Goal: Information Seeking & Learning: Find specific fact

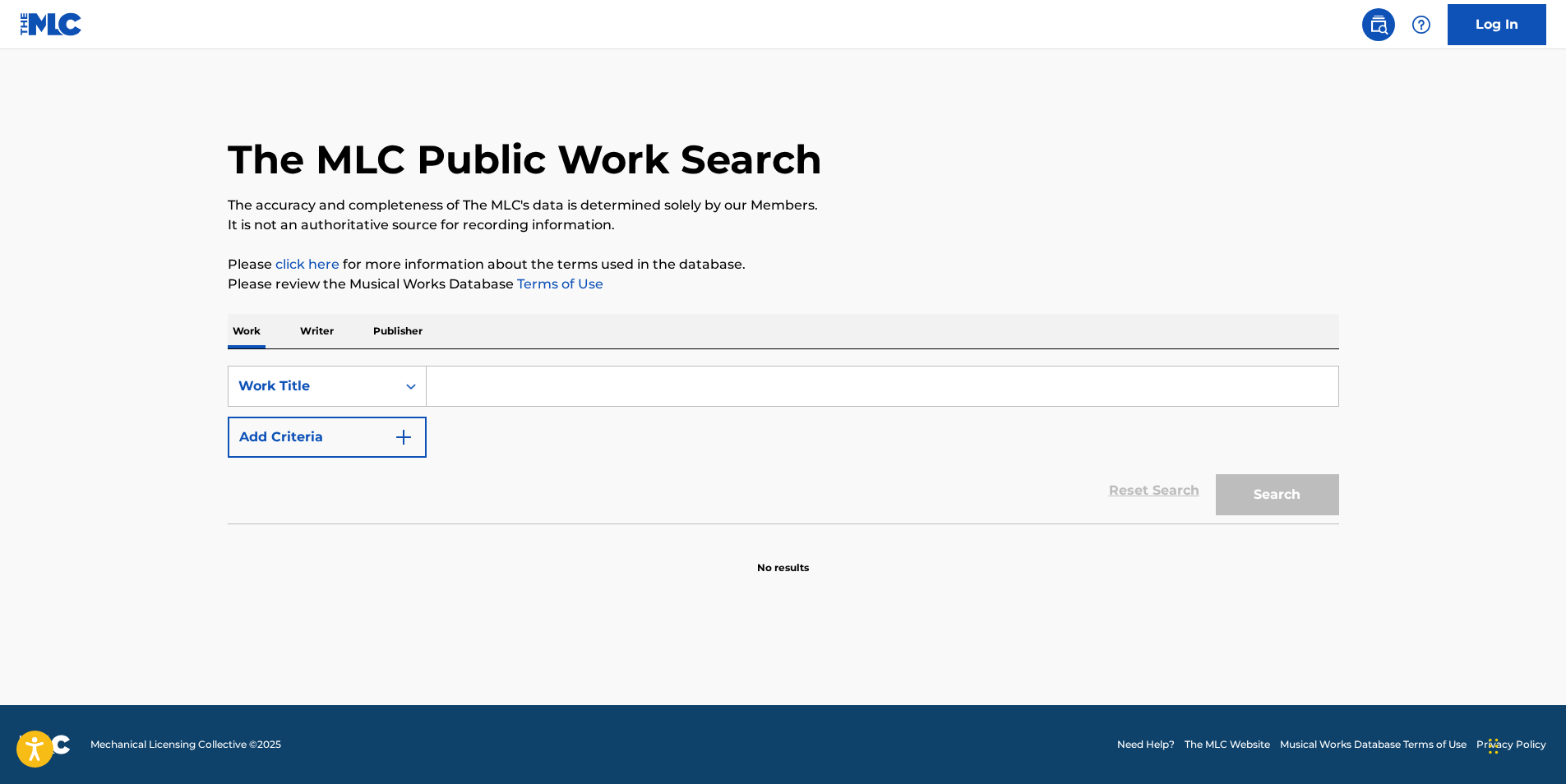
click at [560, 383] on input "Search Form" at bounding box center [882, 386] width 912 height 40
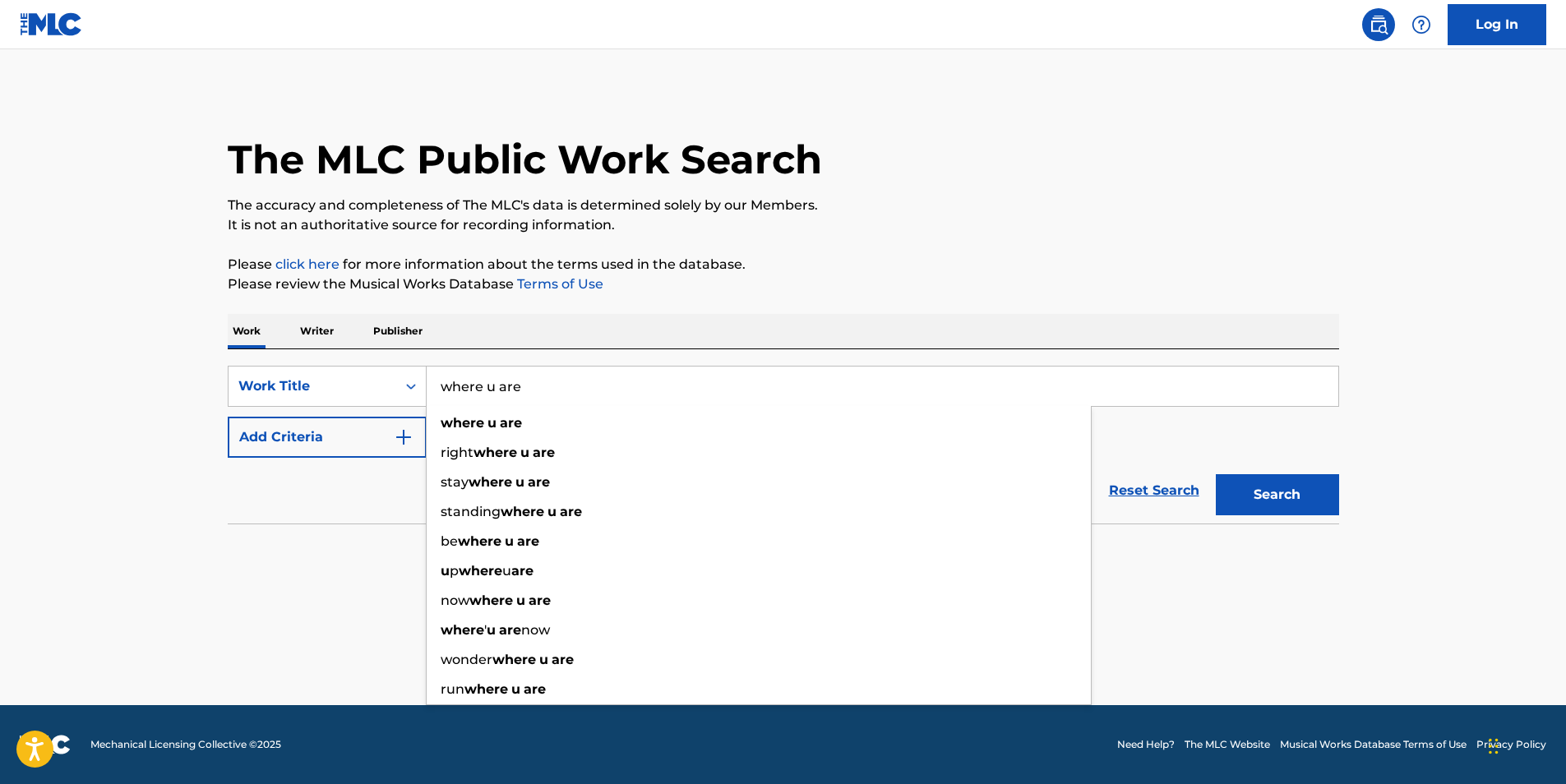
type input "where u are"
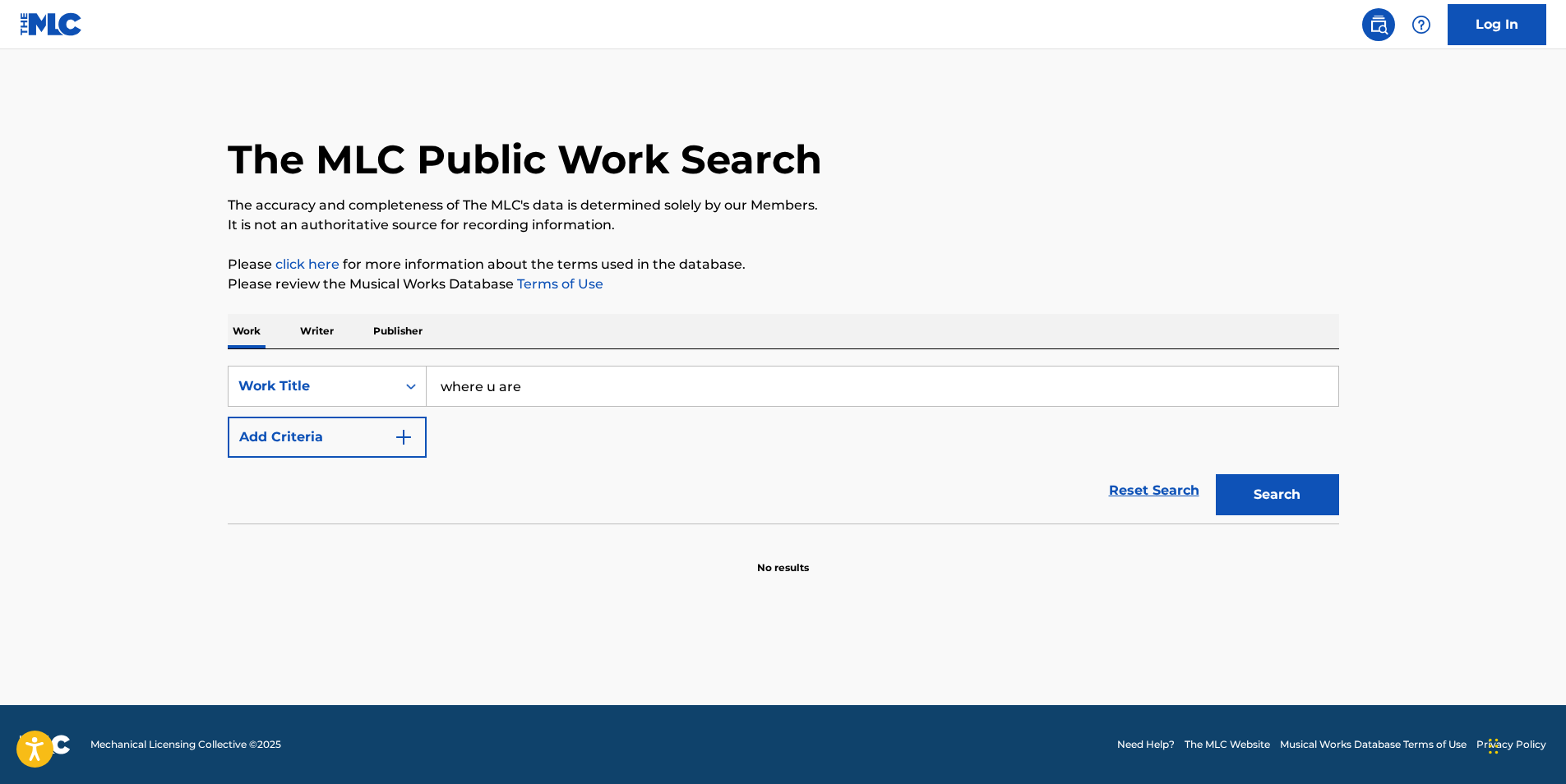
click at [342, 452] on button "Add Criteria" at bounding box center [327, 436] width 199 height 41
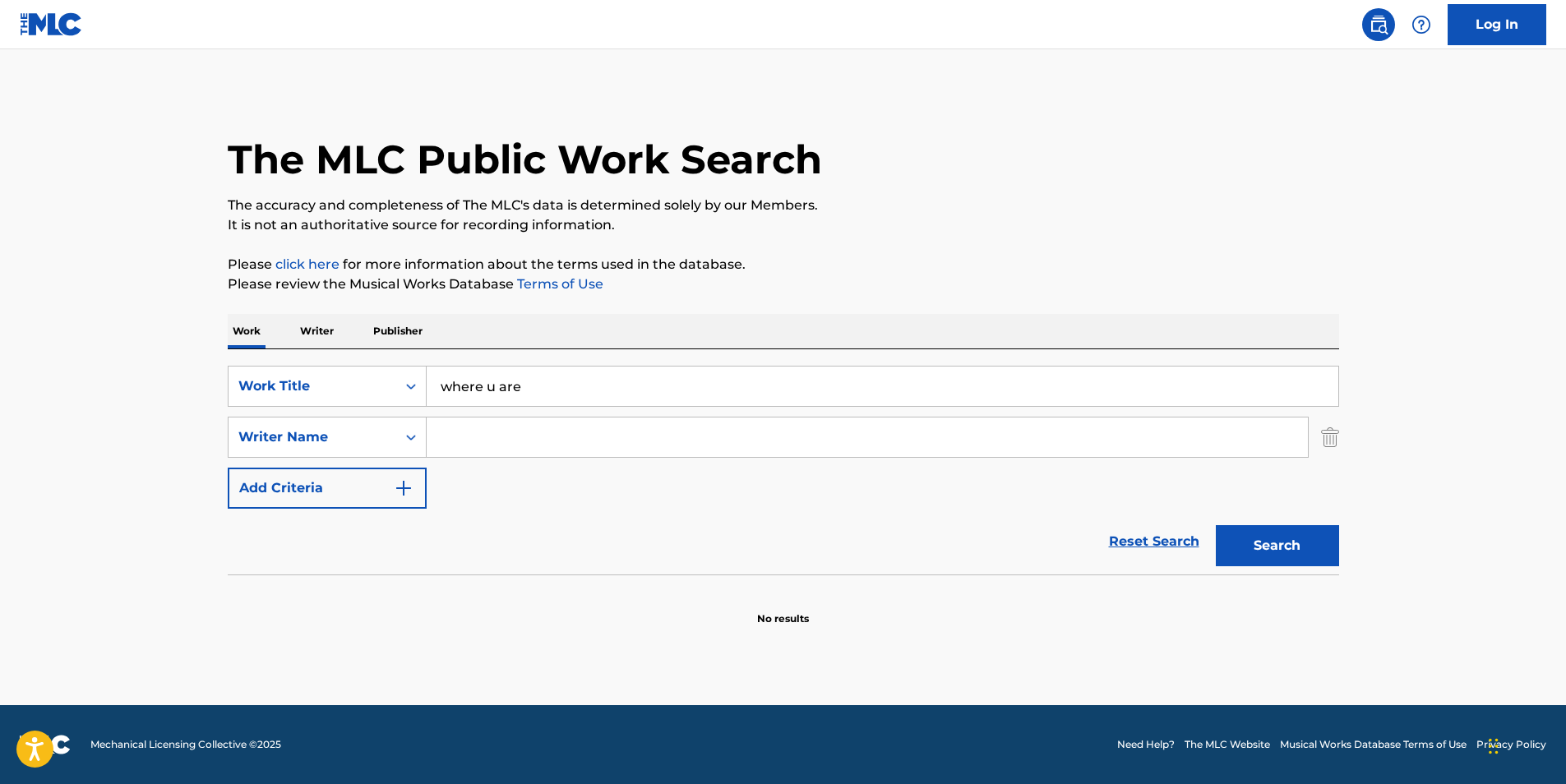
click at [480, 440] on input "Search Form" at bounding box center [867, 437] width 881 height 40
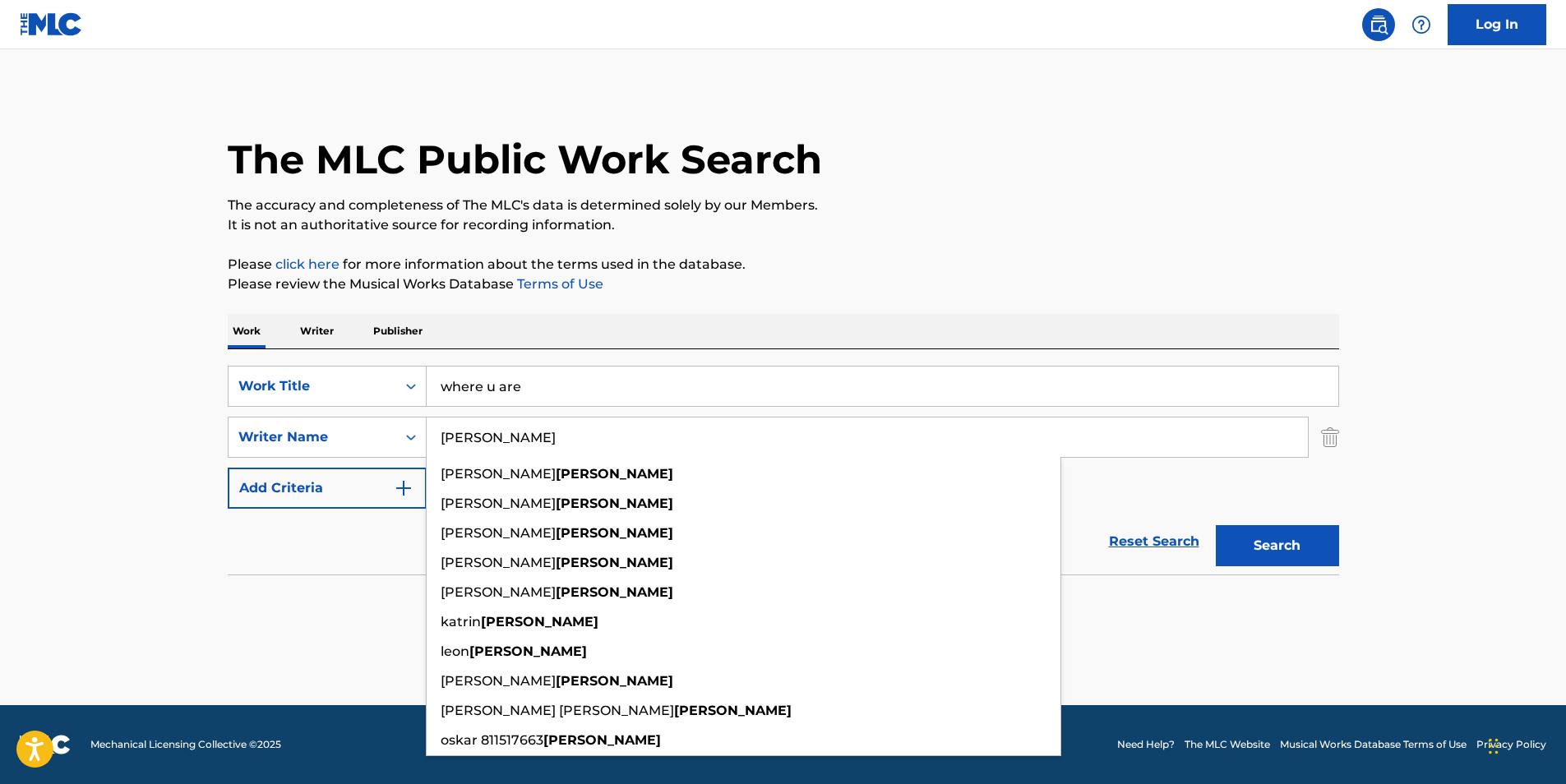
type input "[PERSON_NAME]"
click at [984, 235] on div "The MLC Public Work Search The accuracy and completeness of The MLC's data is d…" at bounding box center [783, 357] width 1150 height 536
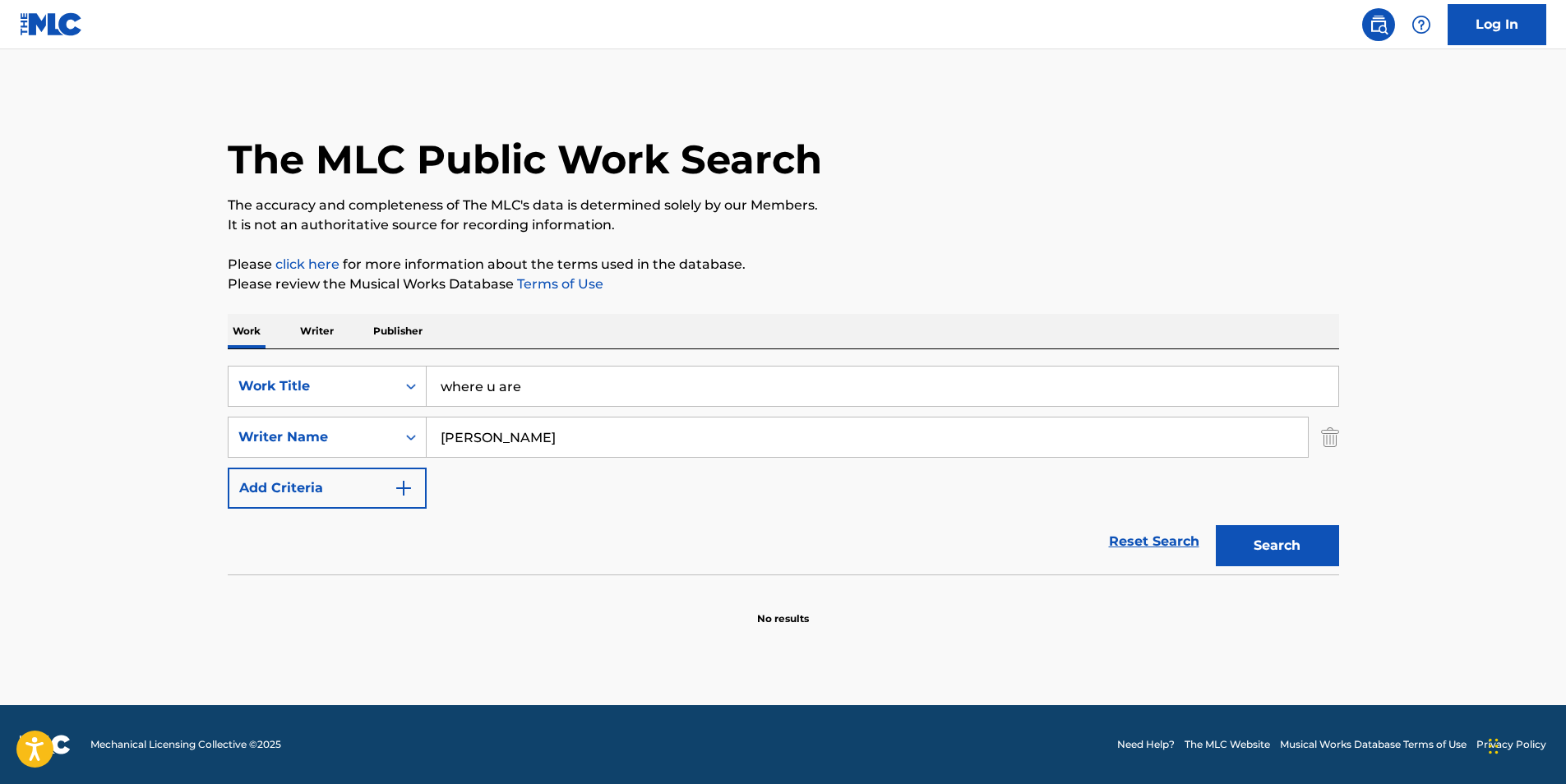
click at [1287, 549] on button "Search" at bounding box center [1277, 545] width 123 height 41
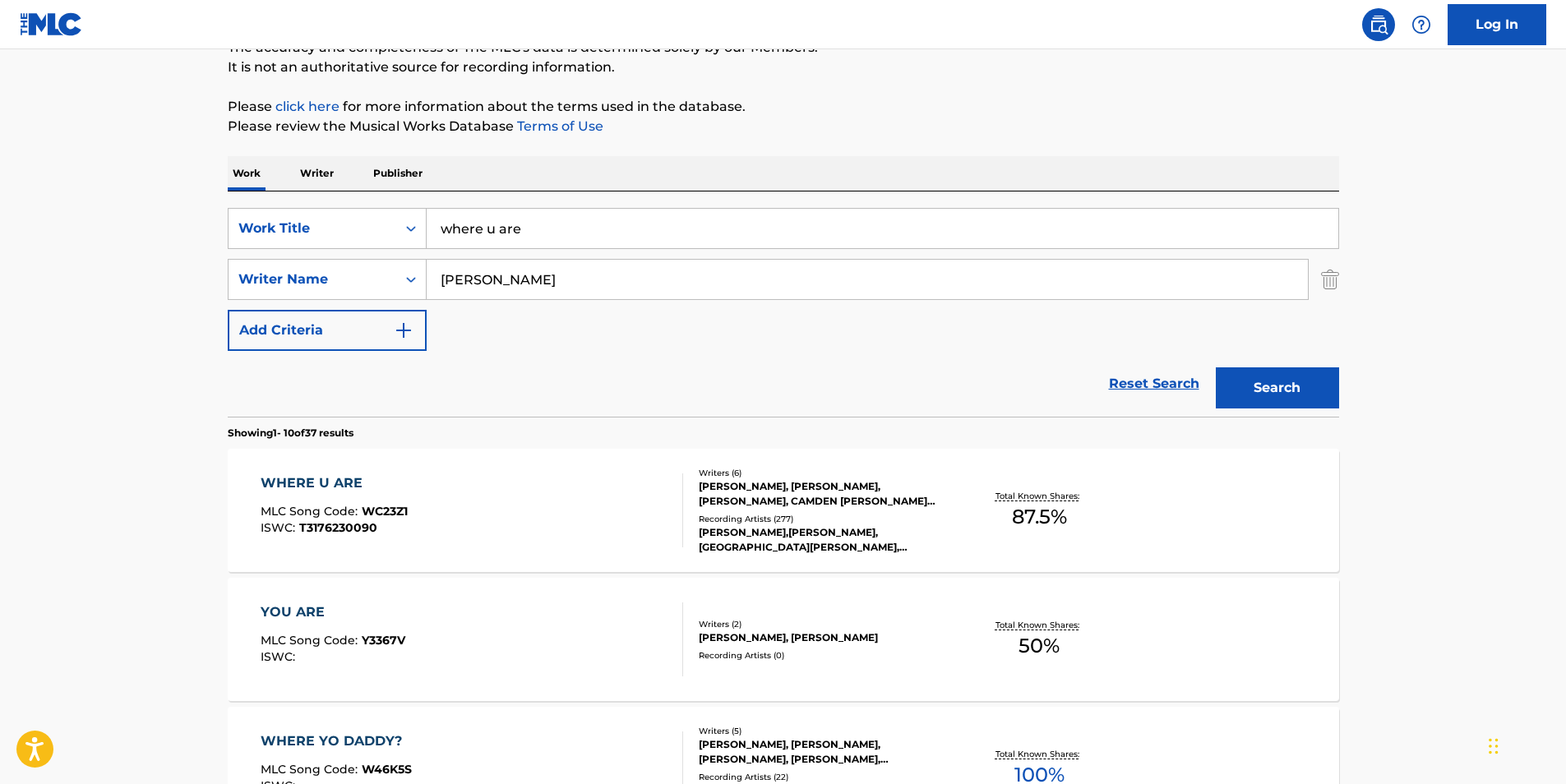
scroll to position [164, 0]
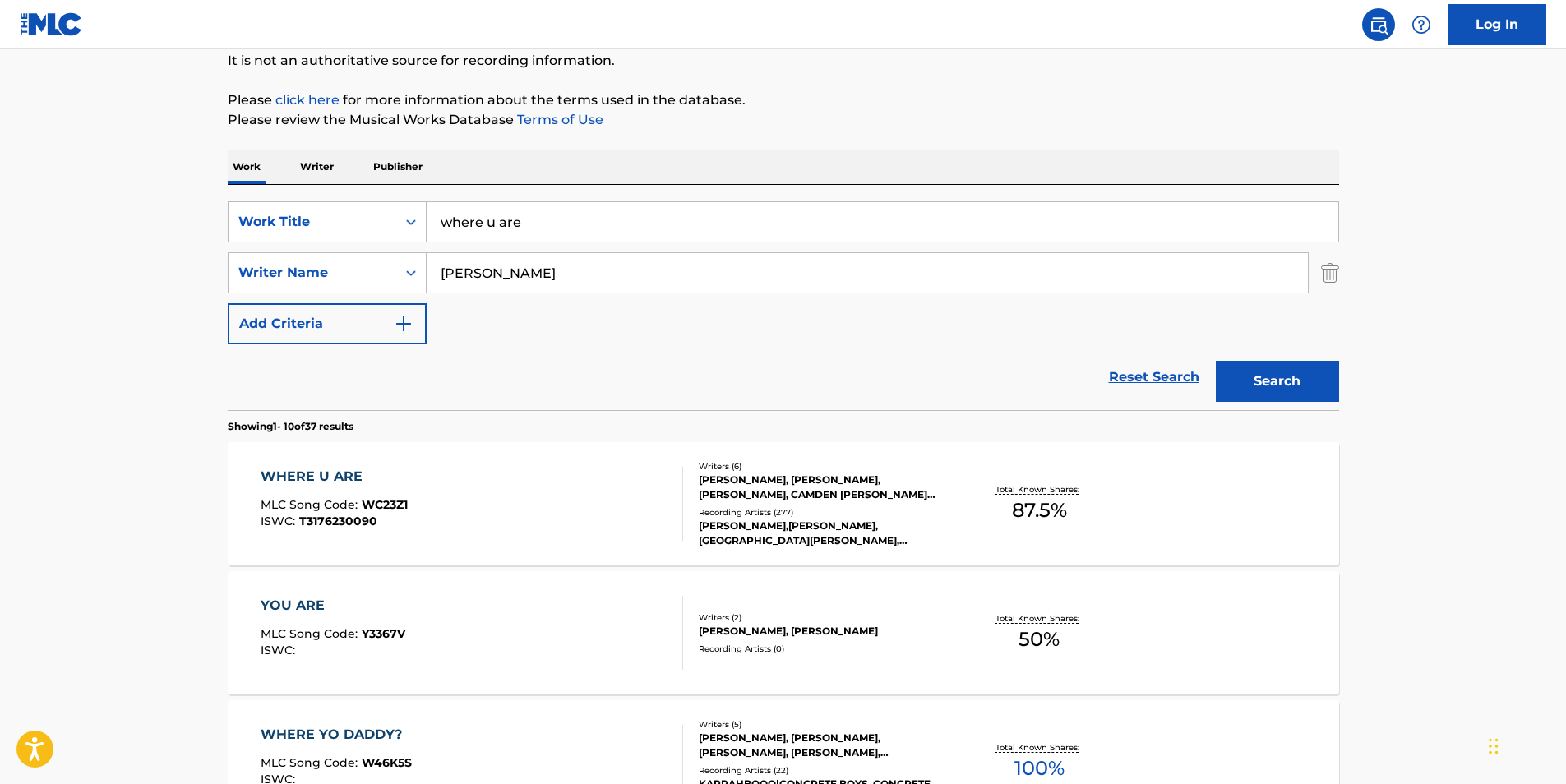
click at [331, 468] on div "WHERE U ARE" at bounding box center [334, 476] width 147 height 20
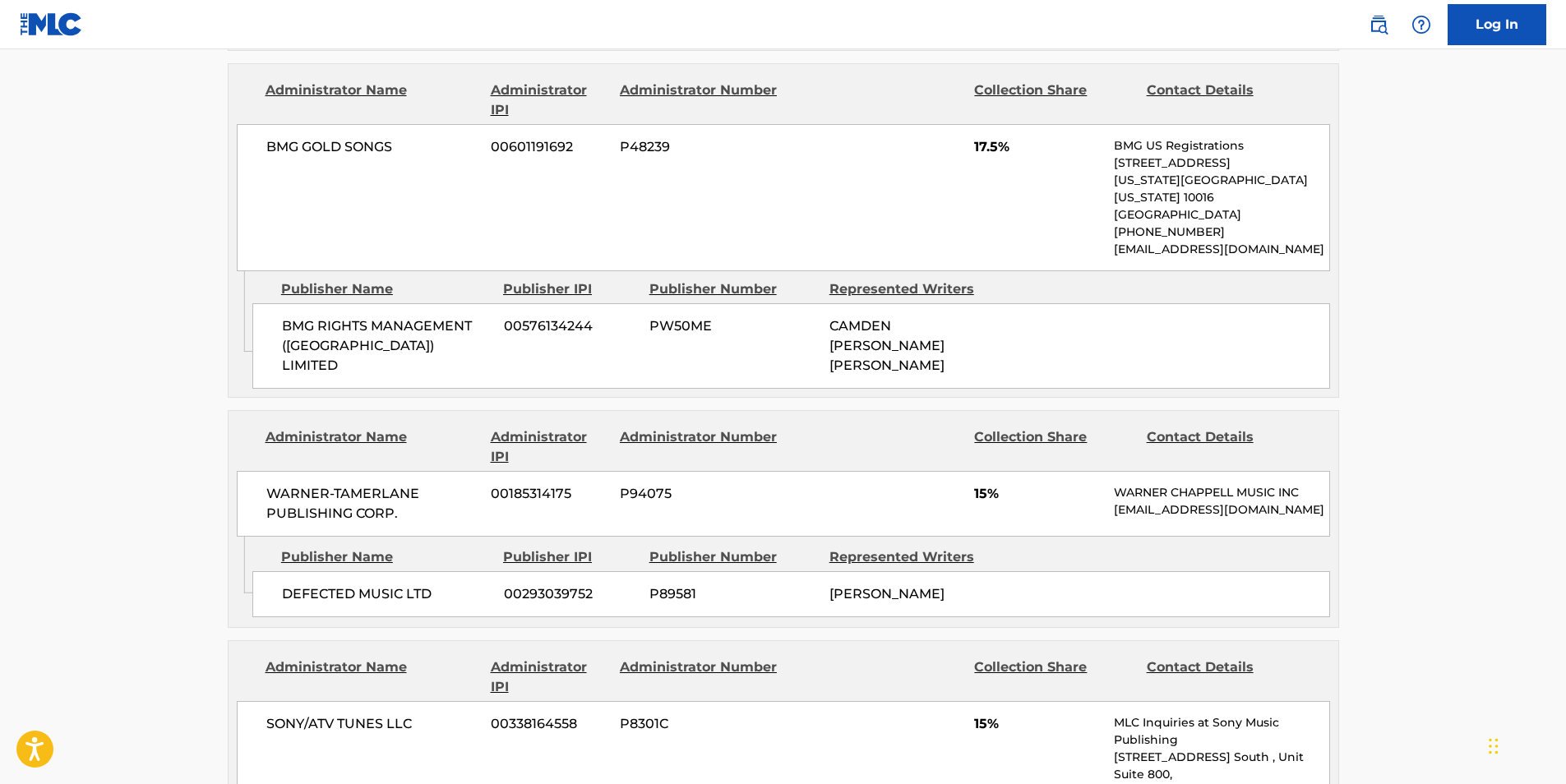
scroll to position [1890, 0]
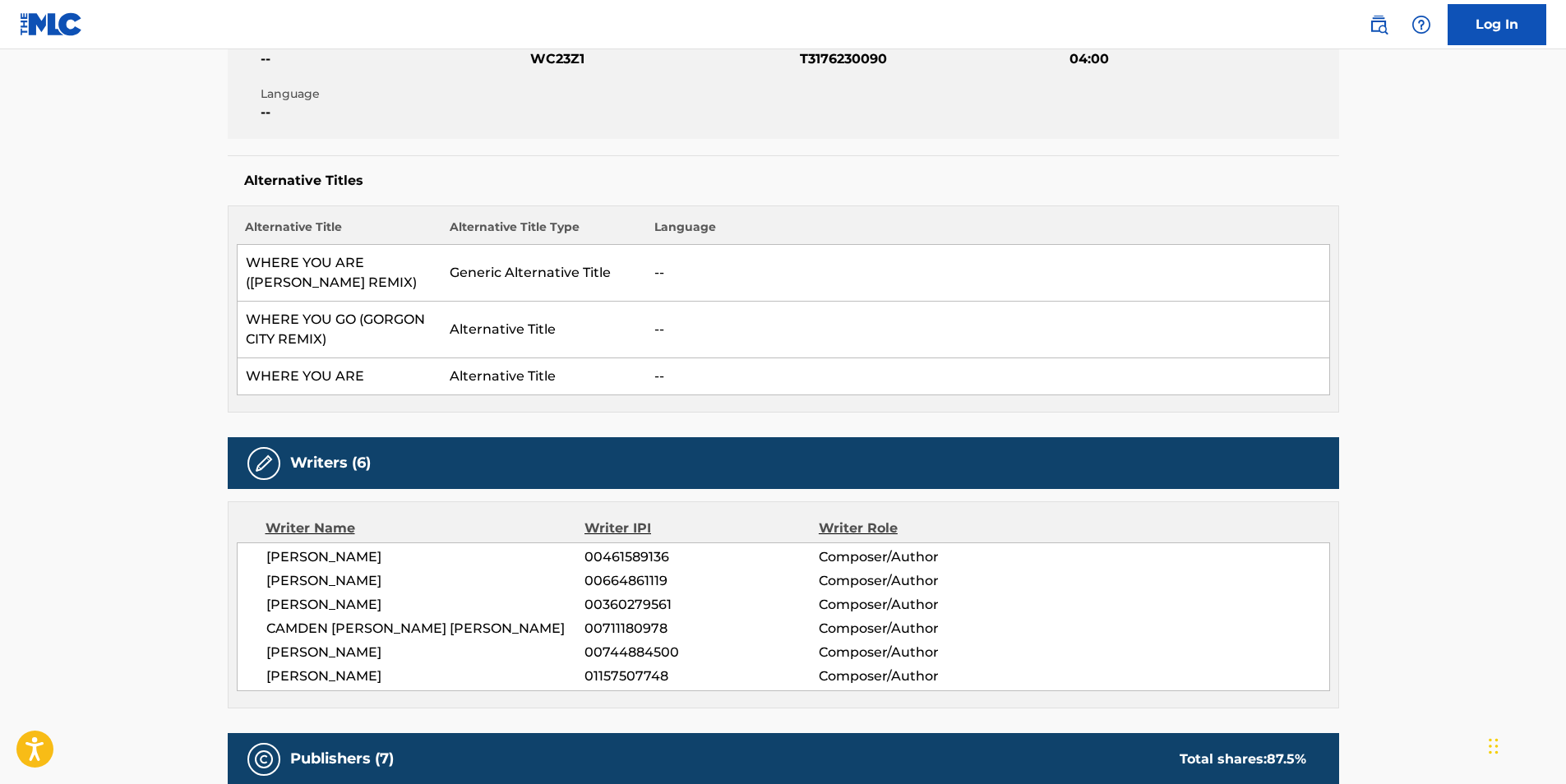
scroll to position [0, 0]
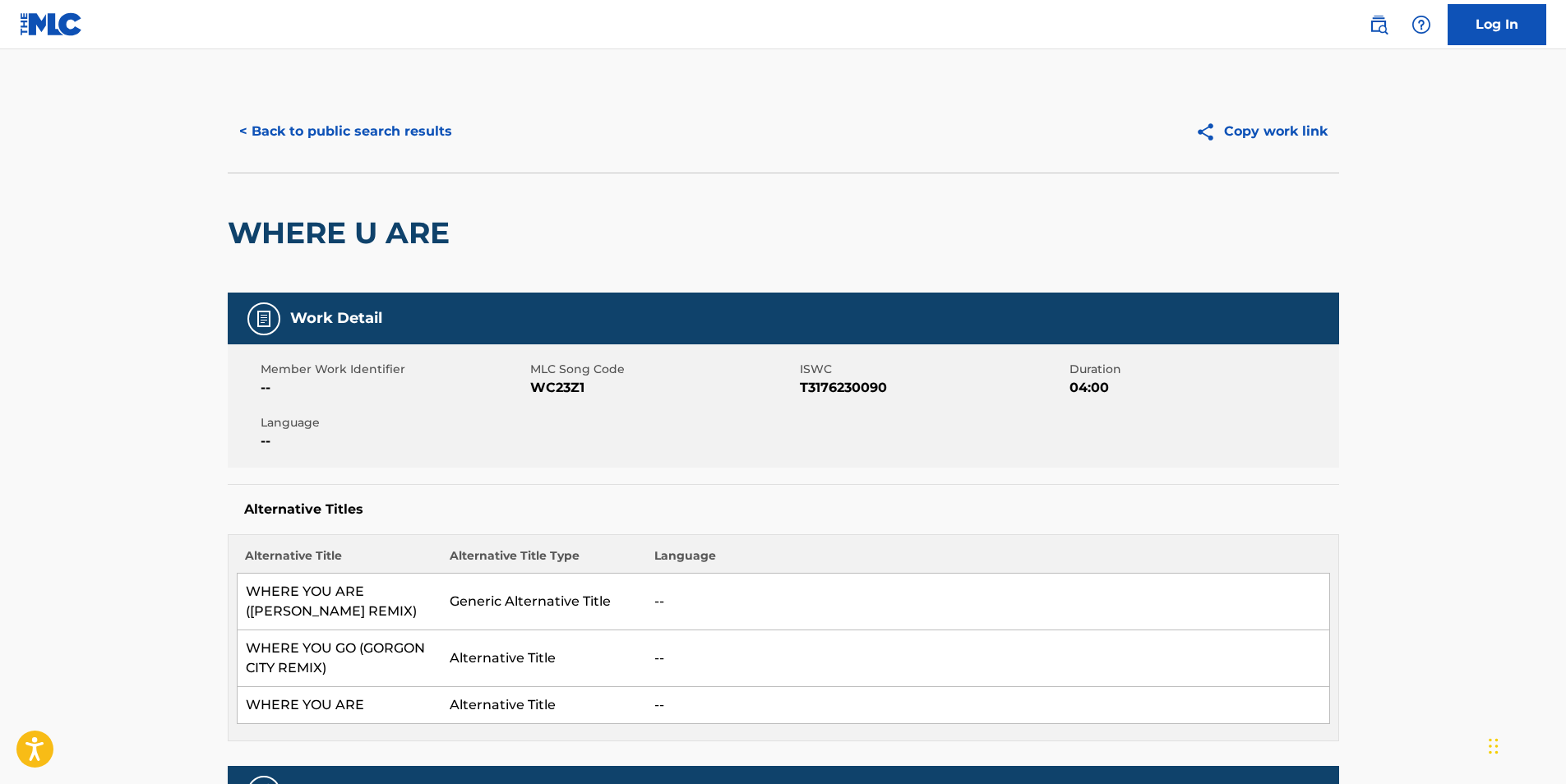
click at [372, 132] on button "< Back to public search results" at bounding box center [345, 131] width 235 height 41
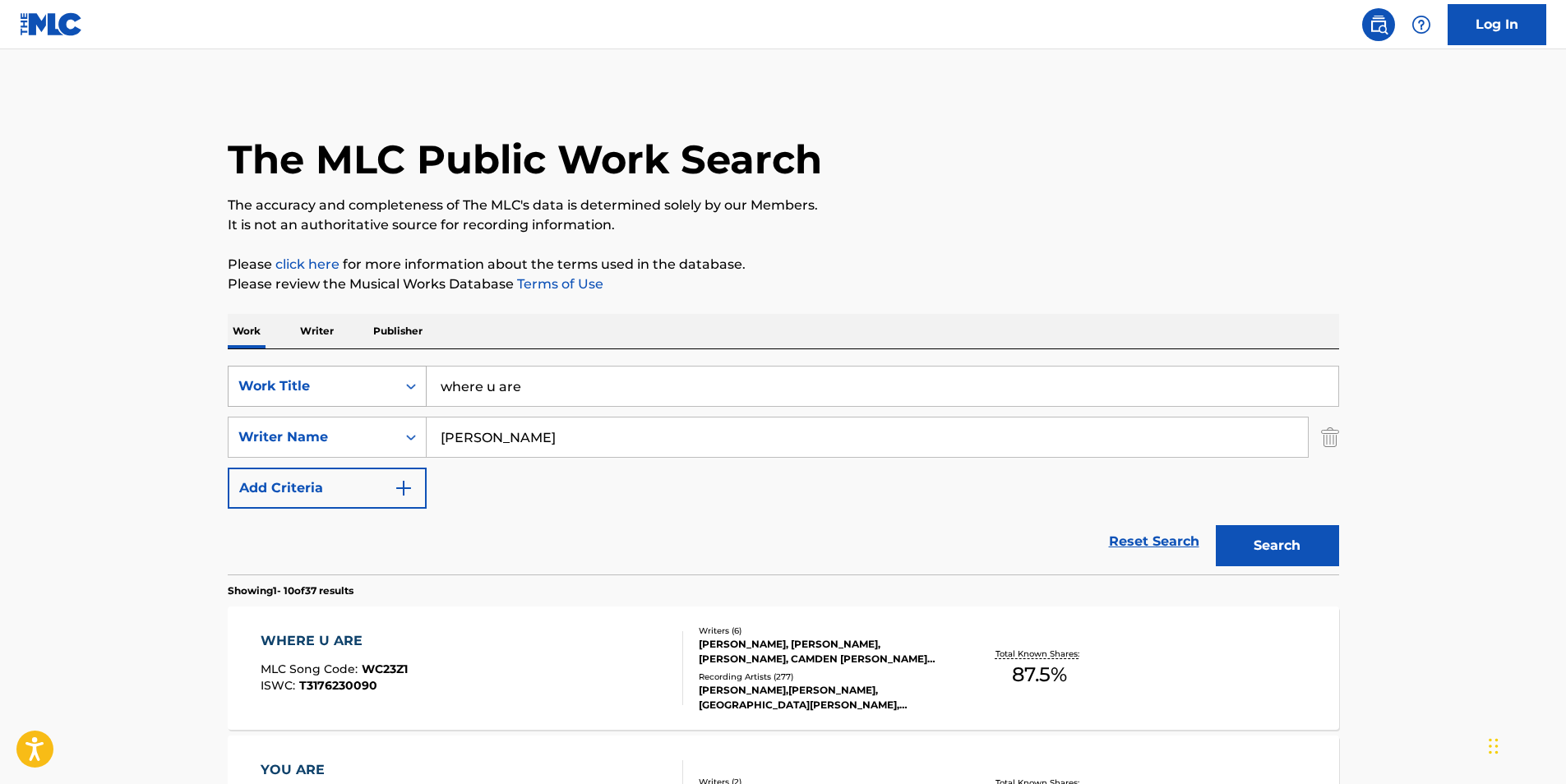
drag, startPoint x: 600, startPoint y: 375, endPoint x: 255, endPoint y: 366, distance: 345.1
click at [285, 366] on div "SearchWithCriteriadb6bc4b4-847a-4f55-81f0-174f46717efc Work Title where u are" at bounding box center [783, 385] width 1112 height 41
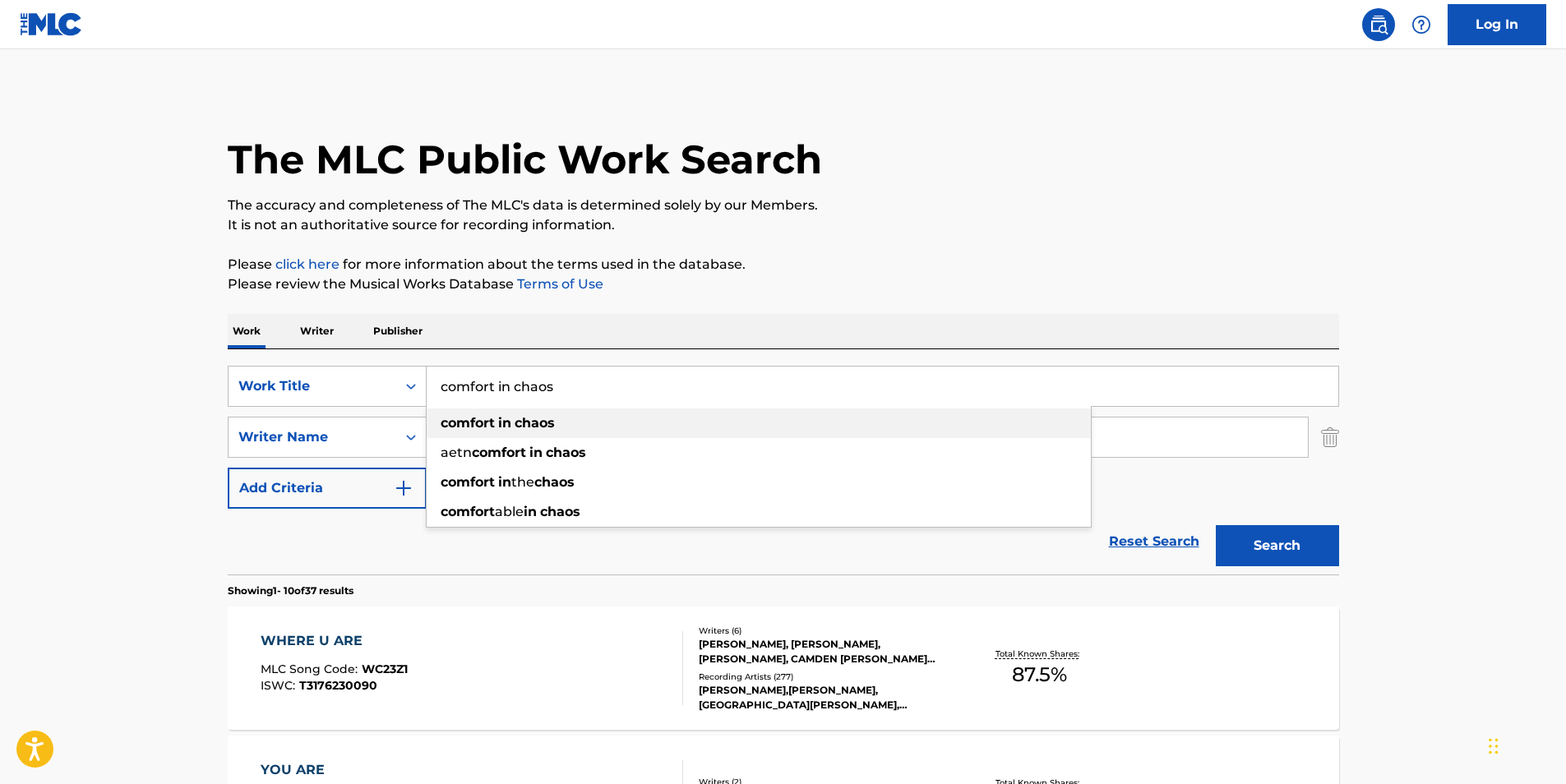
type input "comfort in chaos"
click at [502, 416] on strong "in" at bounding box center [504, 422] width 13 height 16
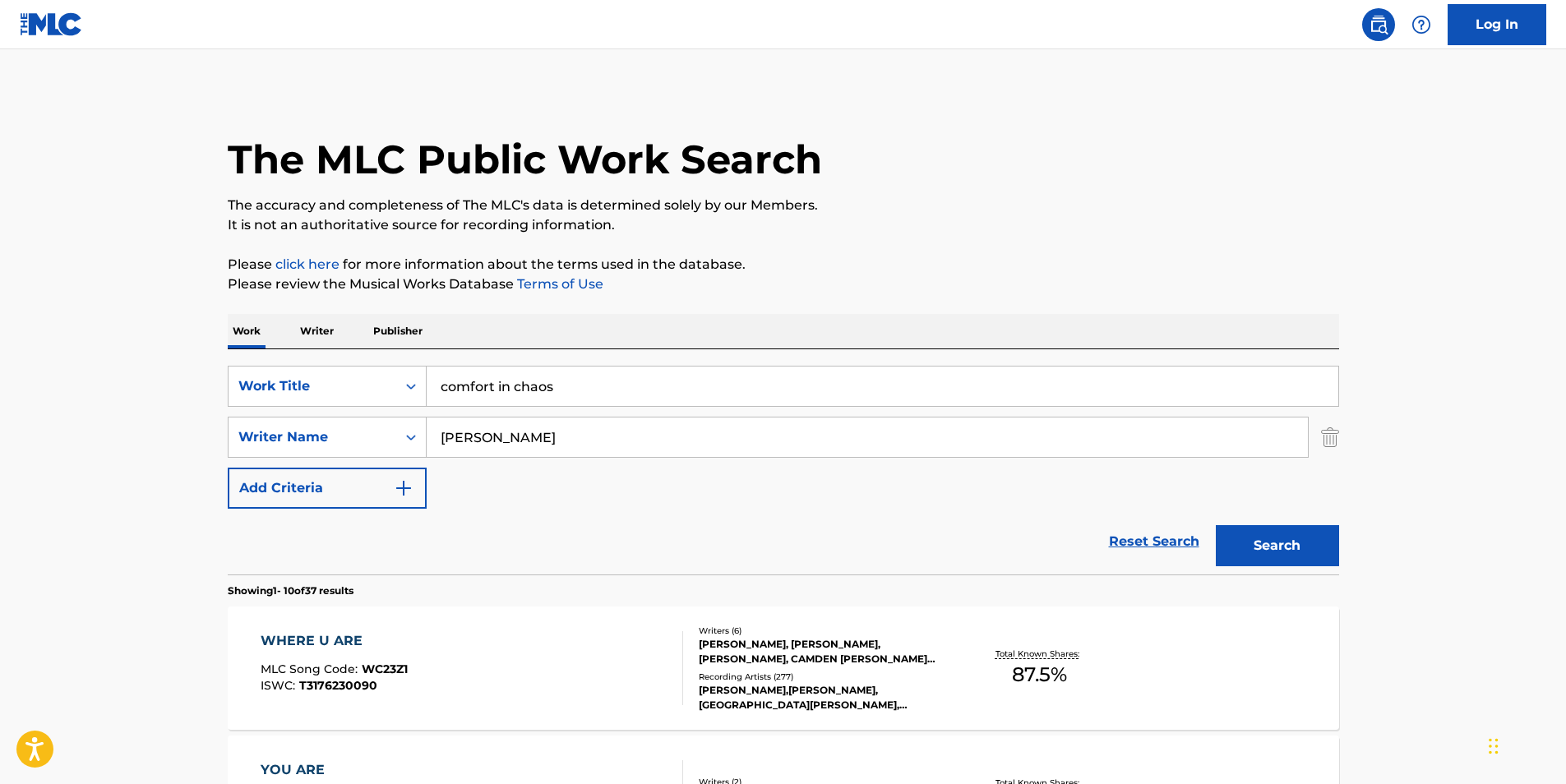
click at [1279, 542] on button "Search" at bounding box center [1277, 545] width 123 height 41
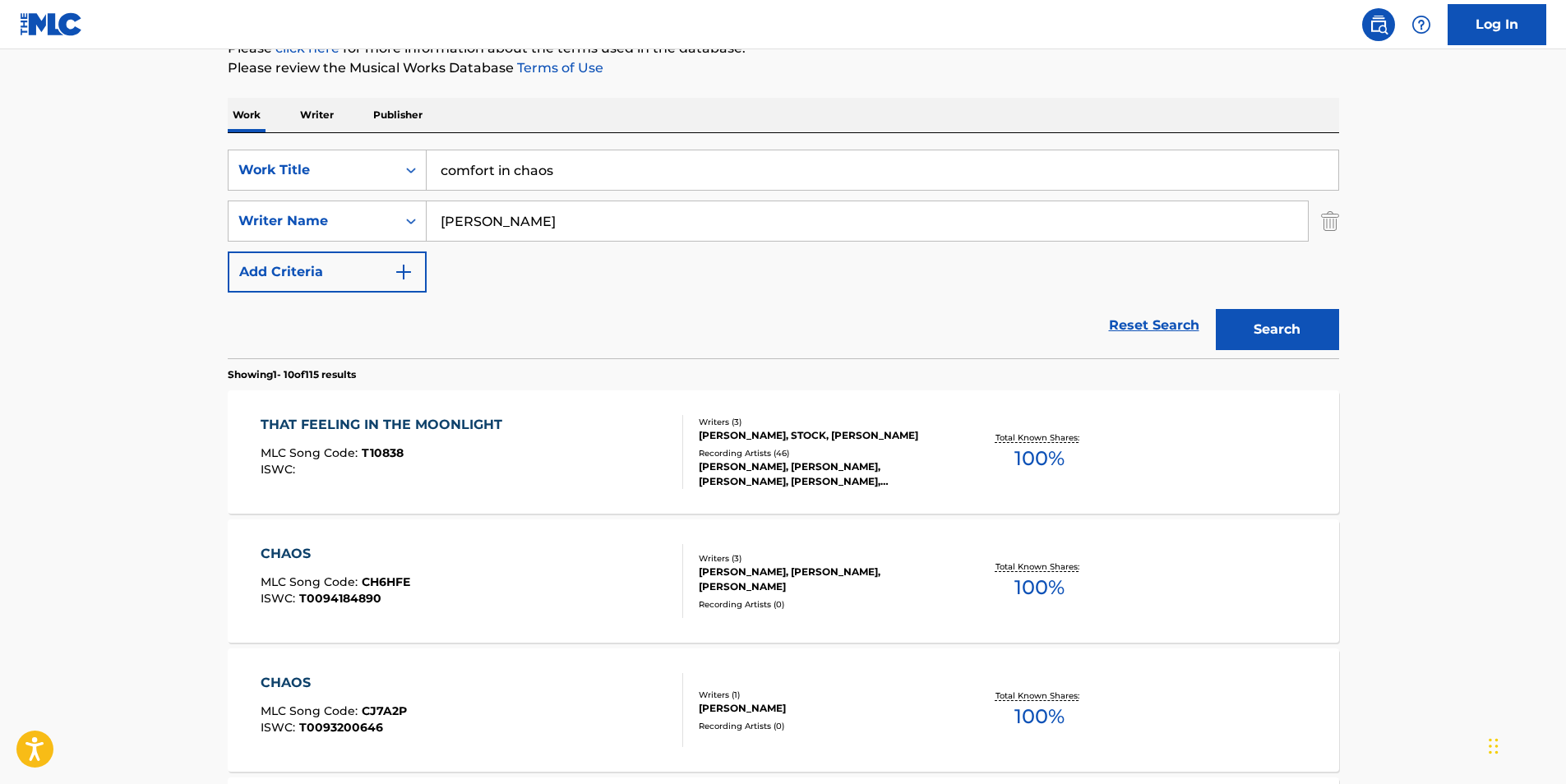
scroll to position [82, 0]
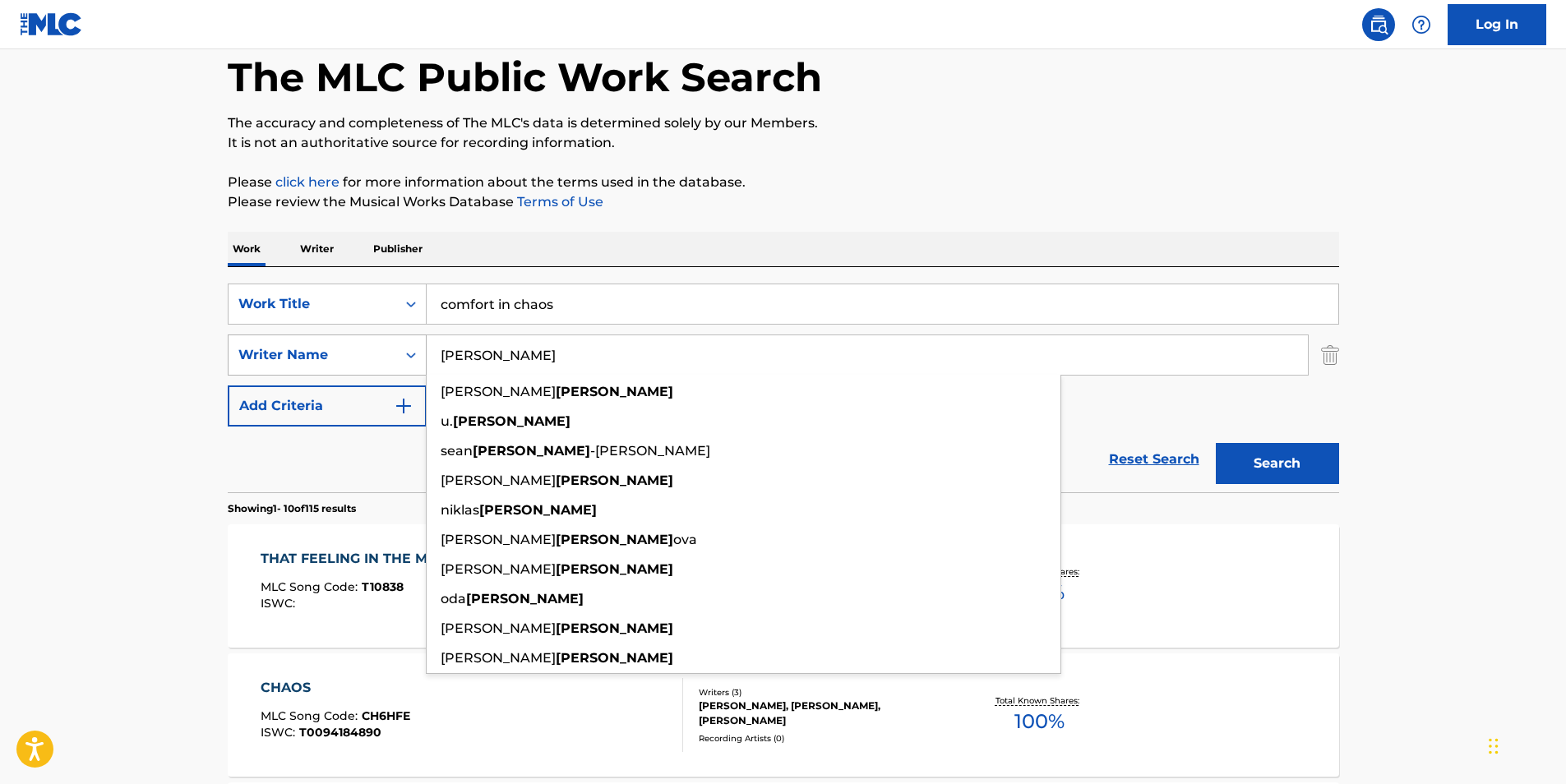
drag, startPoint x: 584, startPoint y: 361, endPoint x: 244, endPoint y: 353, distance: 340.1
click at [244, 352] on div "SearchWithCriteria002b340c-dcec-40a9-85e6-4e87542a4df0 Writer Name [PERSON_NAME…" at bounding box center [783, 354] width 1112 height 41
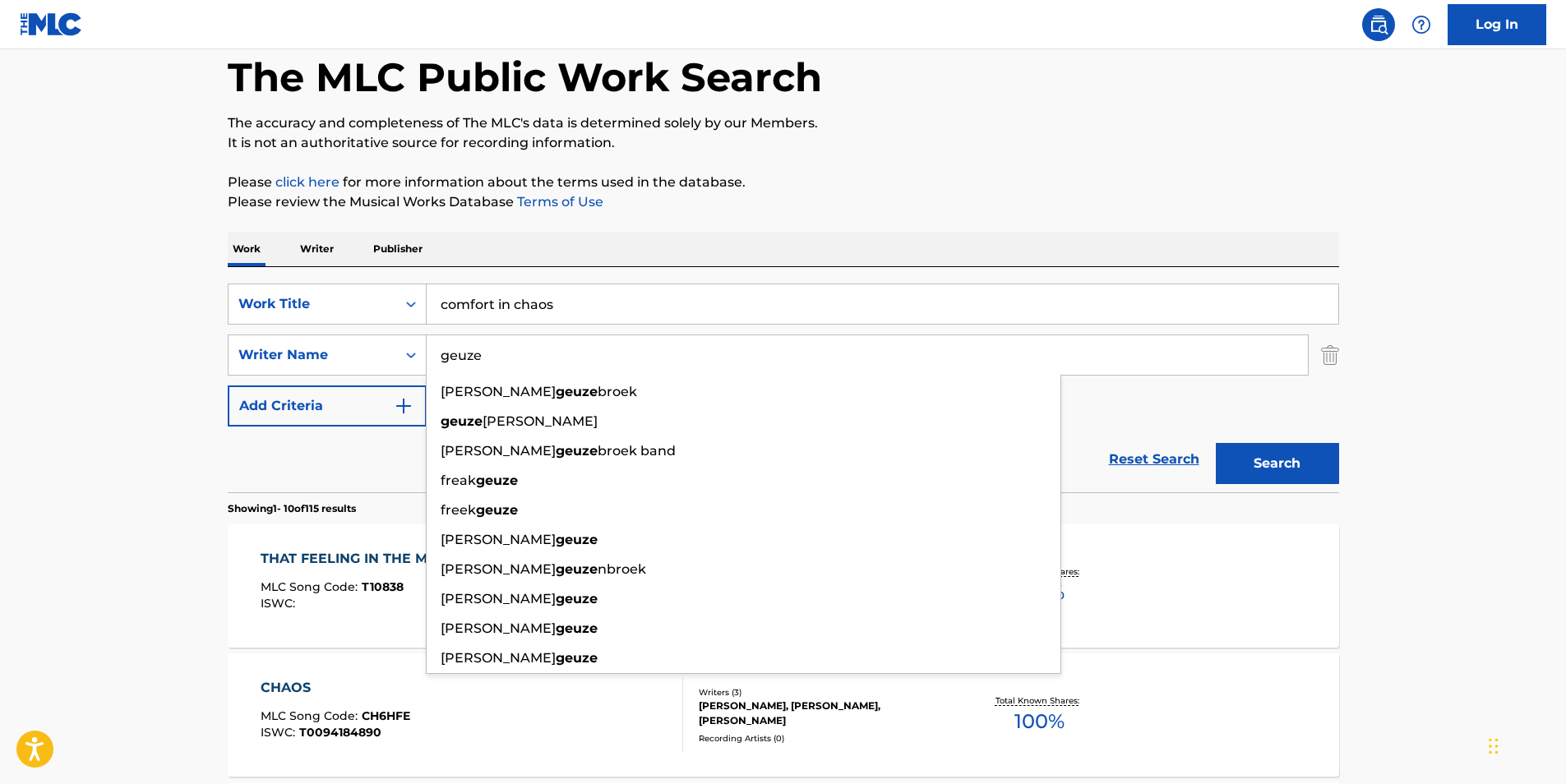
type input "geuze"
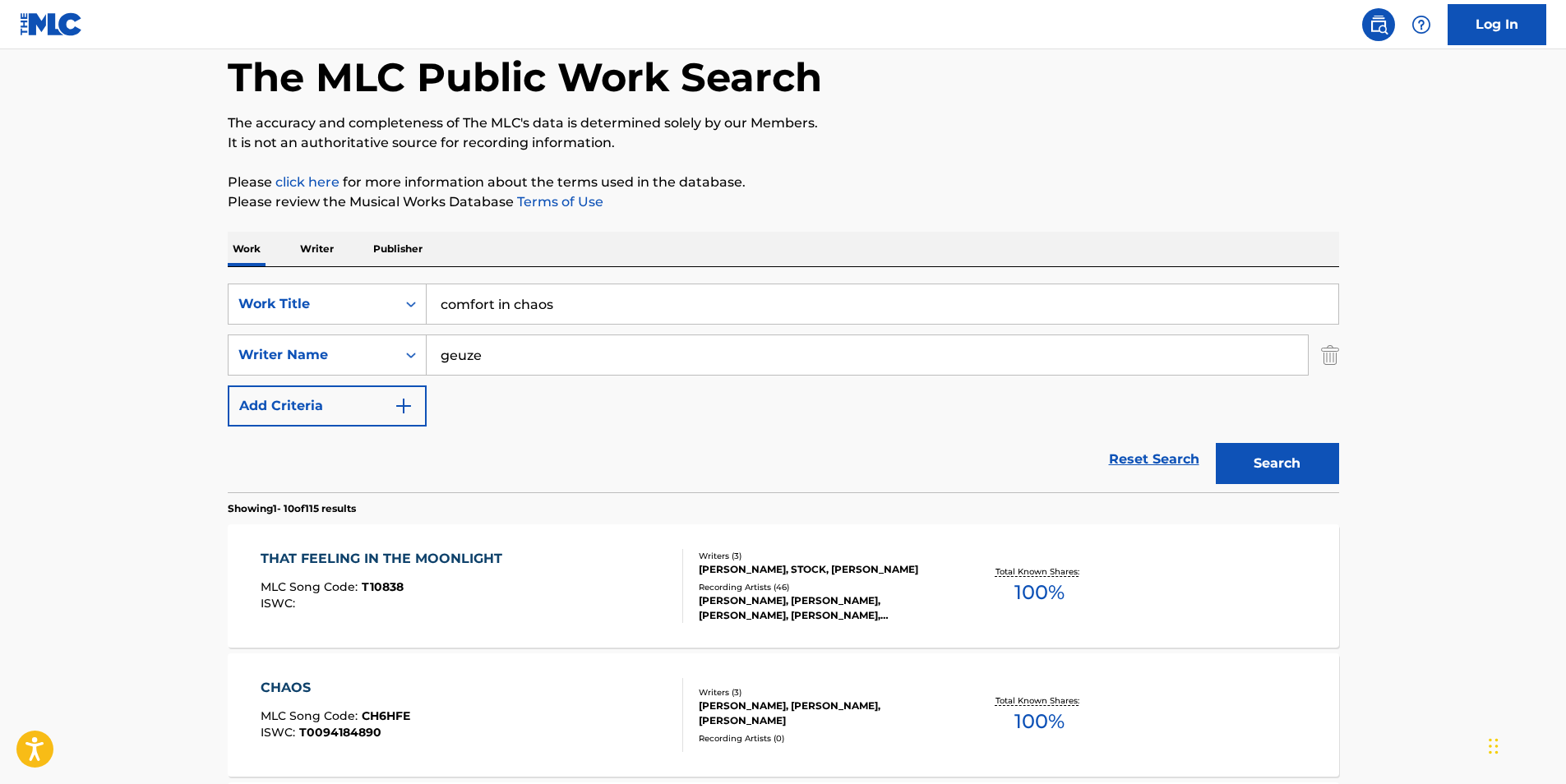
click at [803, 185] on p "Please click here for more information about the terms used in the database." at bounding box center [783, 182] width 1112 height 20
click at [1281, 471] on button "Search" at bounding box center [1277, 463] width 123 height 41
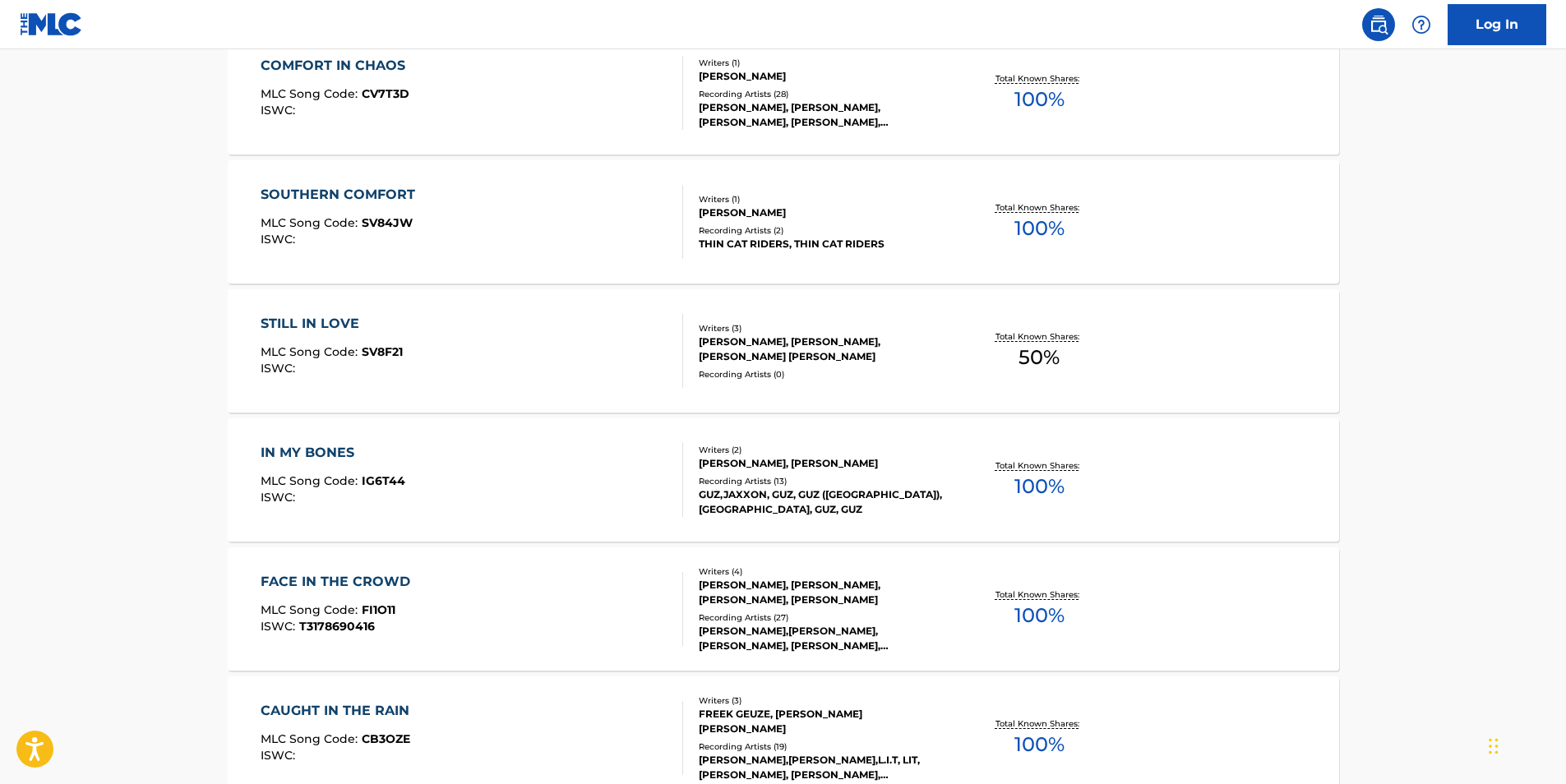
scroll to position [164, 0]
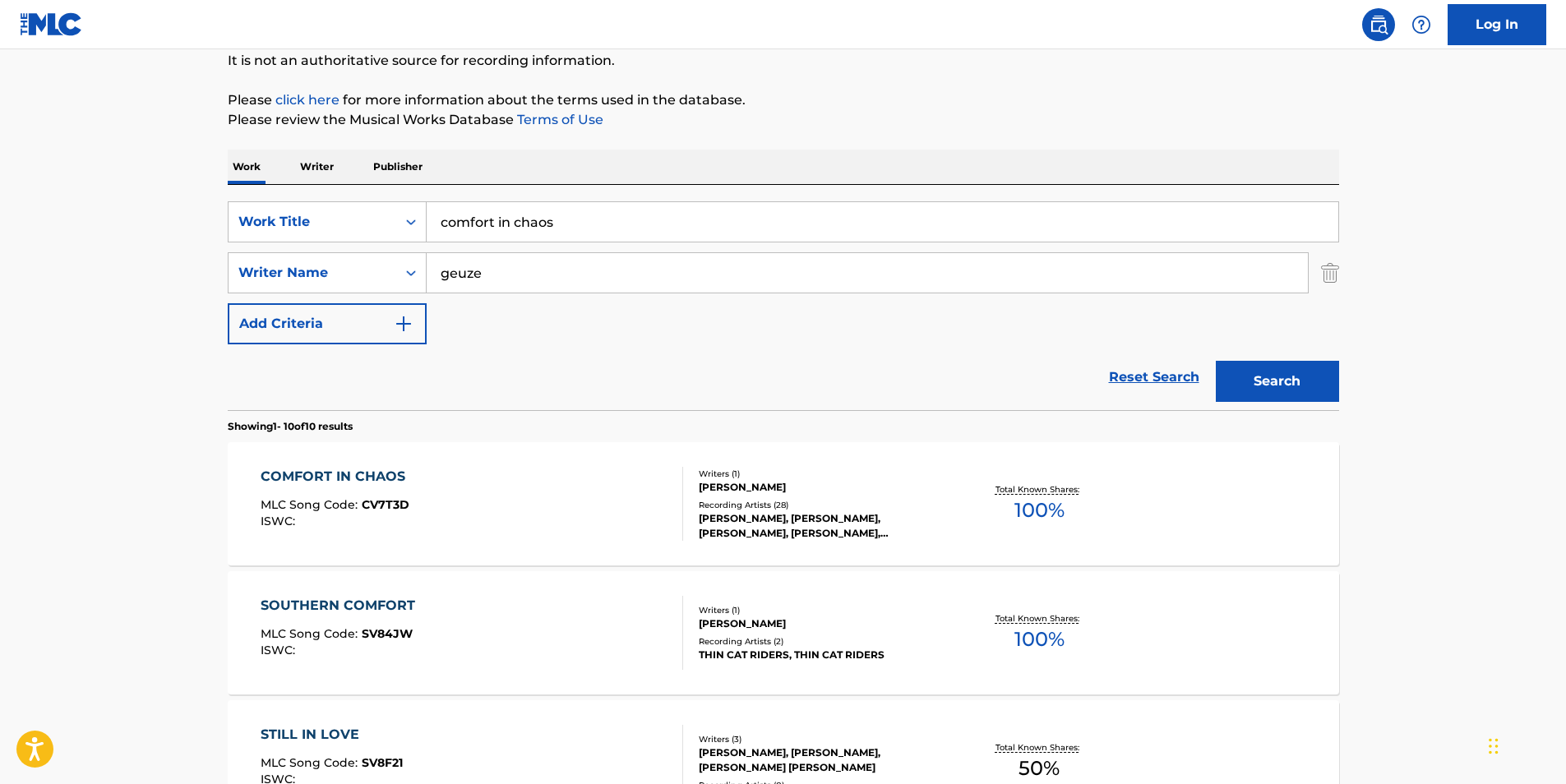
click at [323, 468] on div "COMFORT IN CHAOS" at bounding box center [337, 476] width 153 height 20
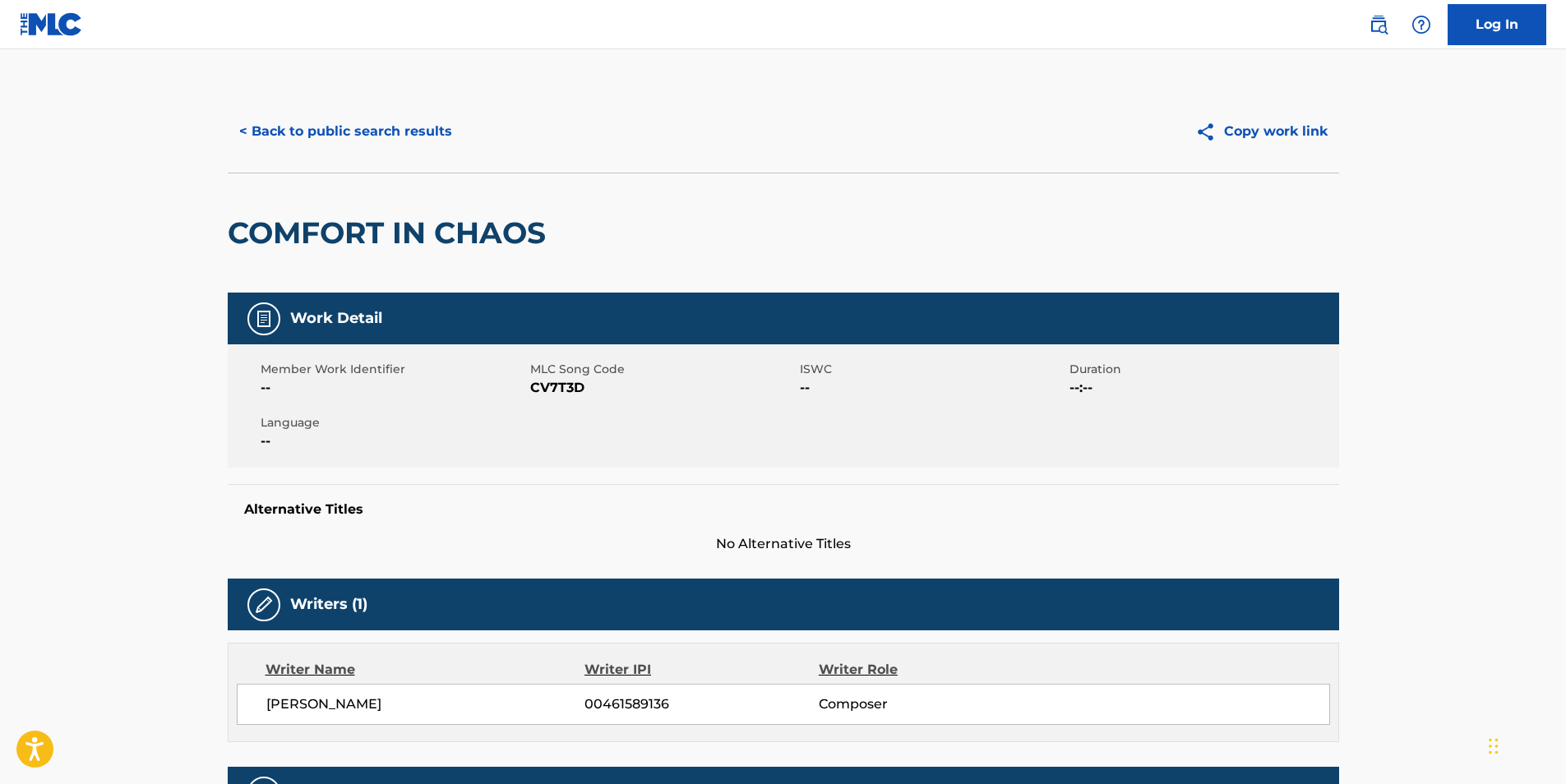
click at [386, 137] on button "< Back to public search results" at bounding box center [345, 131] width 235 height 41
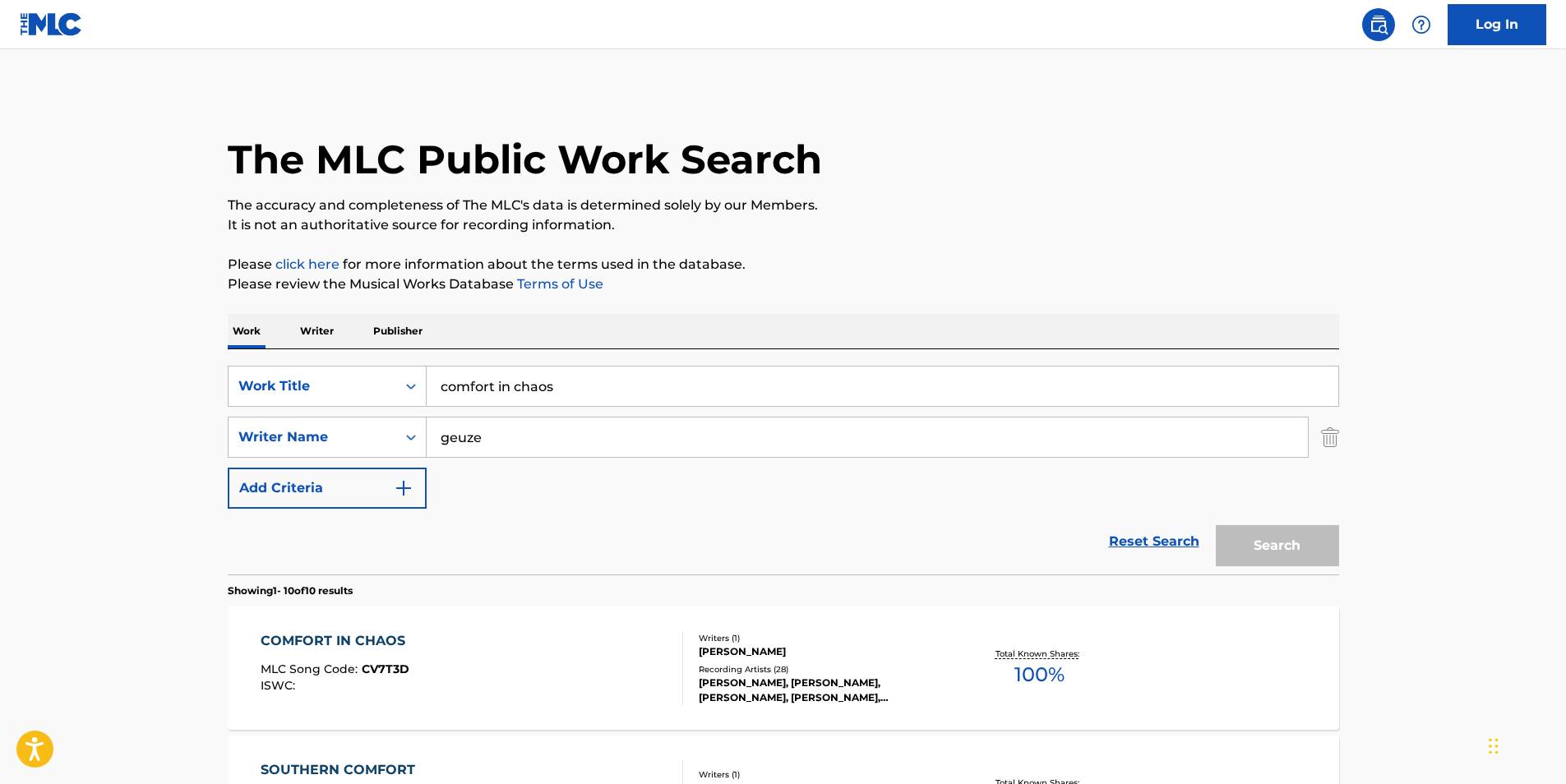
scroll to position [164, 0]
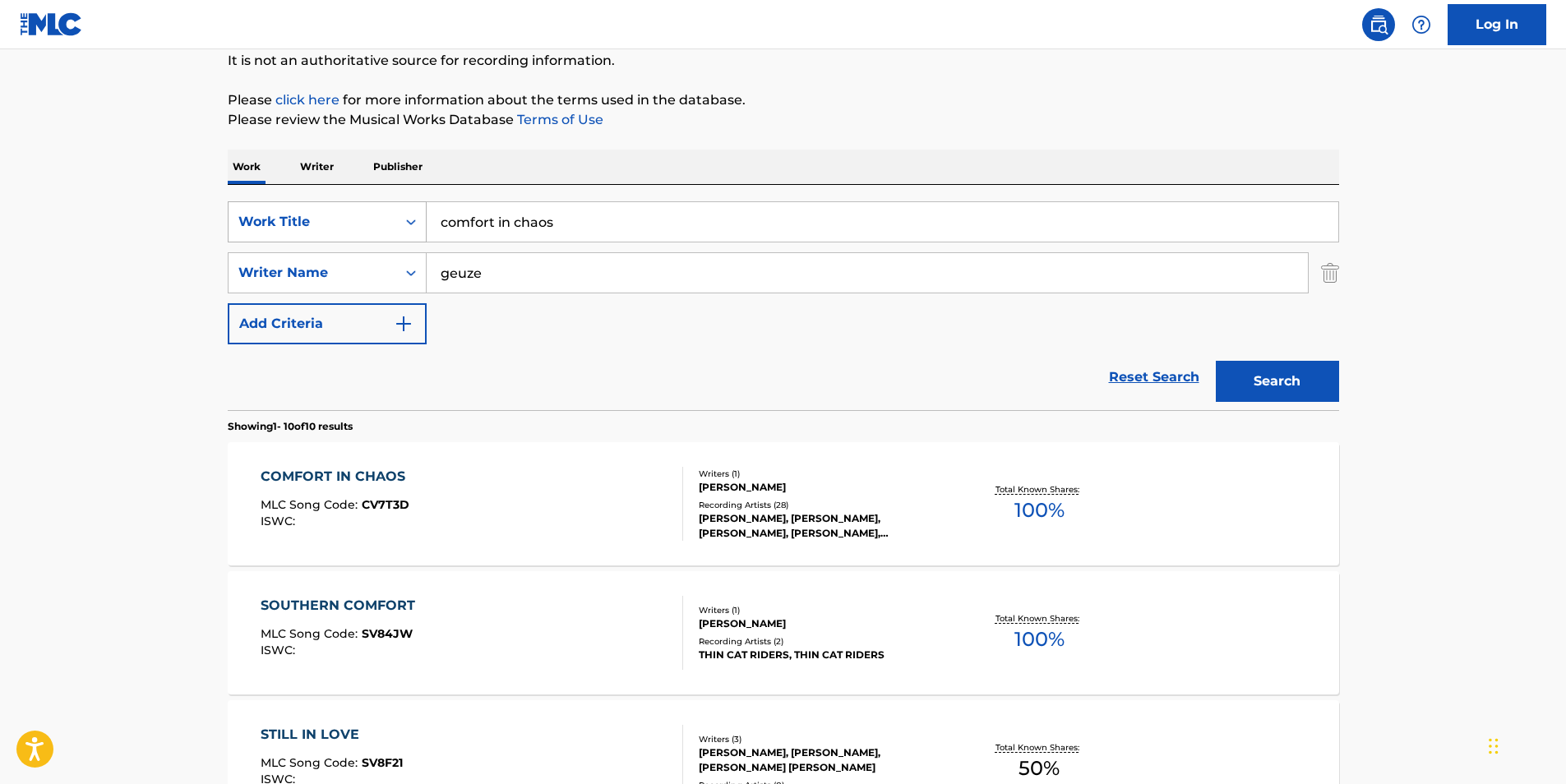
drag, startPoint x: 576, startPoint y: 229, endPoint x: 333, endPoint y: 205, distance: 244.2
click at [333, 205] on div "SearchWithCriteriadb6bc4b4-847a-4f55-81f0-174f46717efc Work Title comfort in ch…" at bounding box center [783, 222] width 1112 height 41
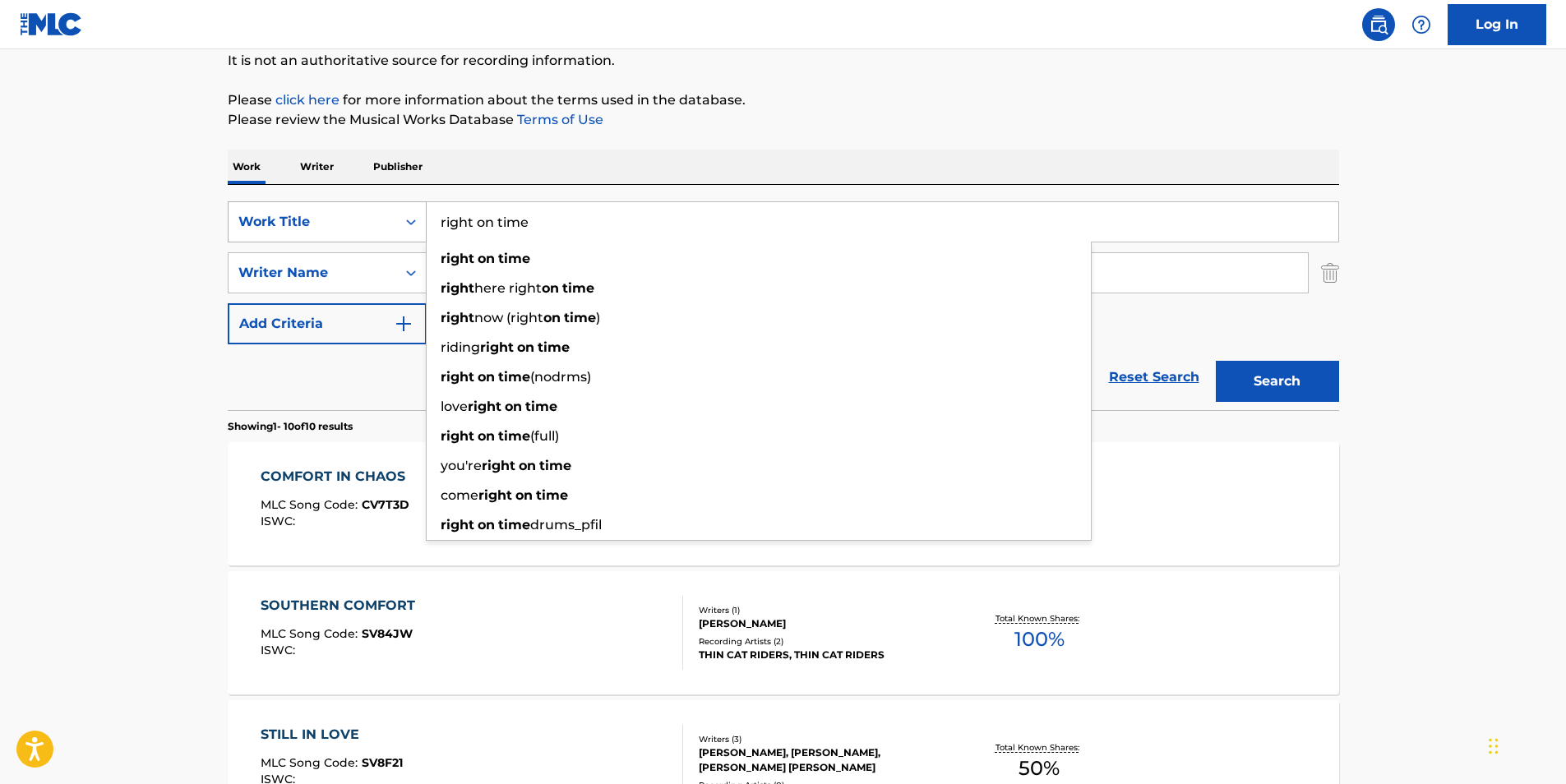
type input "right on time"
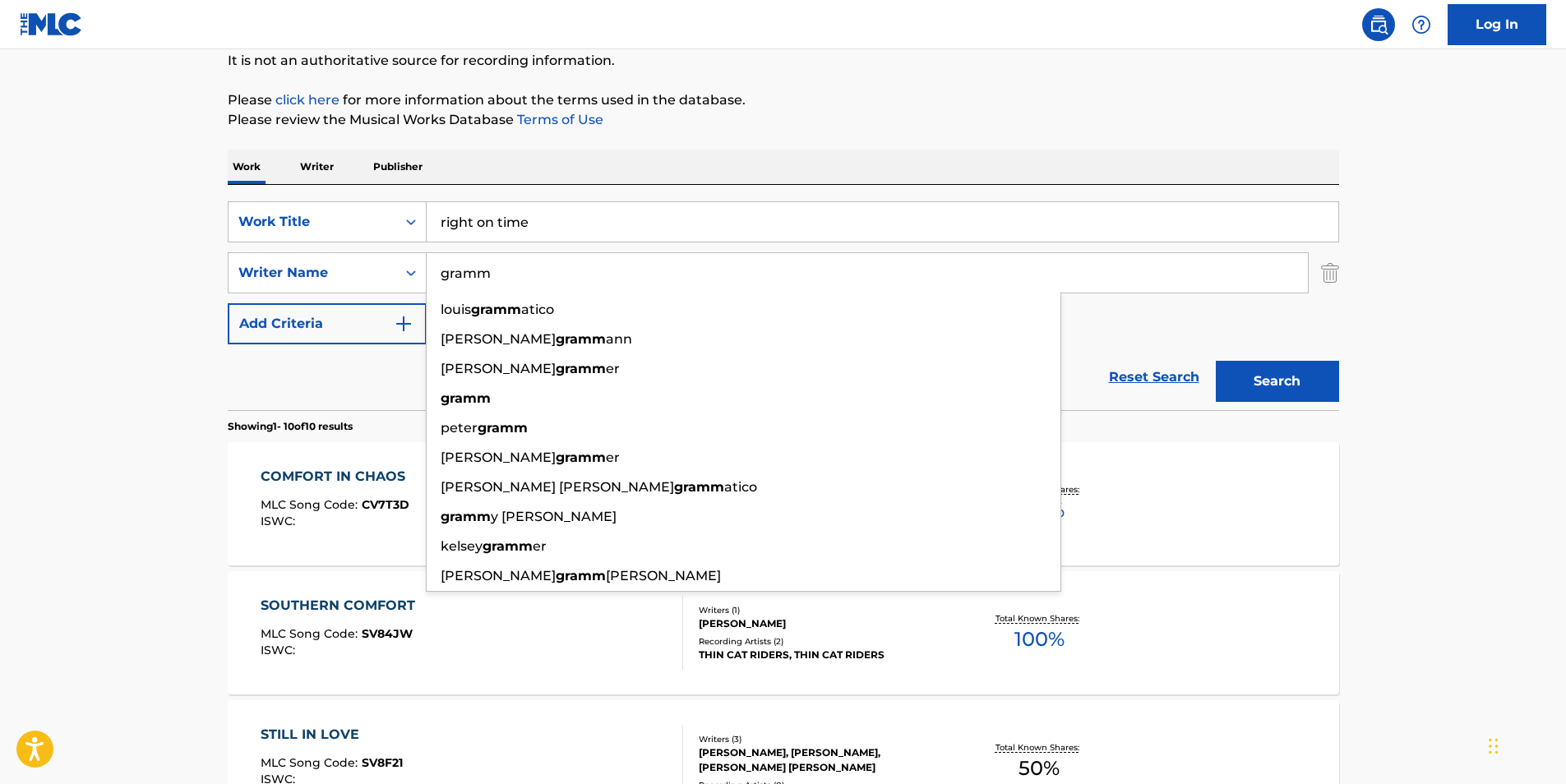
type input "gramm"
click at [822, 117] on p "Please review the Musical Works Database Terms of Use" at bounding box center [783, 119] width 1112 height 20
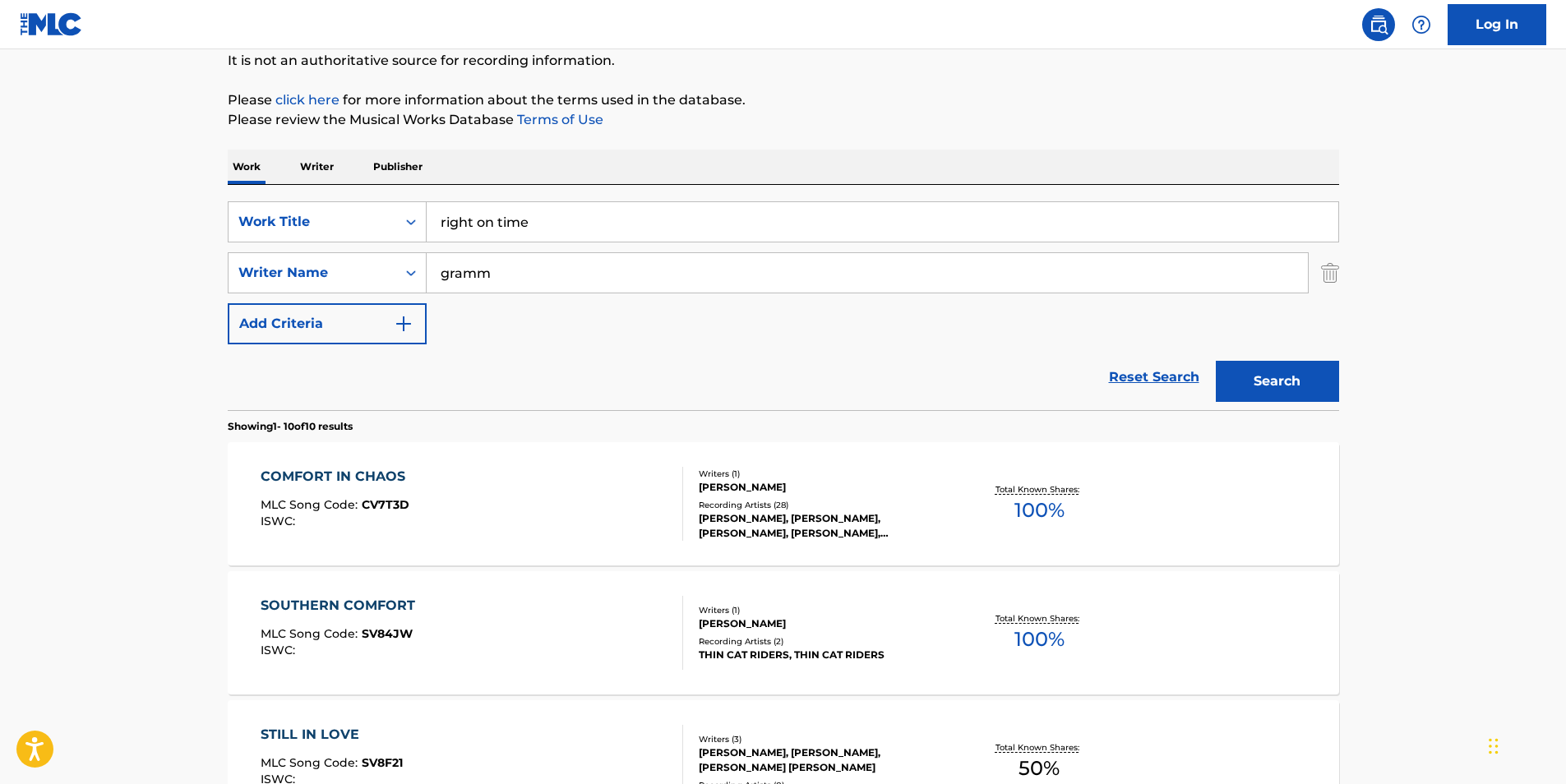
click at [1289, 382] on button "Search" at bounding box center [1277, 381] width 123 height 41
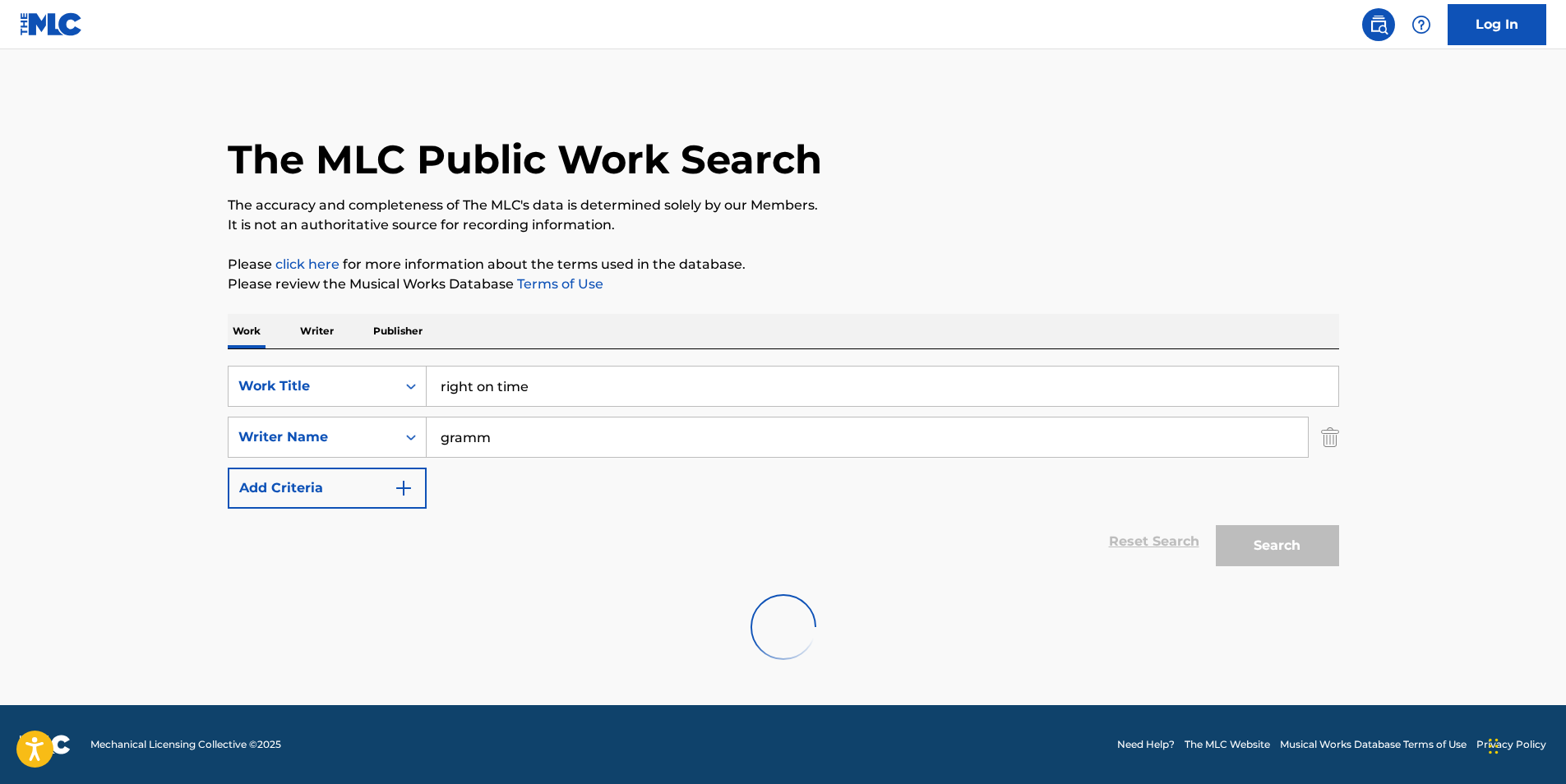
scroll to position [0, 0]
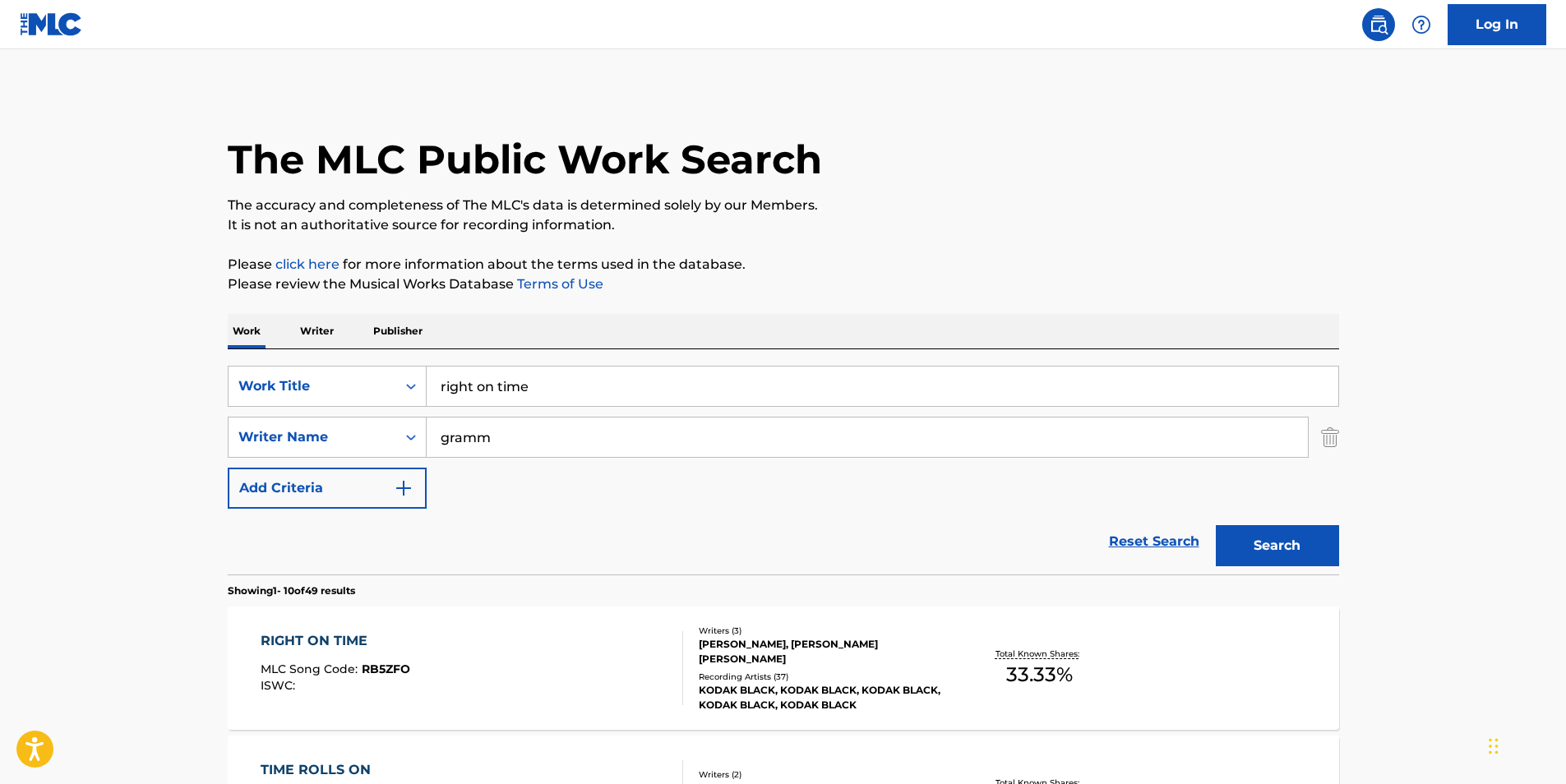
click at [335, 637] on div "RIGHT ON TIME" at bounding box center [335, 640] width 150 height 20
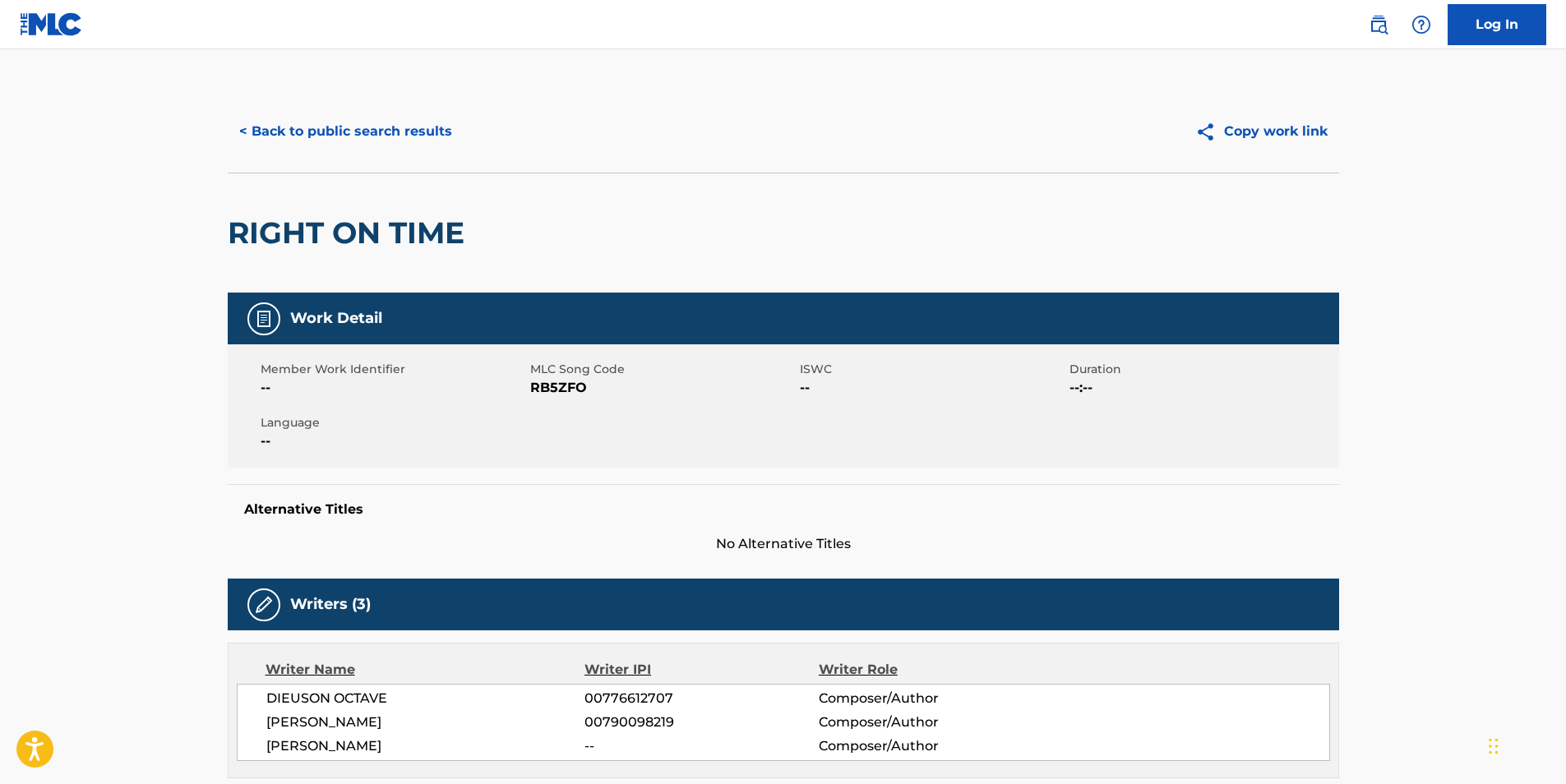
click at [306, 131] on button "< Back to public search results" at bounding box center [345, 131] width 235 height 41
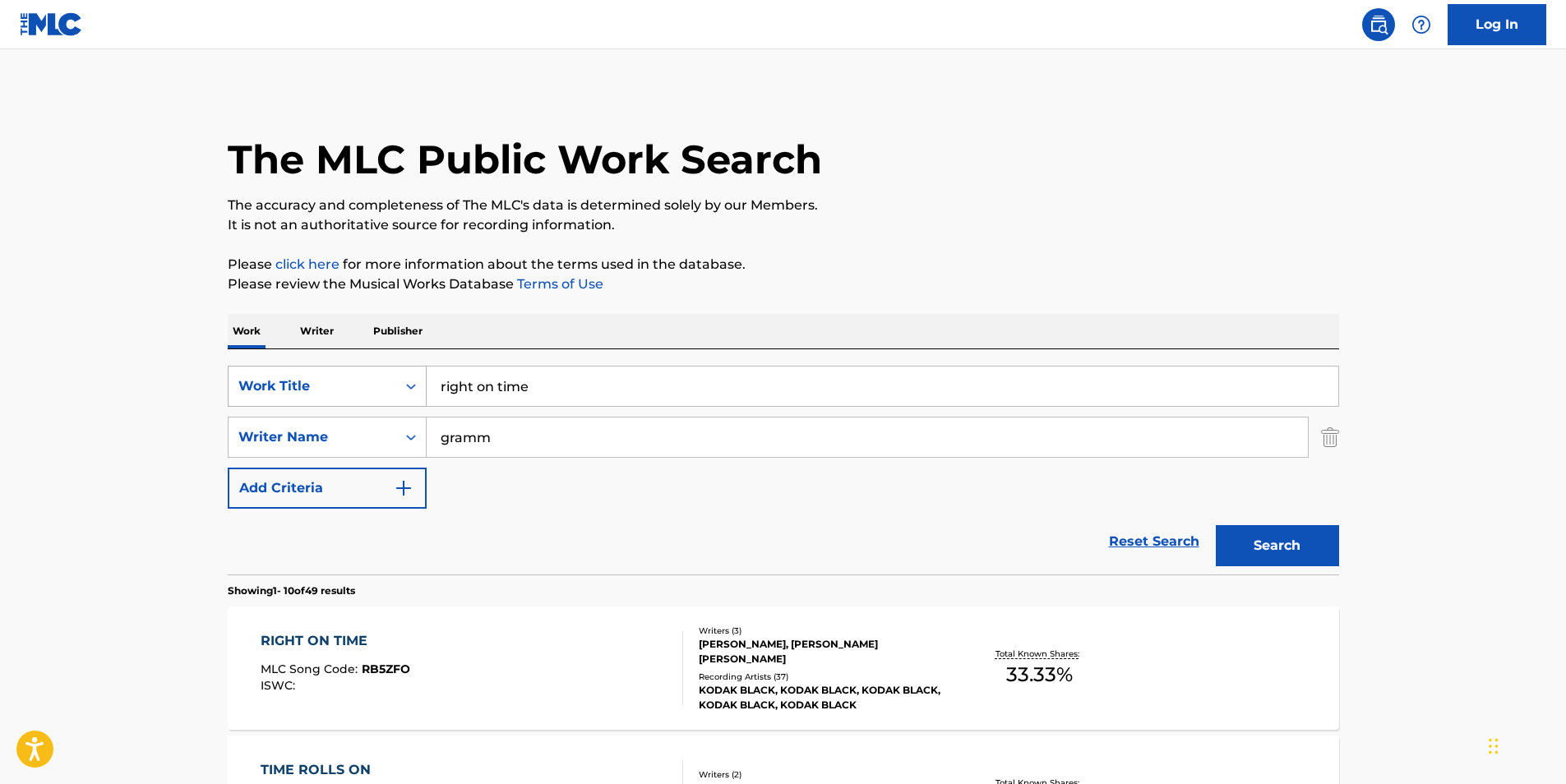
drag, startPoint x: 551, startPoint y: 398, endPoint x: 287, endPoint y: 396, distance: 264.0
click at [287, 396] on div "SearchWithCriteriadb6bc4b4-847a-4f55-81f0-174f46717efc Work Title right on time" at bounding box center [783, 385] width 1112 height 41
click at [1311, 532] on button "Search" at bounding box center [1277, 545] width 123 height 41
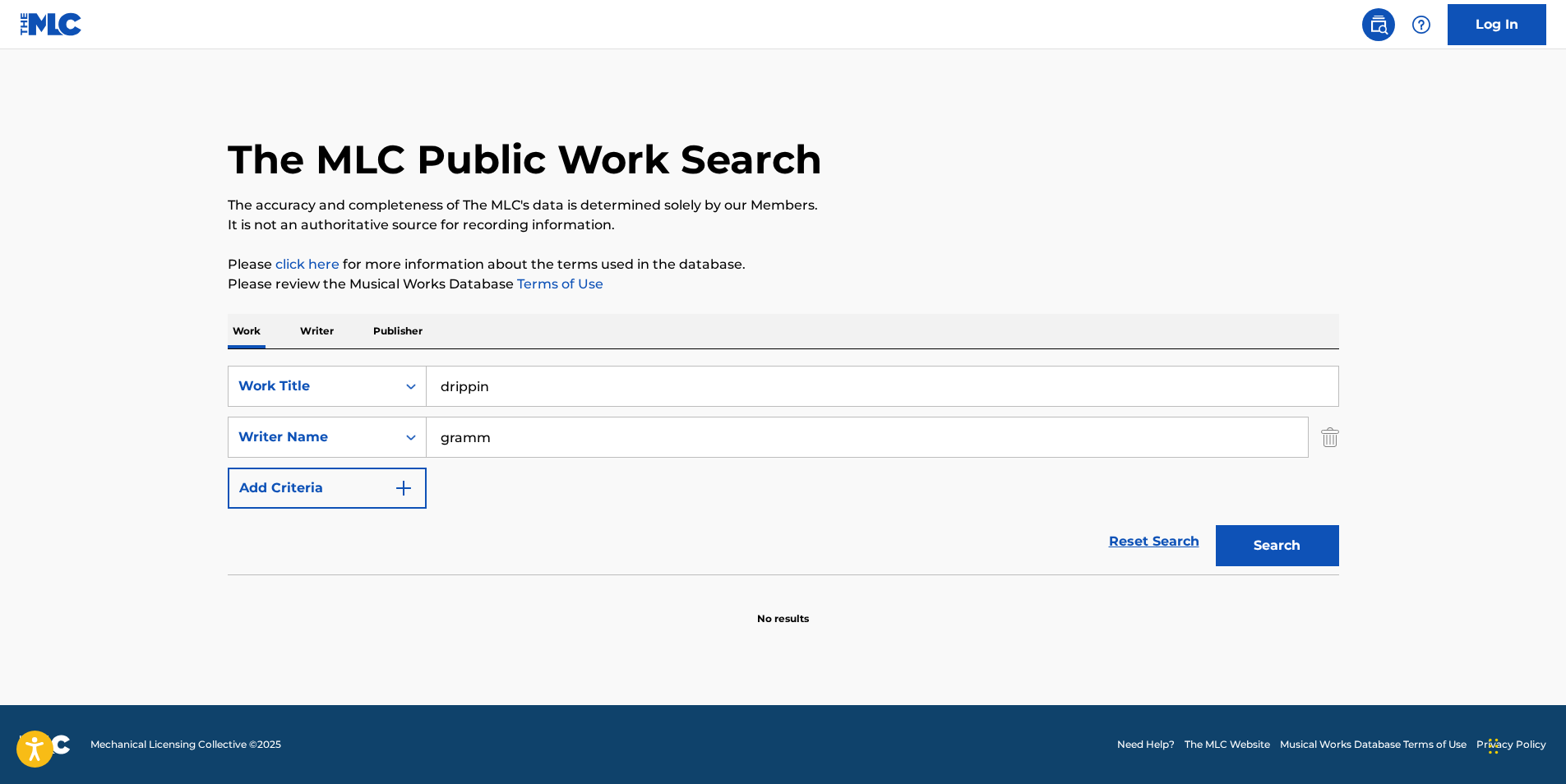
click at [512, 384] on input "drippin" at bounding box center [882, 386] width 912 height 40
click at [530, 337] on div "Work Writer Publisher" at bounding box center [783, 331] width 1112 height 35
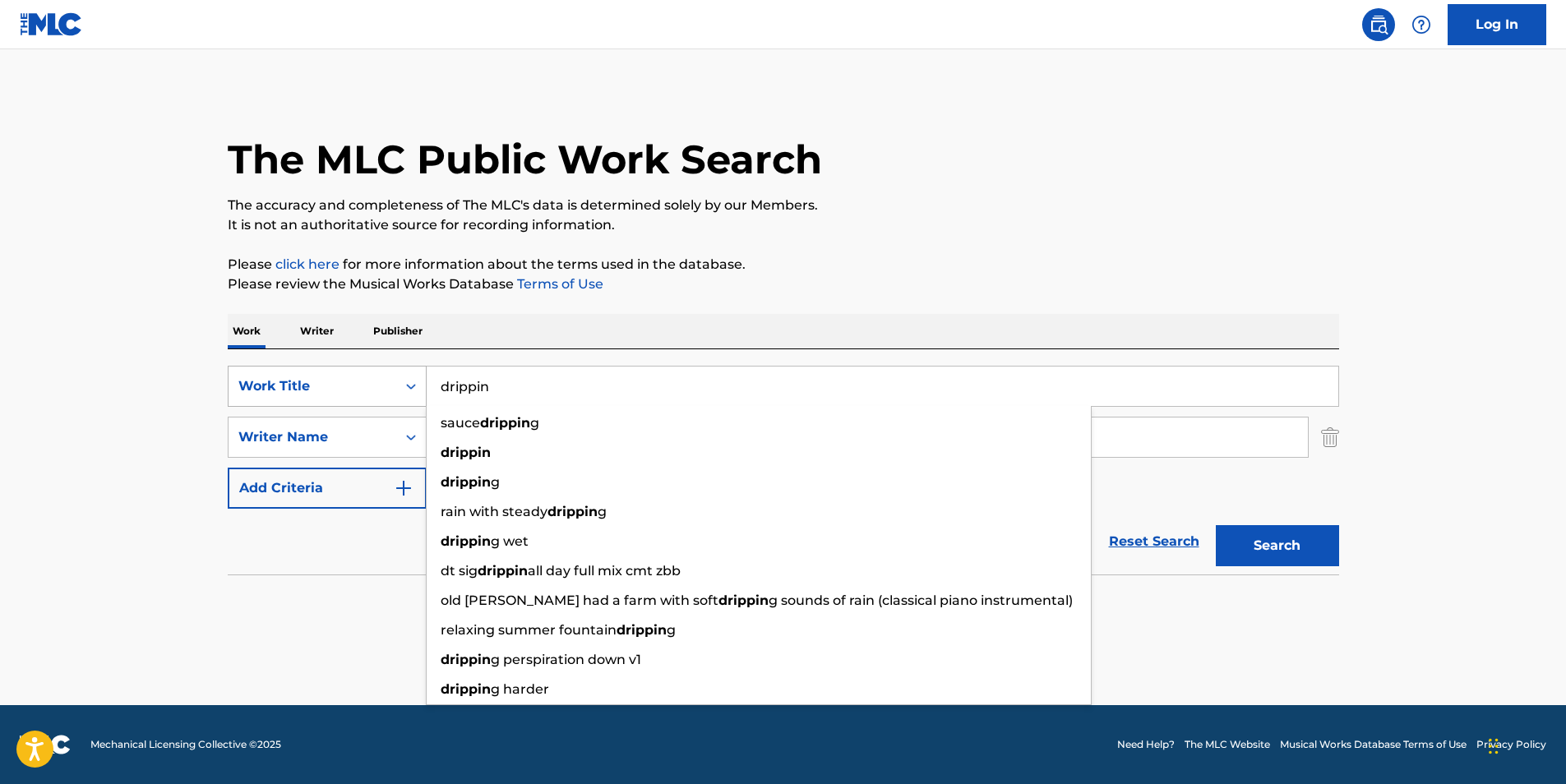
drag, startPoint x: 507, startPoint y: 385, endPoint x: 322, endPoint y: 382, distance: 185.0
click at [322, 382] on div "SearchWithCriteriadb6bc4b4-847a-4f55-81f0-174f46717efc Work Title drippin sauce…" at bounding box center [783, 385] width 1112 height 41
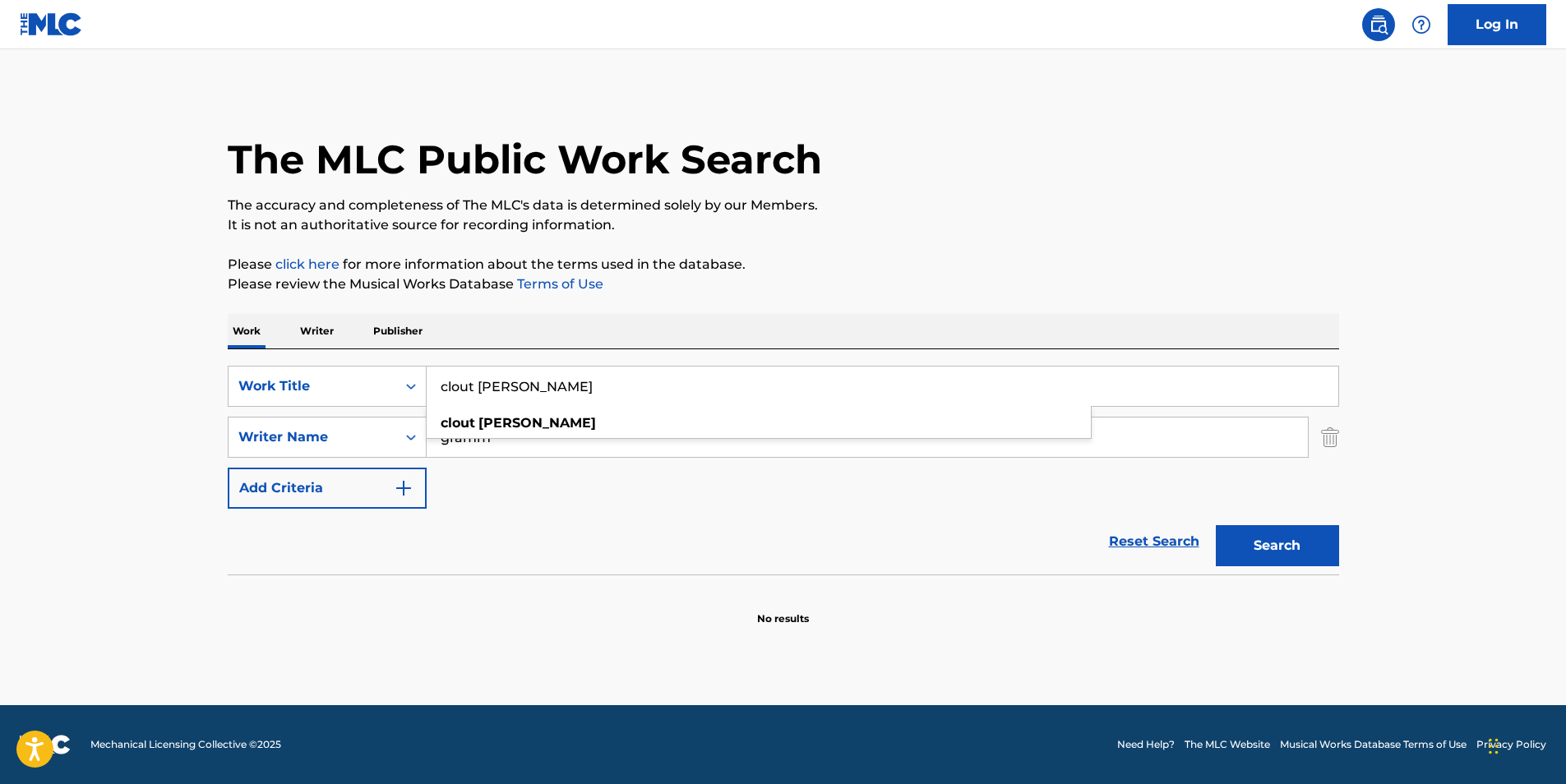
type input "clout [PERSON_NAME]"
click at [1215, 525] on button "Search" at bounding box center [1277, 545] width 123 height 41
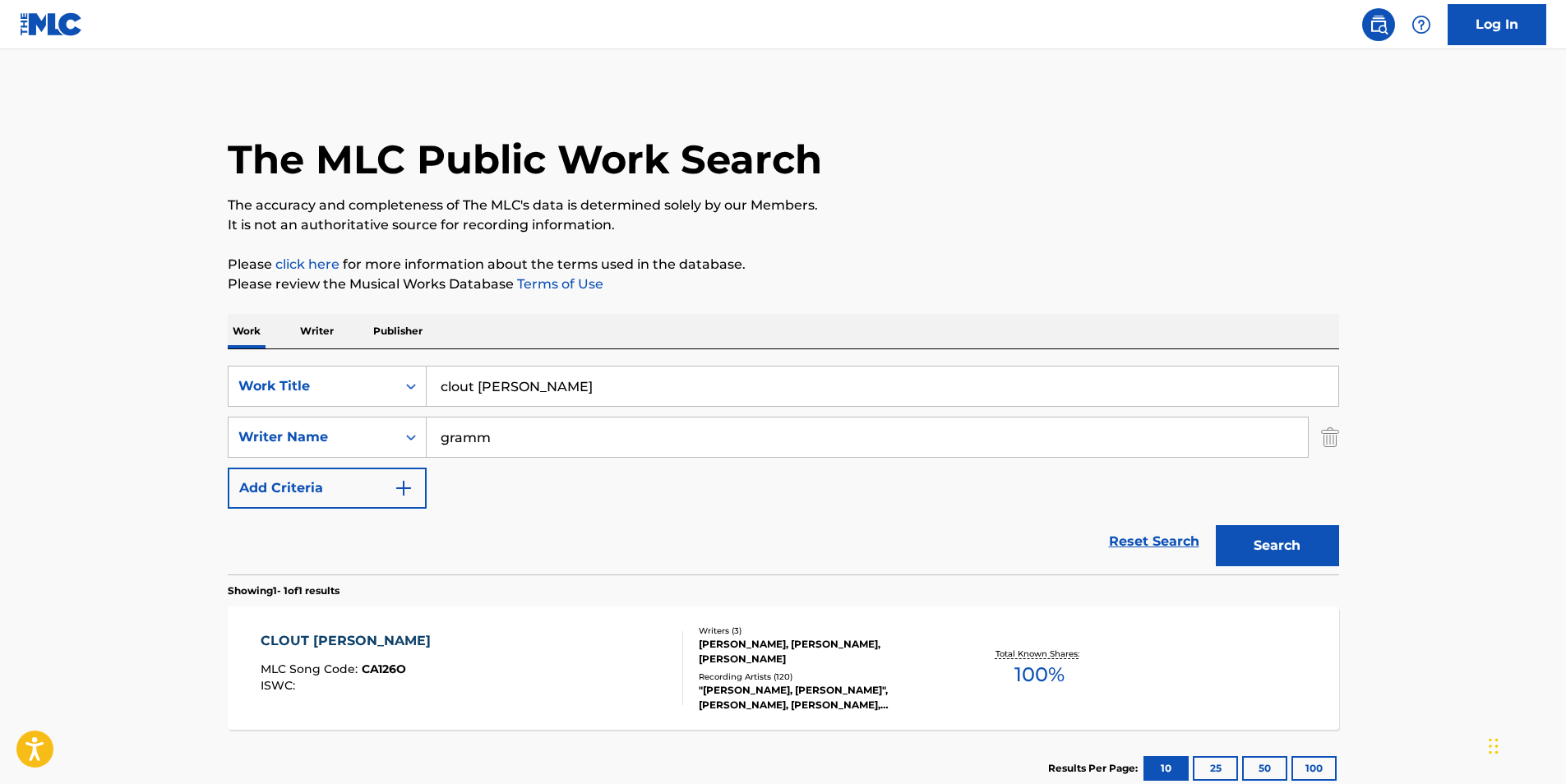
click at [326, 639] on div "CLOUT [PERSON_NAME]" at bounding box center [350, 640] width 178 height 20
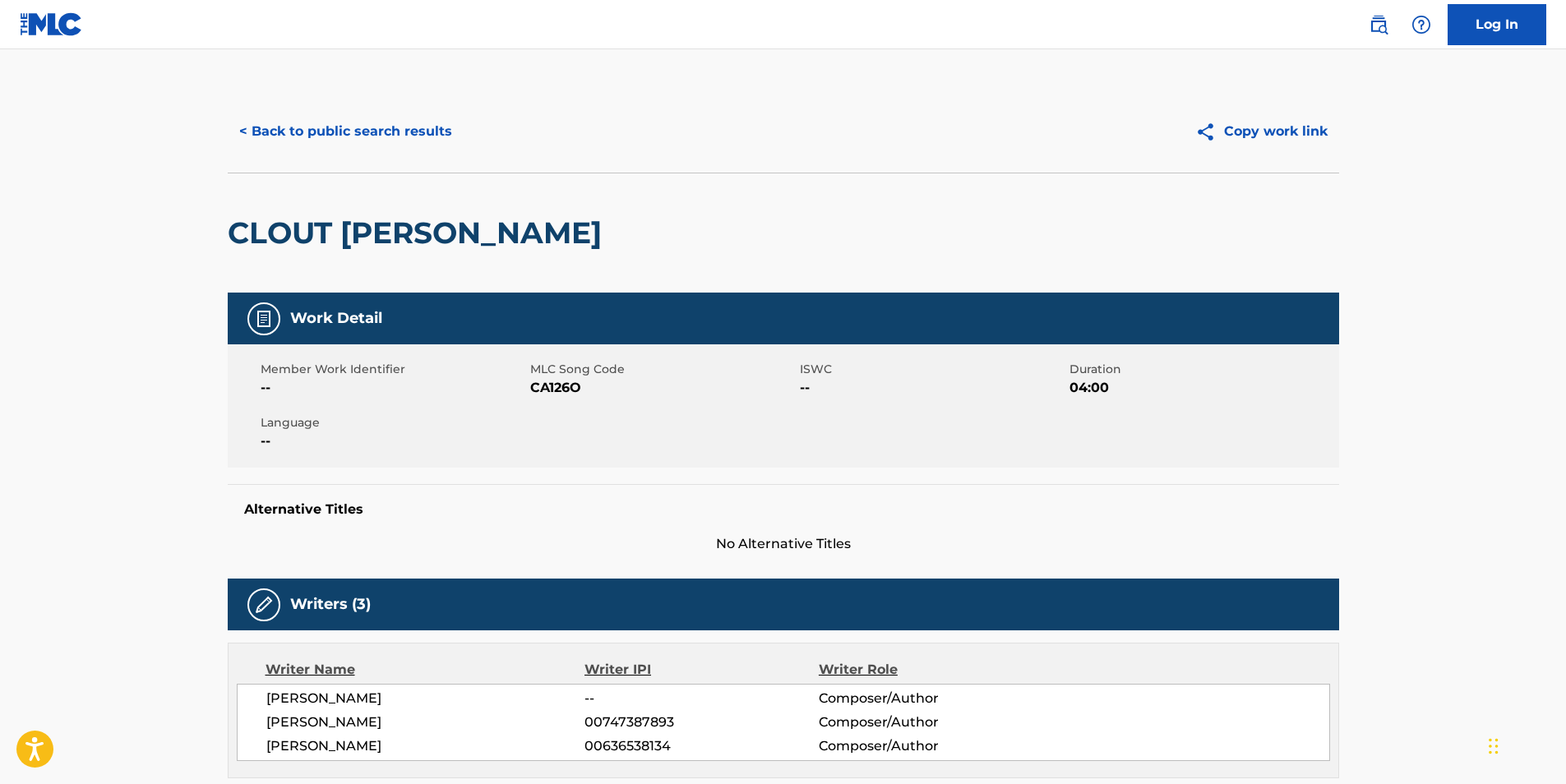
click at [306, 130] on button "< Back to public search results" at bounding box center [345, 131] width 235 height 41
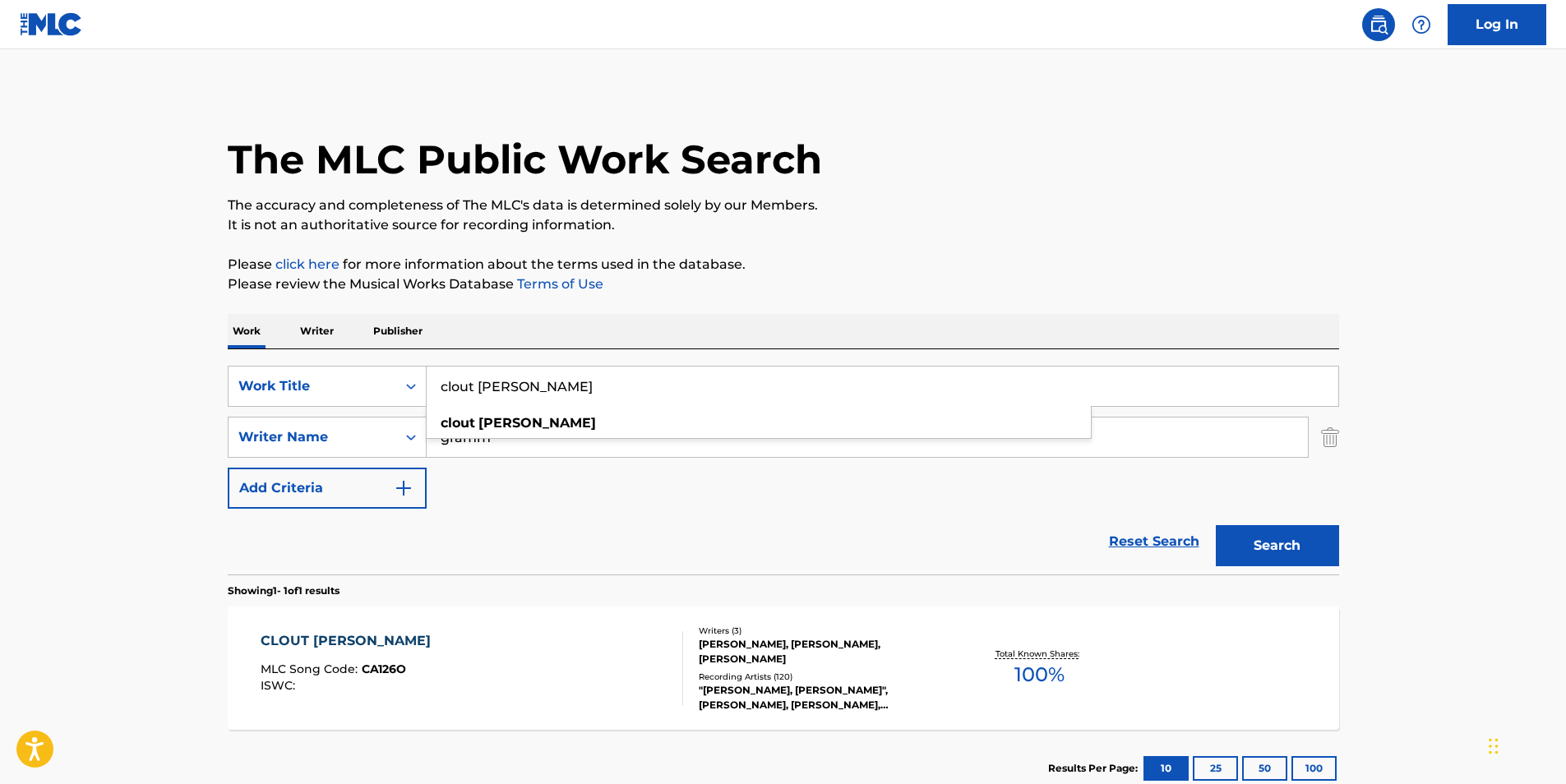
drag, startPoint x: 461, startPoint y: 376, endPoint x: 211, endPoint y: 389, distance: 250.3
click at [211, 389] on div "The MLC Public Work Search The accuracy and completeness of The MLC's data is d…" at bounding box center [783, 448] width 1150 height 717
click at [1215, 525] on button "Search" at bounding box center [1277, 545] width 123 height 41
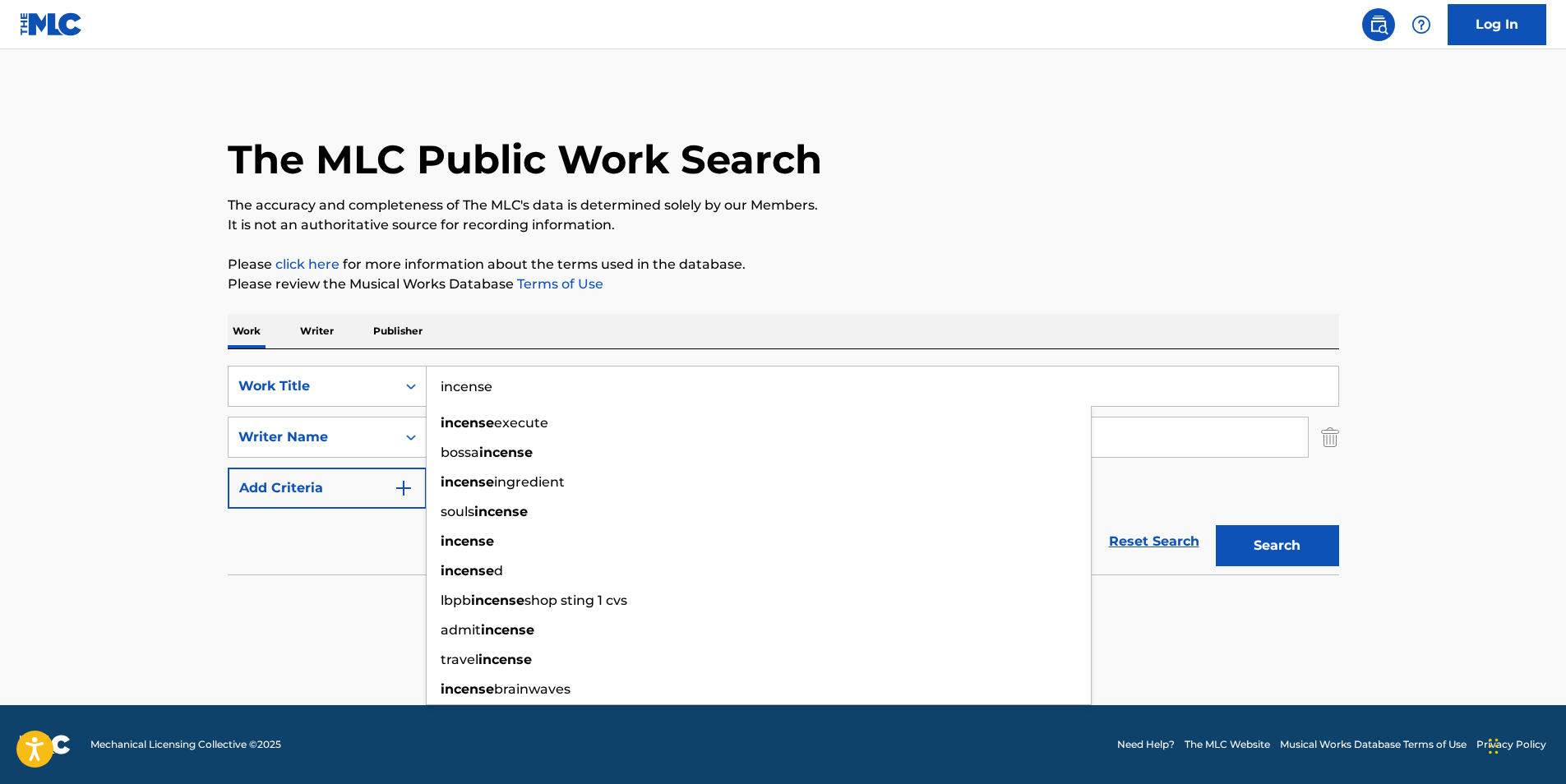
type input "incense"
click at [800, 289] on p "Please review the Musical Works Database Terms of Use" at bounding box center [783, 284] width 1112 height 20
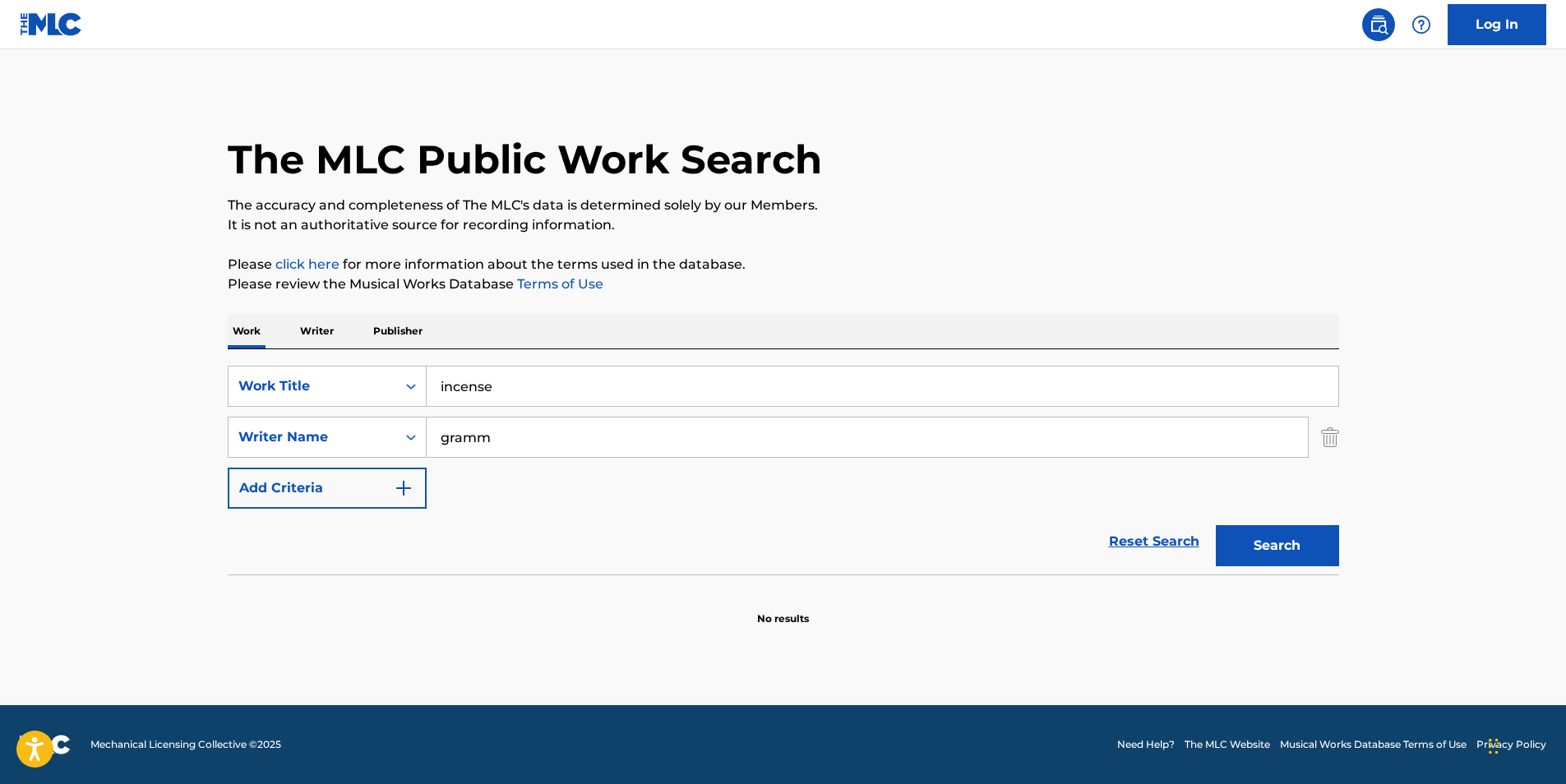
click at [1259, 544] on button "Search" at bounding box center [1277, 545] width 123 height 41
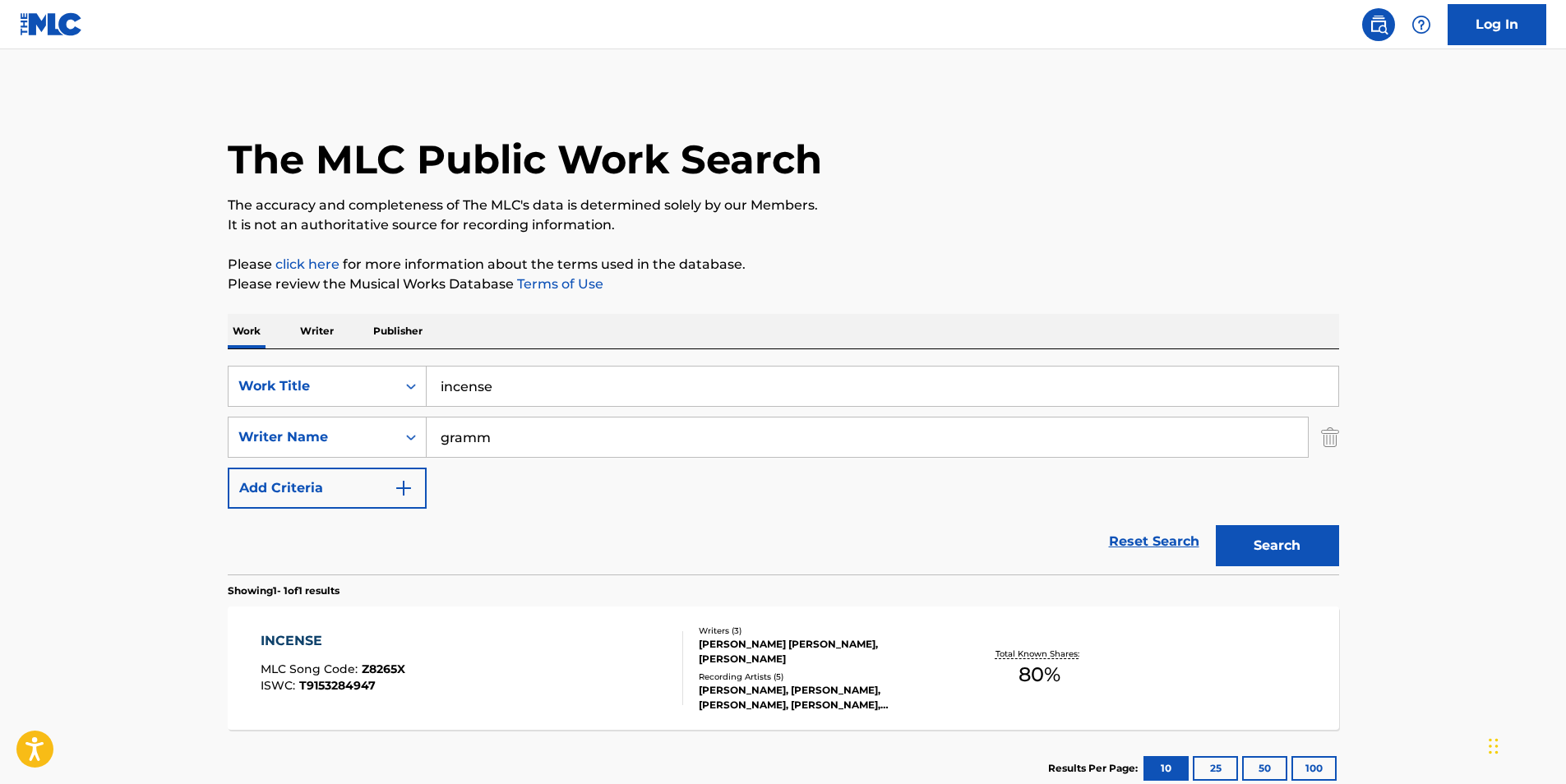
click at [304, 639] on div "INCENSE" at bounding box center [332, 640] width 145 height 20
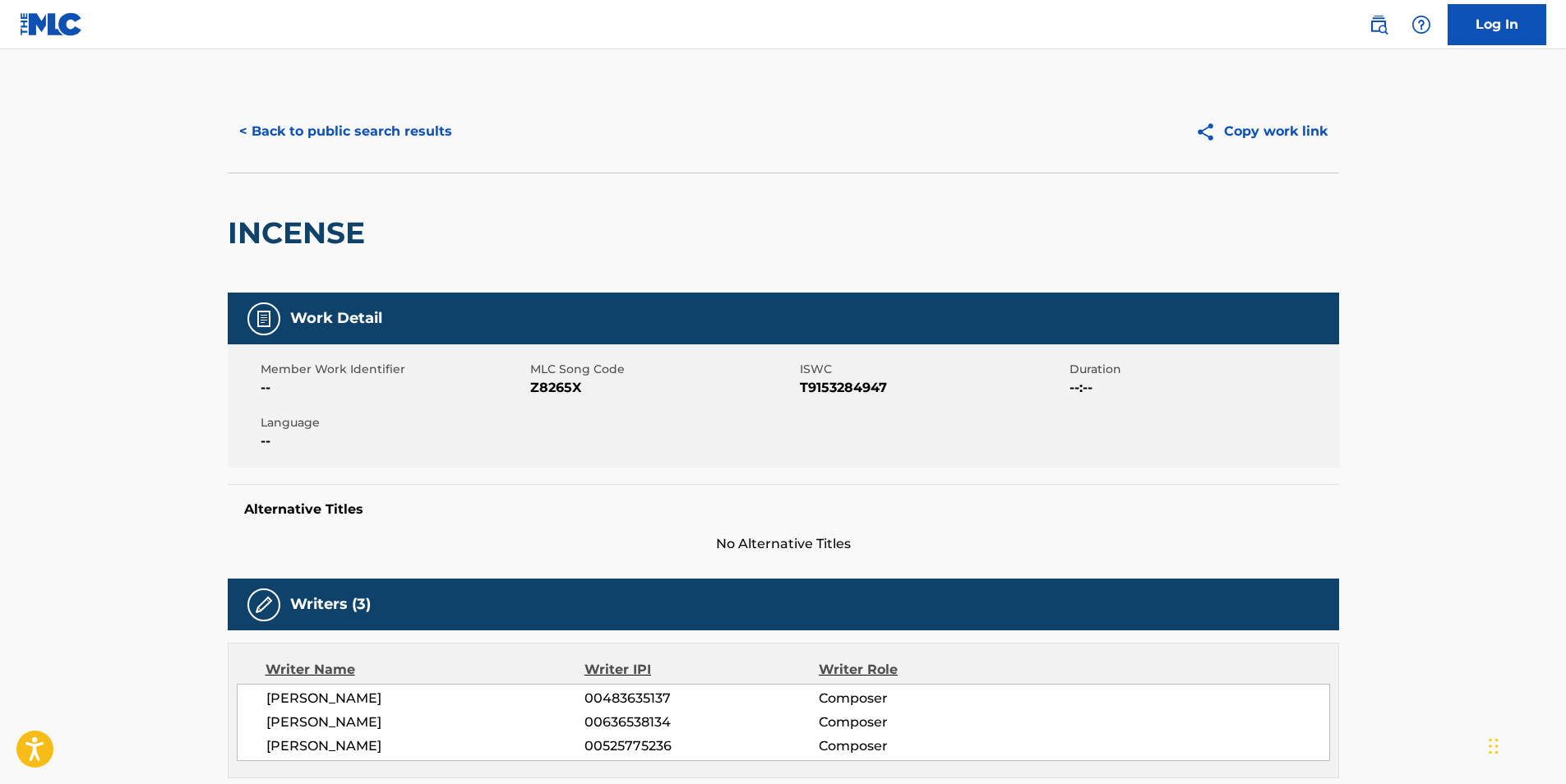
click at [391, 135] on button "< Back to public search results" at bounding box center [345, 131] width 235 height 41
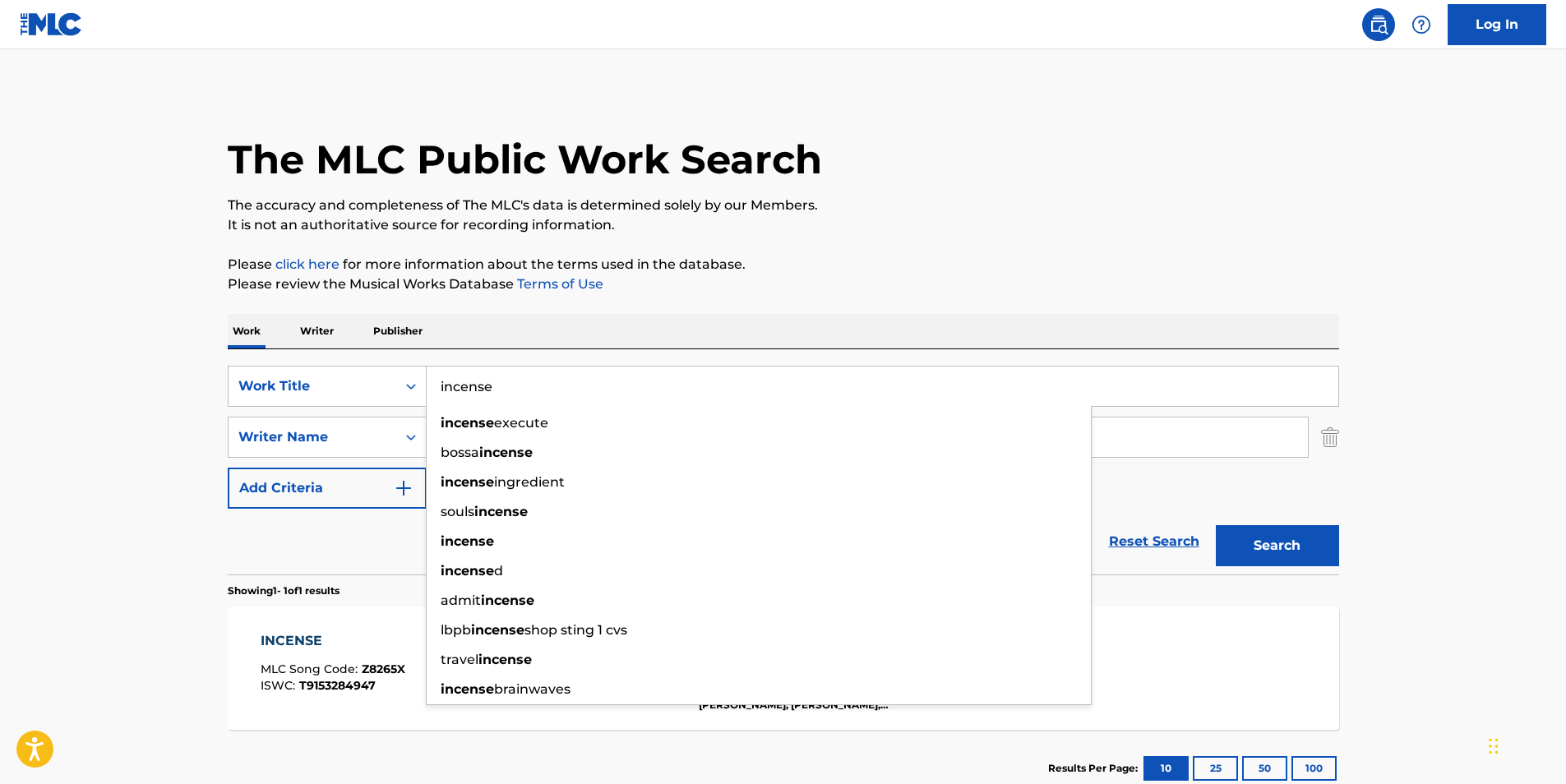
drag, startPoint x: 559, startPoint y: 389, endPoint x: 253, endPoint y: 354, distance: 308.0
click at [253, 354] on div "SearchWithCriteriadb6bc4b4-847a-4f55-81f0-174f46717efc Work Title incense incen…" at bounding box center [783, 461] width 1112 height 225
type input "shit on you"
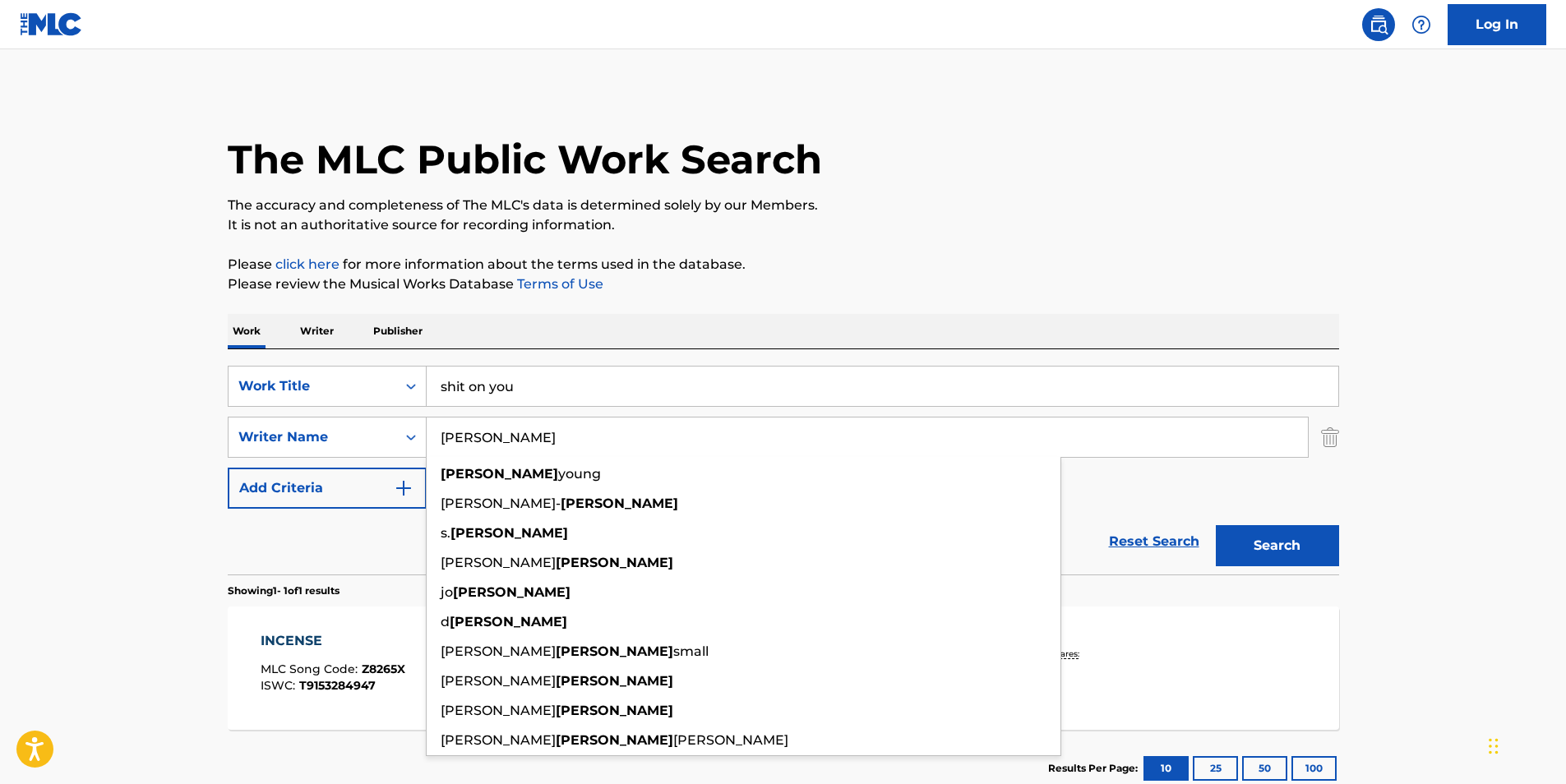
type input "[PERSON_NAME]"
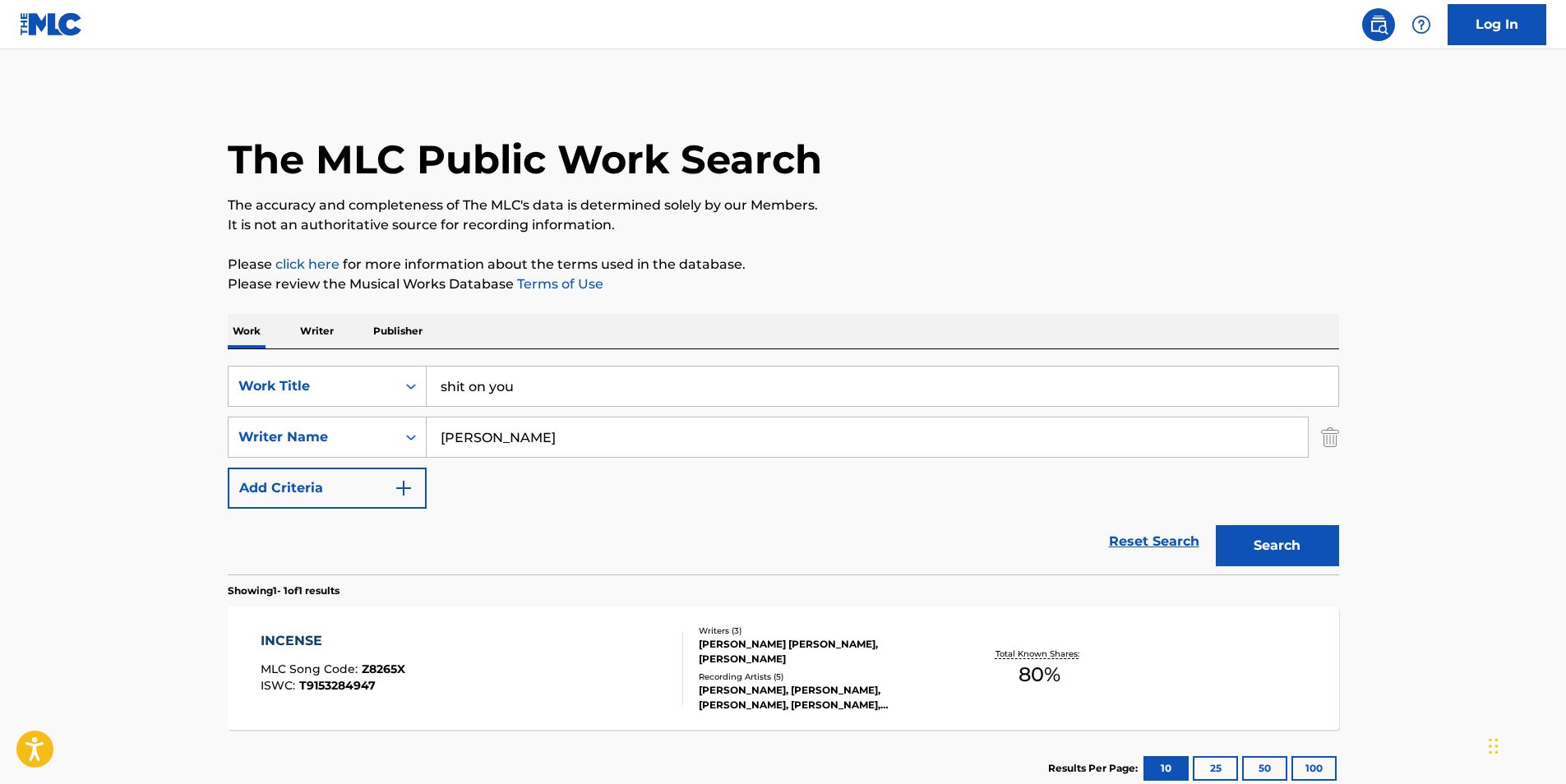
click at [968, 211] on p "The accuracy and completeness of The MLC's data is determined solely by our Mem…" at bounding box center [783, 205] width 1112 height 20
click at [1261, 554] on button "Search" at bounding box center [1277, 545] width 123 height 41
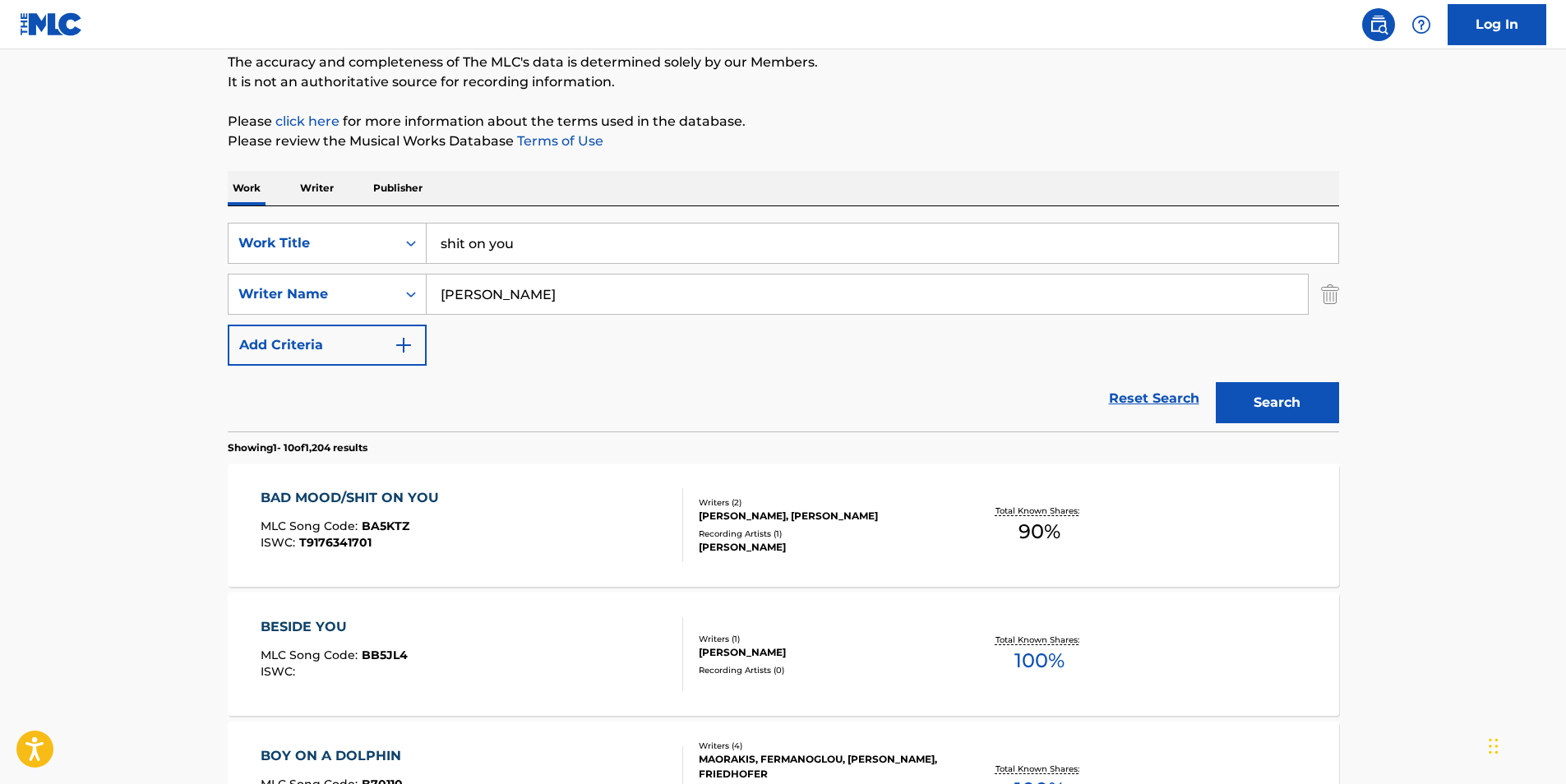
scroll to position [164, 0]
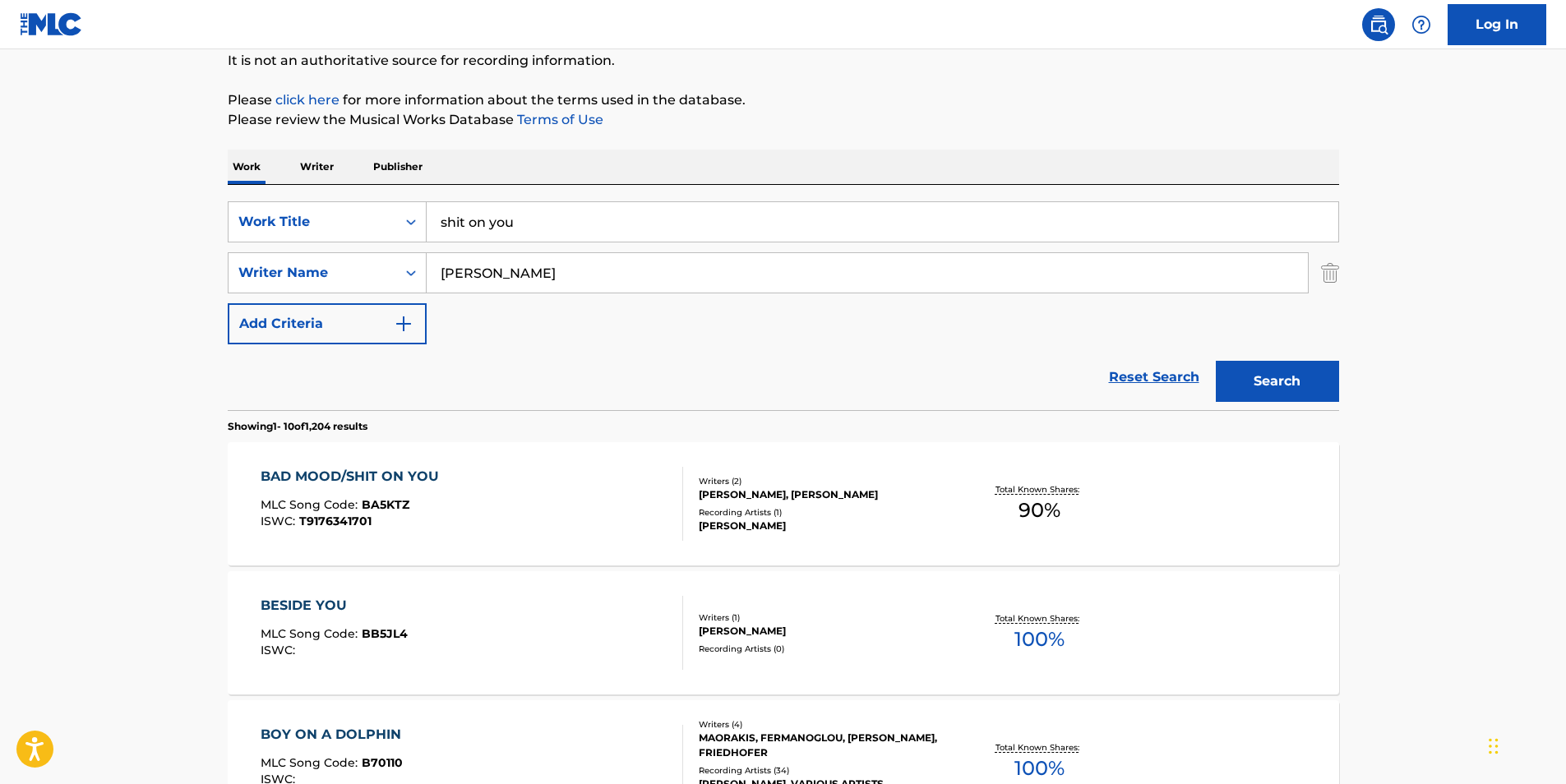
click at [307, 463] on div "BAD MOOD/SHIT ON YOU MLC Song Code : BA5KTZ ISWC : T9176341701 Writers ( 2 ) [P…" at bounding box center [783, 504] width 1112 height 123
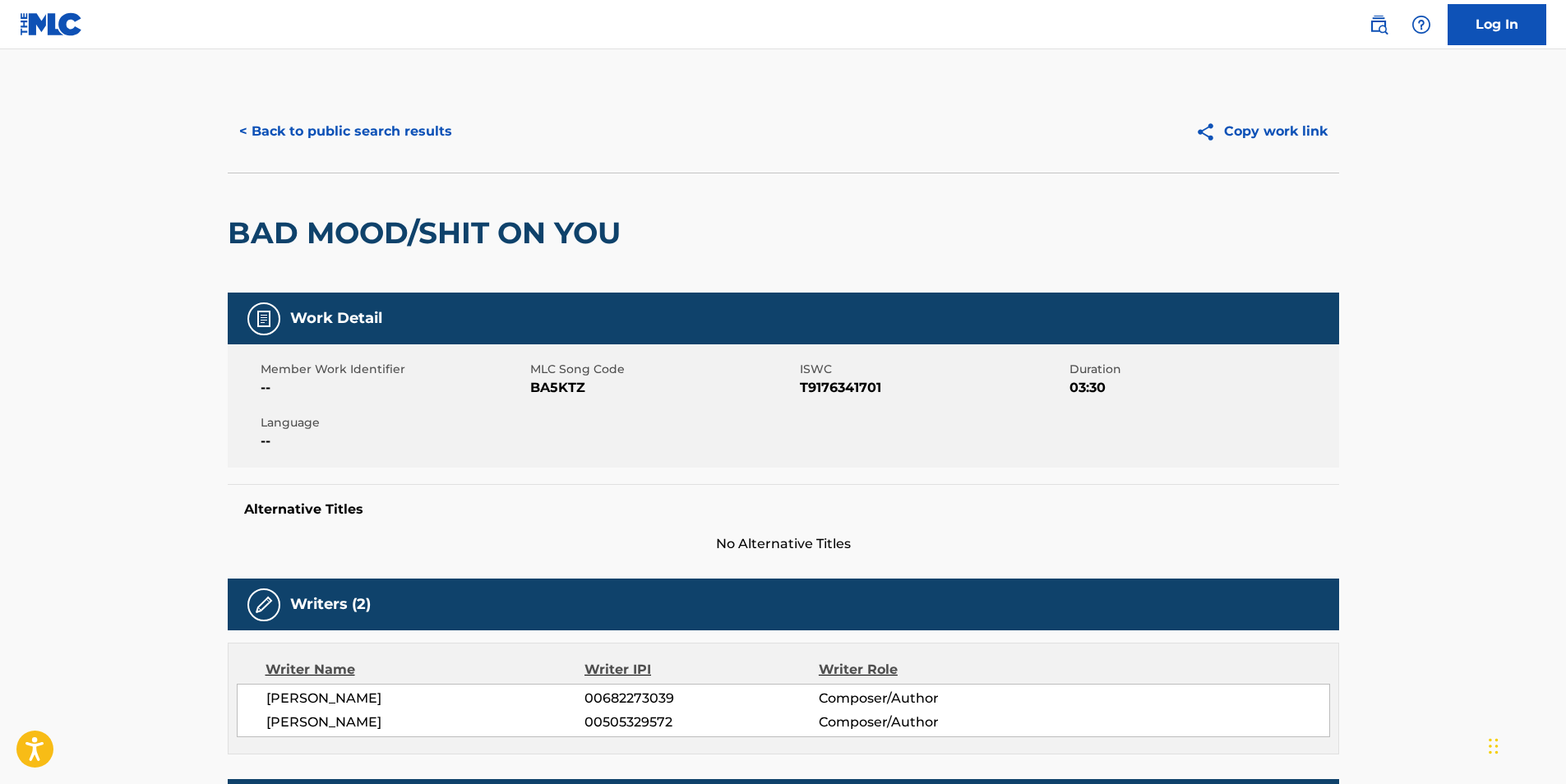
click at [368, 131] on button "< Back to public search results" at bounding box center [345, 131] width 235 height 41
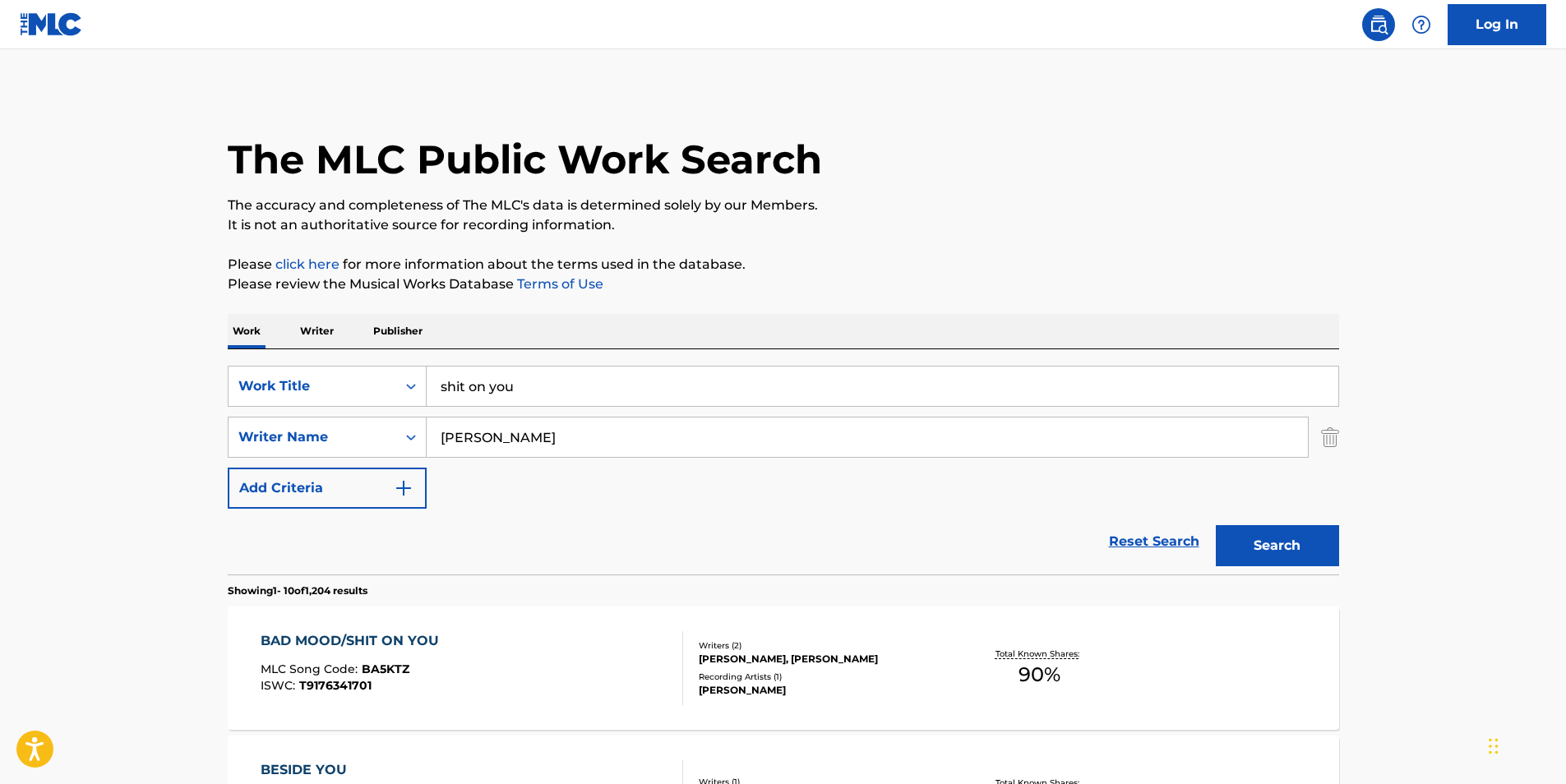
scroll to position [164, 0]
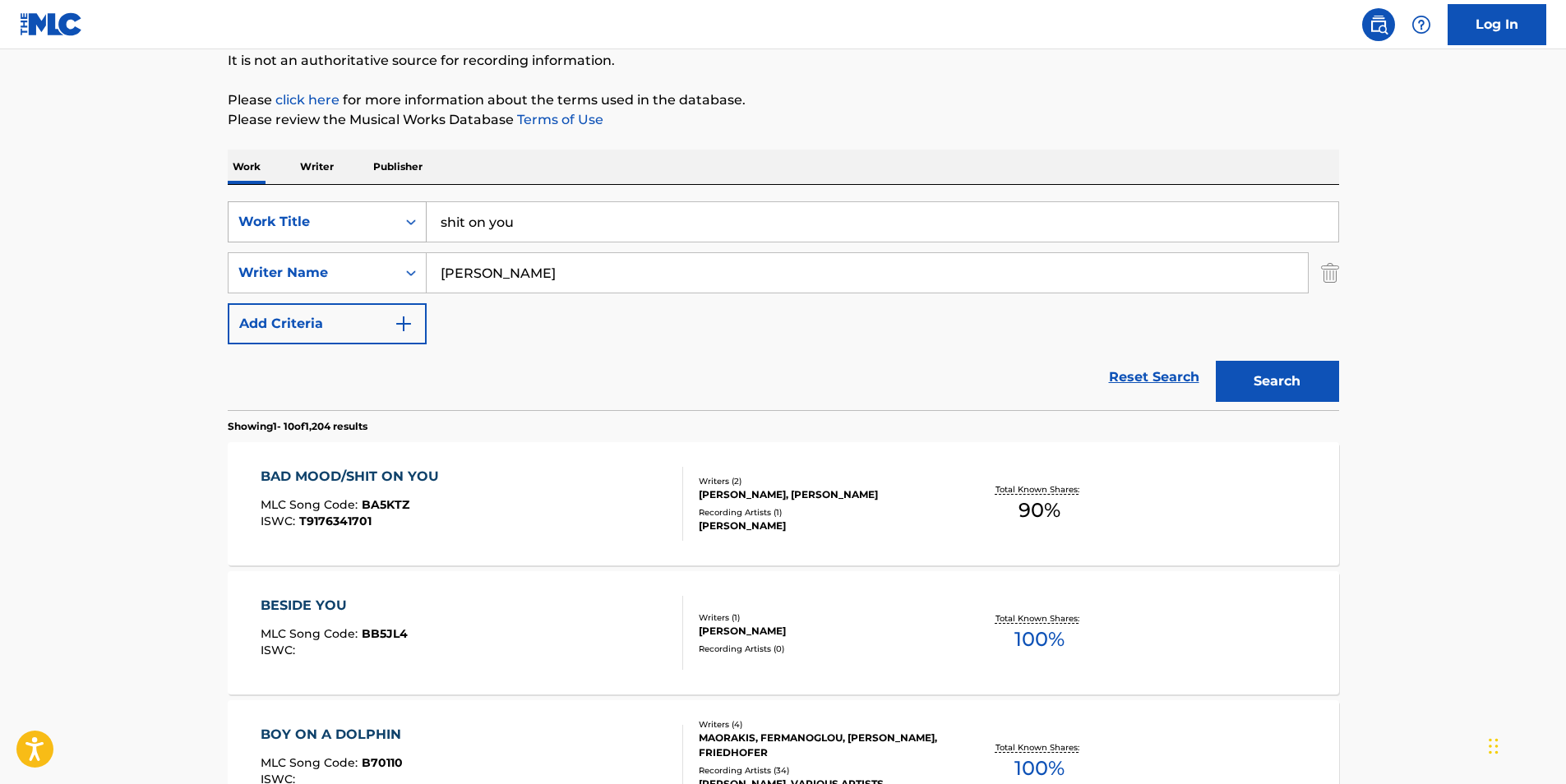
drag, startPoint x: 514, startPoint y: 222, endPoint x: 376, endPoint y: 218, distance: 138.1
click at [376, 218] on div "SearchWithCriteriadb6bc4b4-847a-4f55-81f0-174f46717efc Work Title shit on you" at bounding box center [783, 222] width 1112 height 41
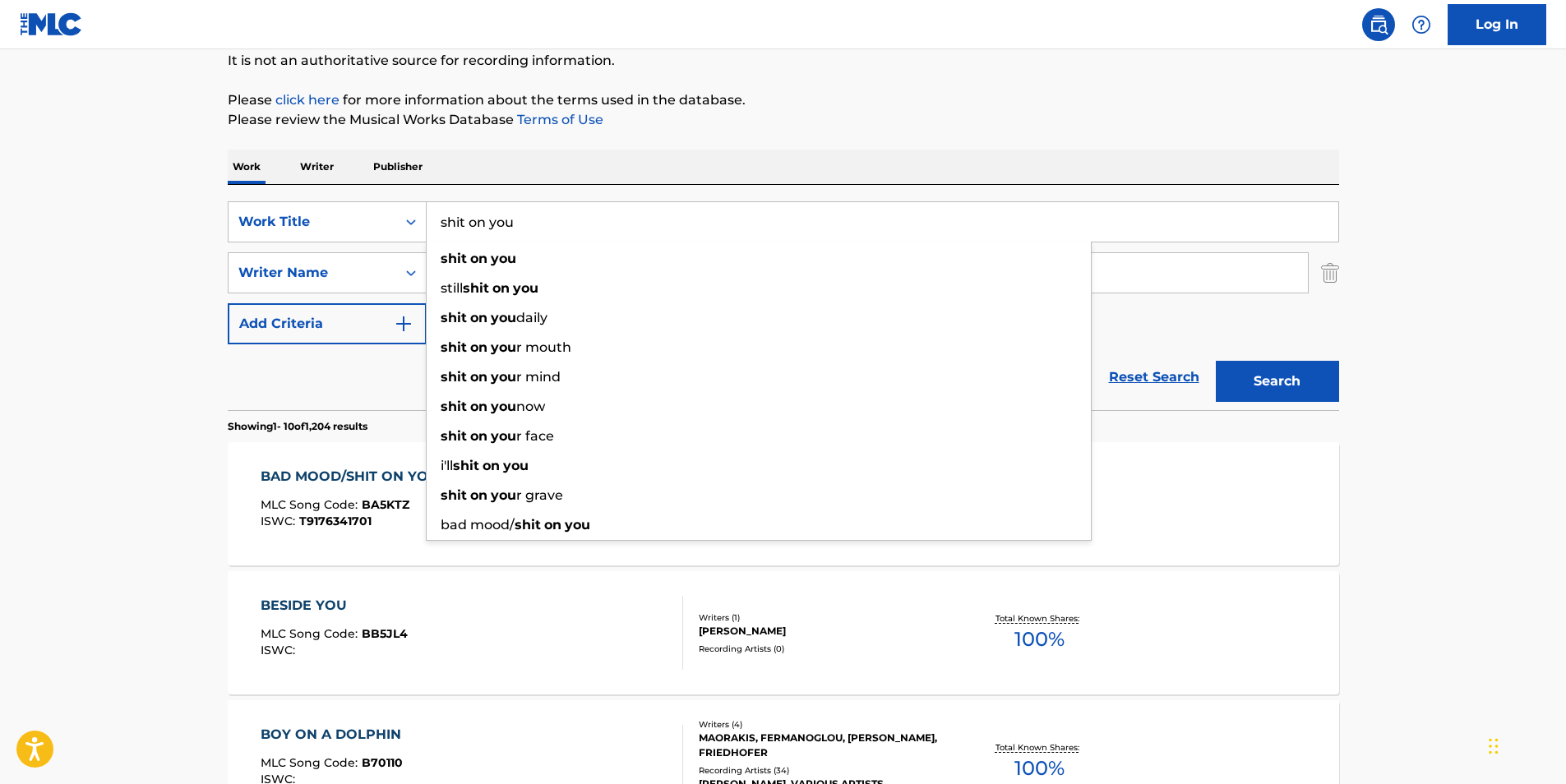
click at [461, 644] on div "BESIDE YOU MLC Song Code : BB5JL4 ISWC :" at bounding box center [472, 632] width 422 height 74
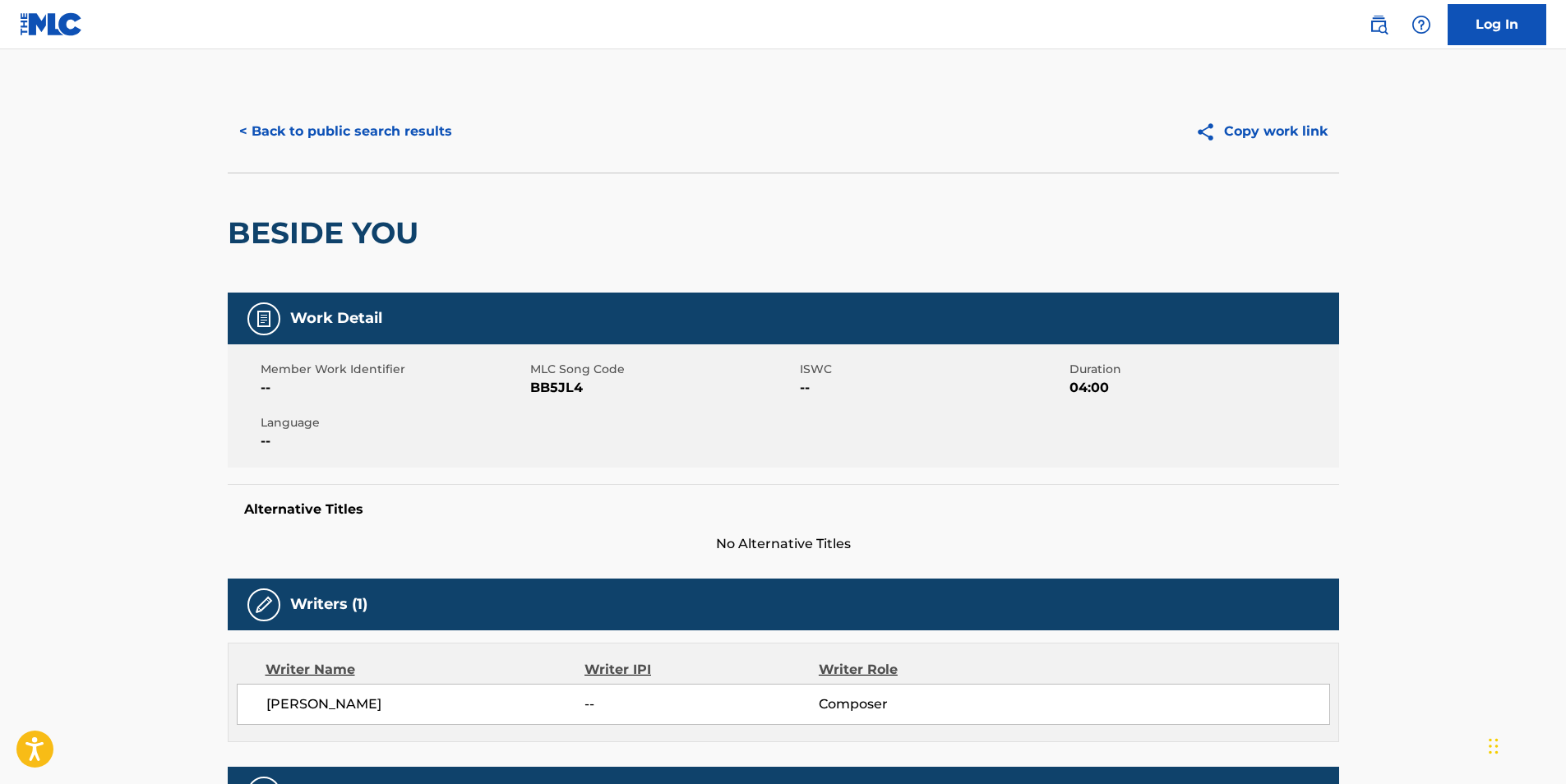
click at [375, 127] on button "< Back to public search results" at bounding box center [345, 131] width 235 height 41
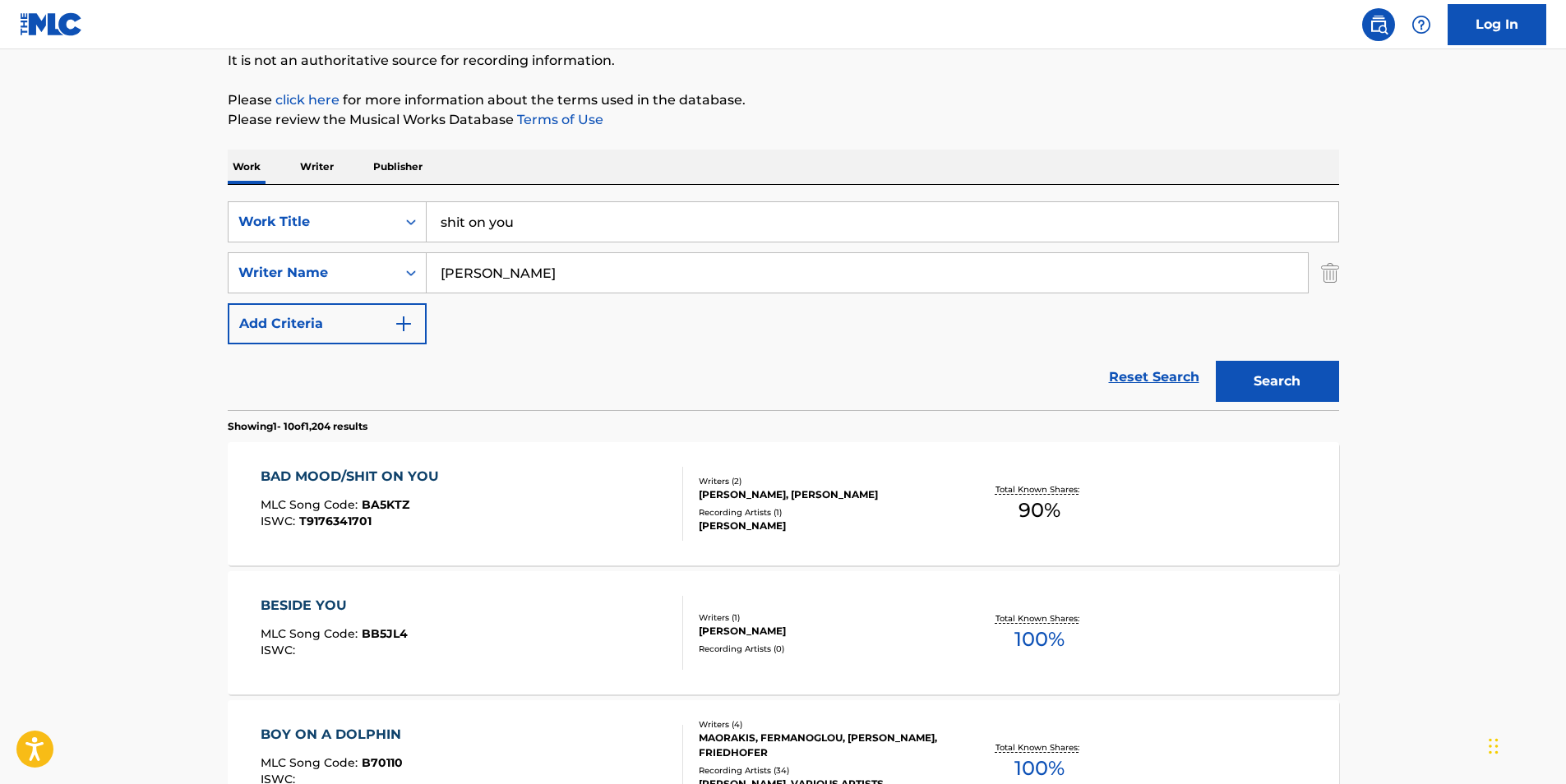
drag, startPoint x: 527, startPoint y: 207, endPoint x: 534, endPoint y: 218, distance: 13.0
click at [534, 218] on input "shit on you" at bounding box center [882, 222] width 912 height 40
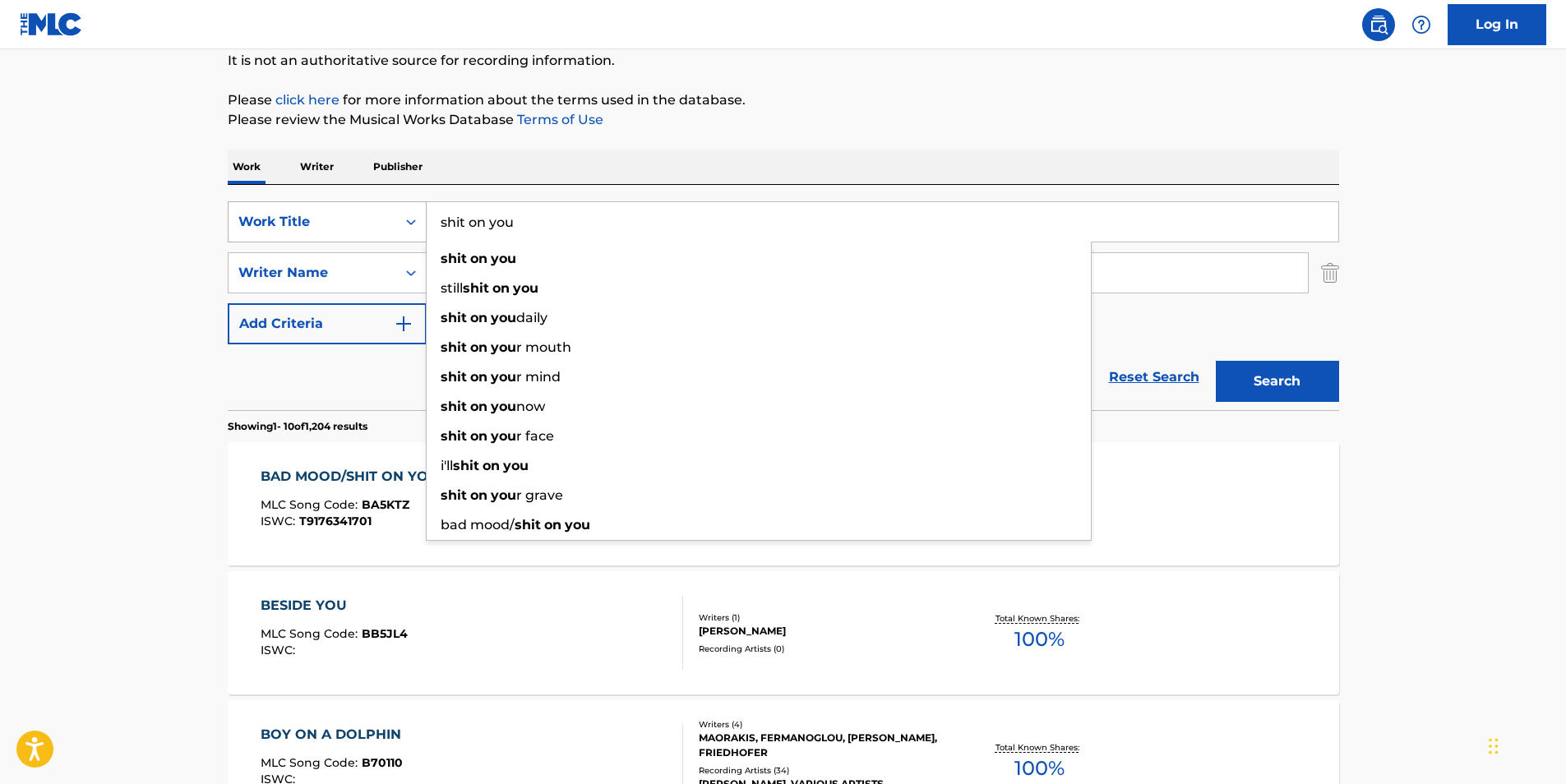
drag, startPoint x: 534, startPoint y: 218, endPoint x: 308, endPoint y: 205, distance: 226.4
click at [306, 205] on div "SearchWithCriteriadb6bc4b4-847a-4f55-81f0-174f46717efc Work Title shit on you s…" at bounding box center [783, 222] width 1112 height 41
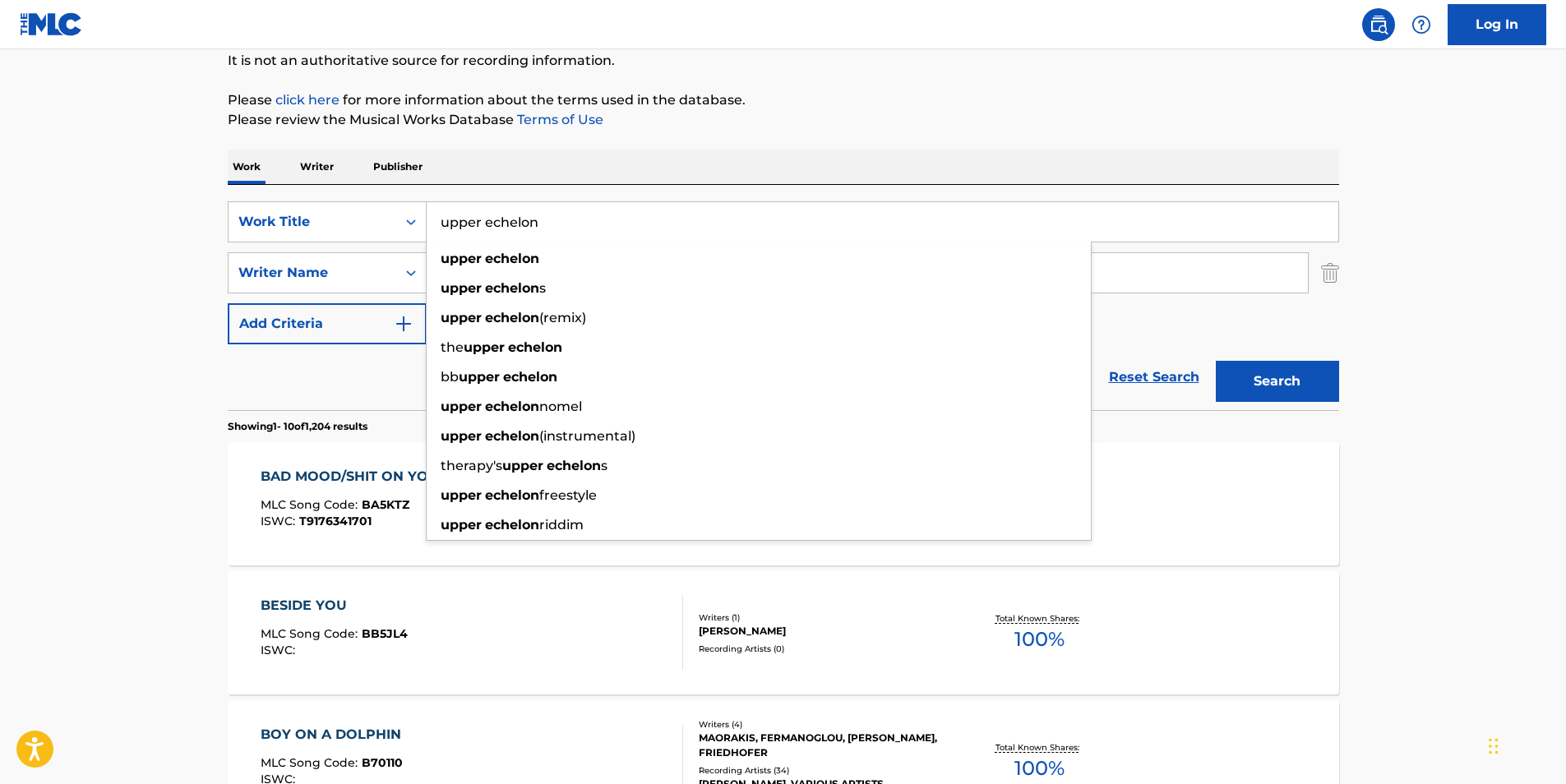
type input "upper echelon"
click at [1170, 459] on div "BAD MOOD/SHIT ON YOU MLC Song Code : BA5KTZ ISWC : T9176341701 Writers ( 2 ) [P…" at bounding box center [783, 504] width 1112 height 123
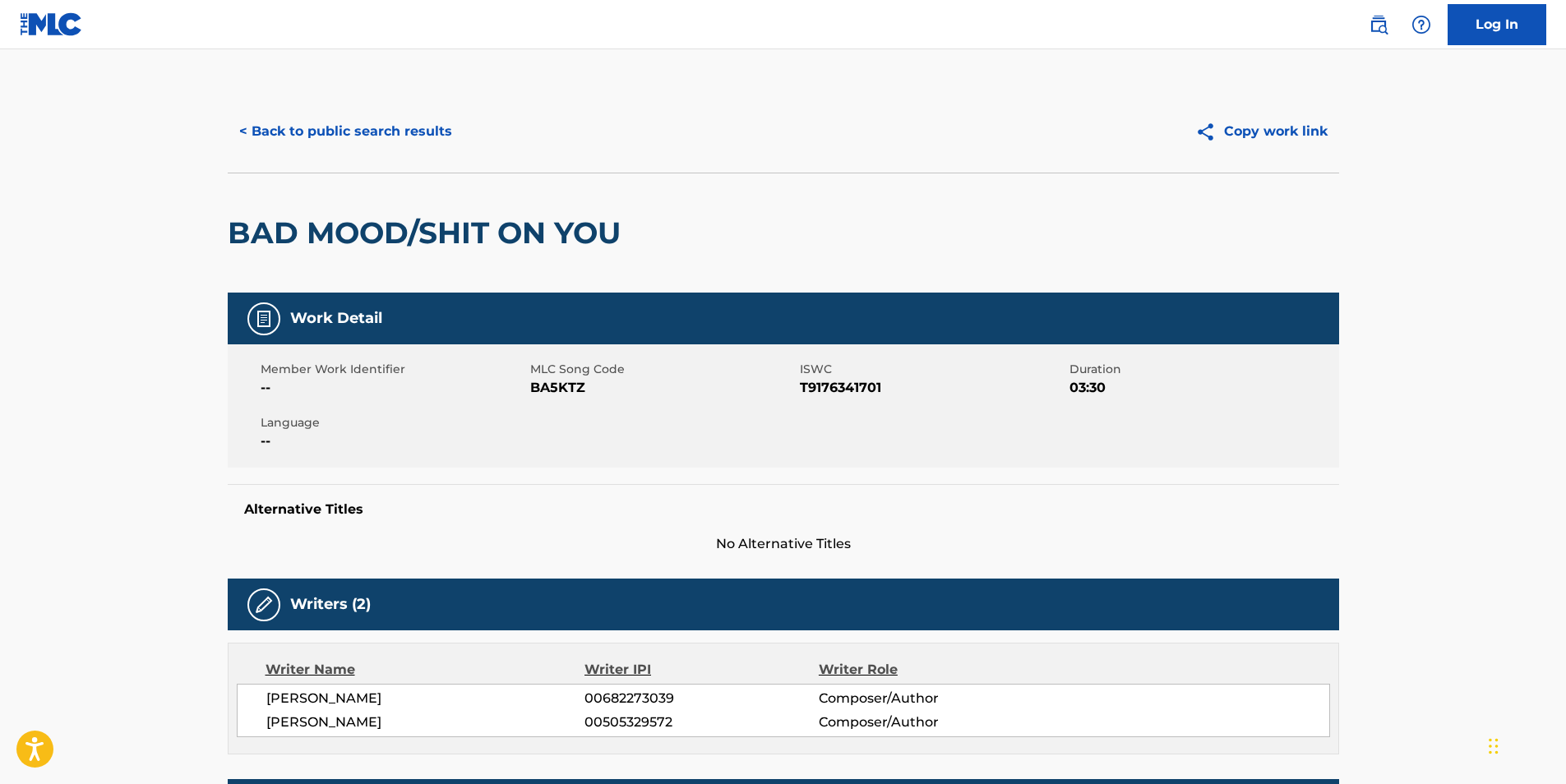
click at [357, 126] on button "< Back to public search results" at bounding box center [345, 131] width 235 height 41
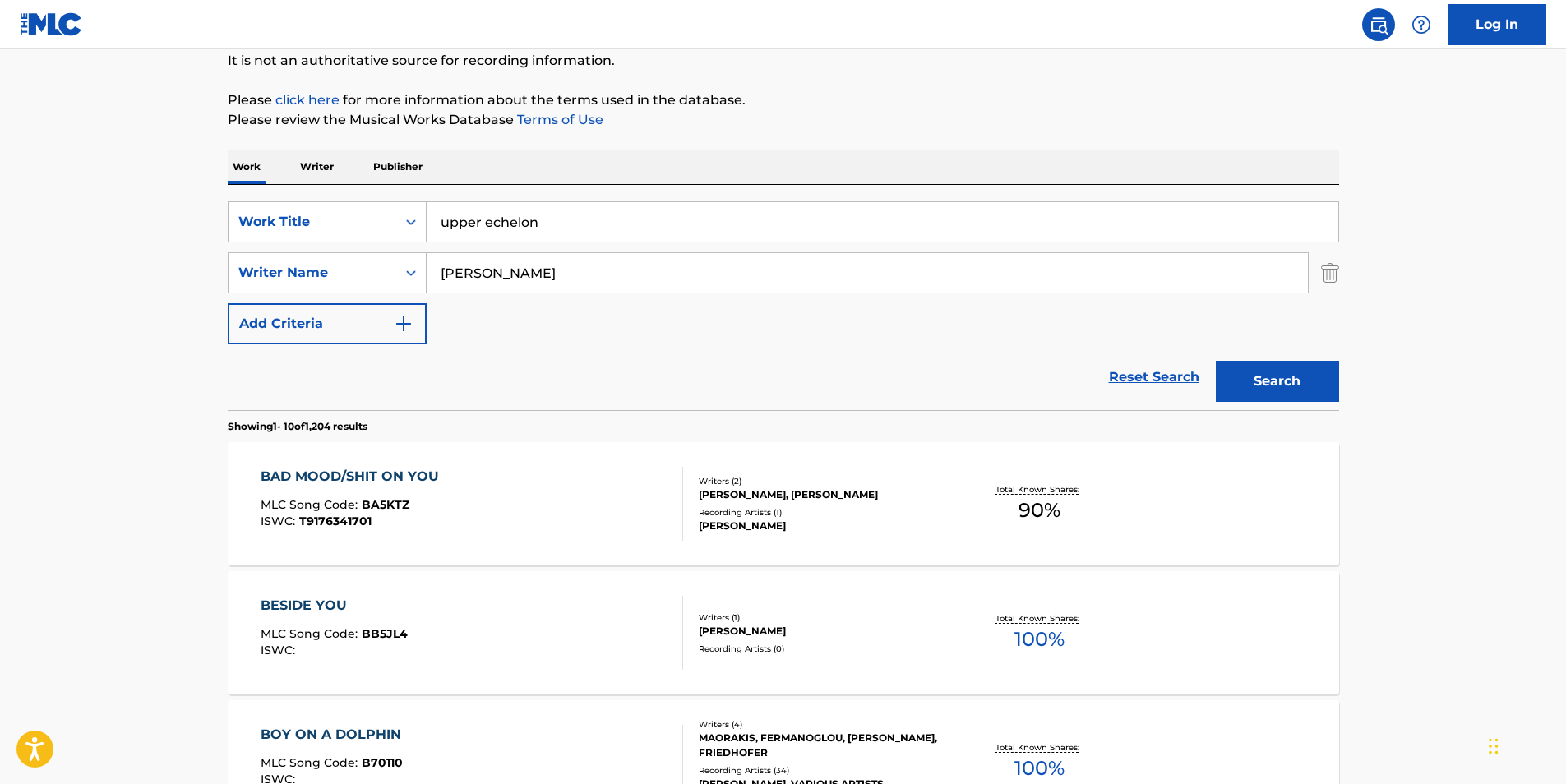
click at [604, 219] on input "upper echelon" at bounding box center [882, 222] width 912 height 40
click at [613, 177] on div "Work Writer Publisher" at bounding box center [783, 167] width 1112 height 35
click at [1292, 390] on button "Search" at bounding box center [1277, 381] width 123 height 41
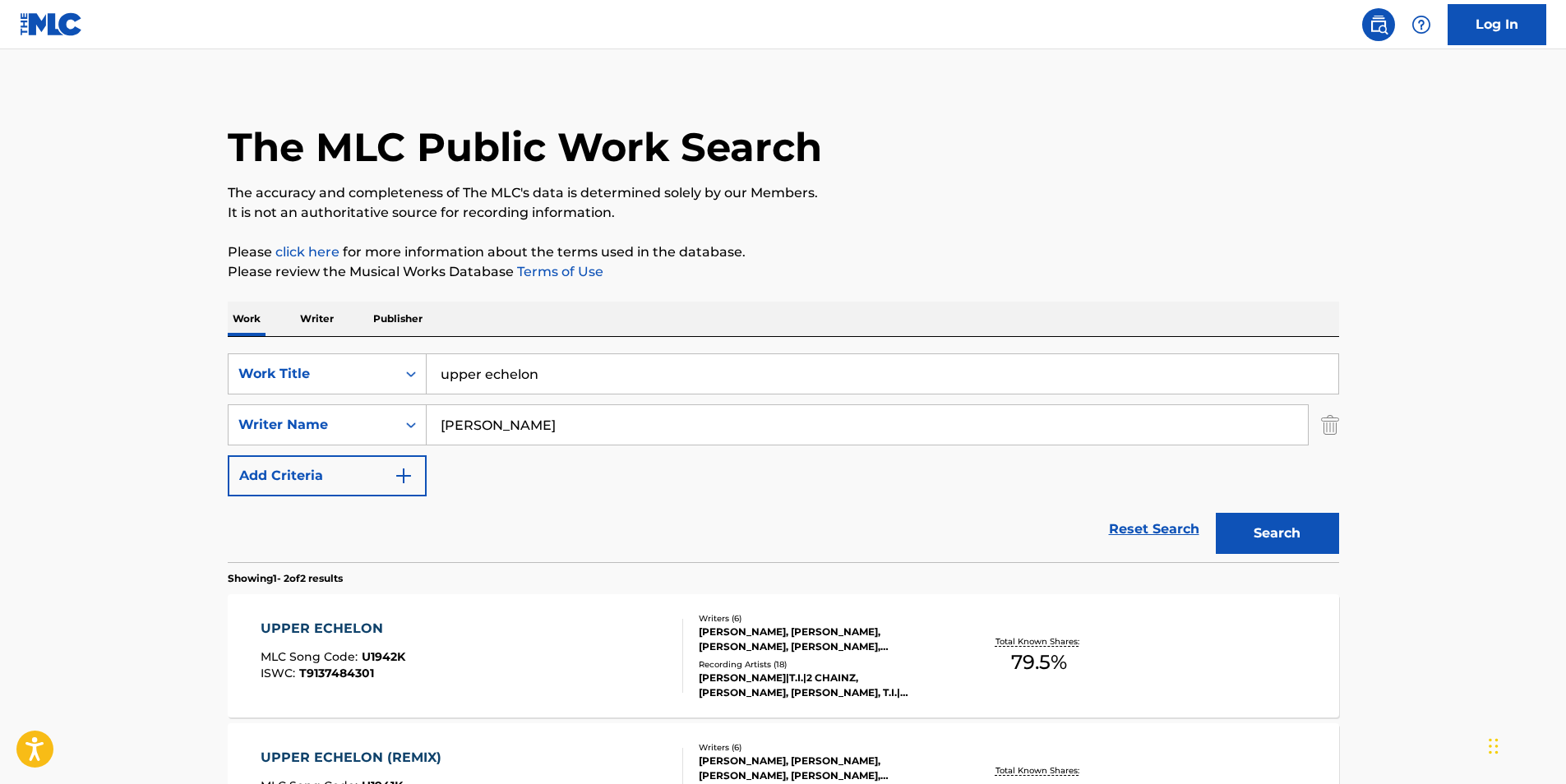
scroll to position [239, 0]
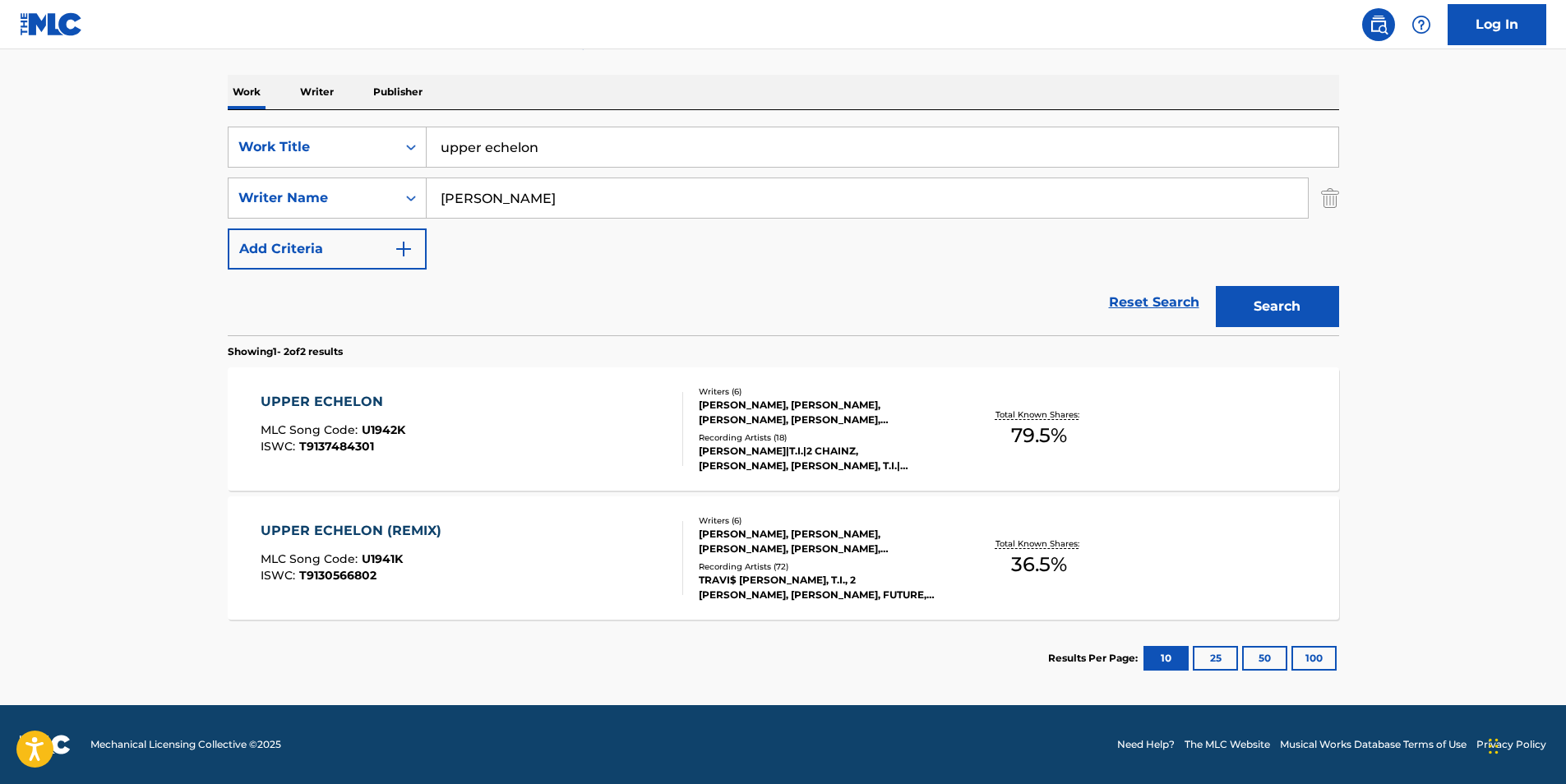
click at [310, 399] on div "UPPER ECHELON" at bounding box center [332, 402] width 145 height 20
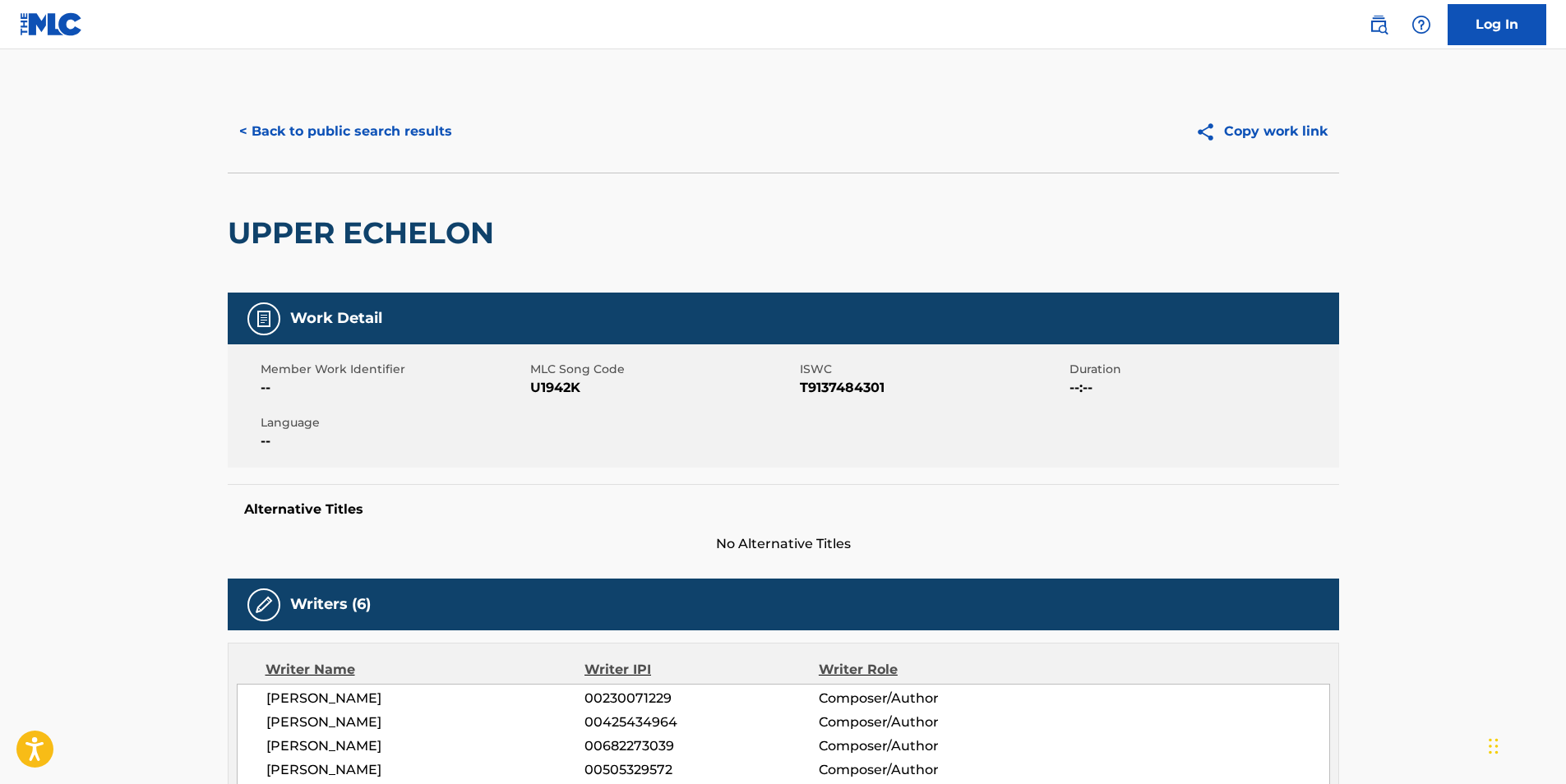
click at [319, 128] on button "< Back to public search results" at bounding box center [345, 131] width 235 height 41
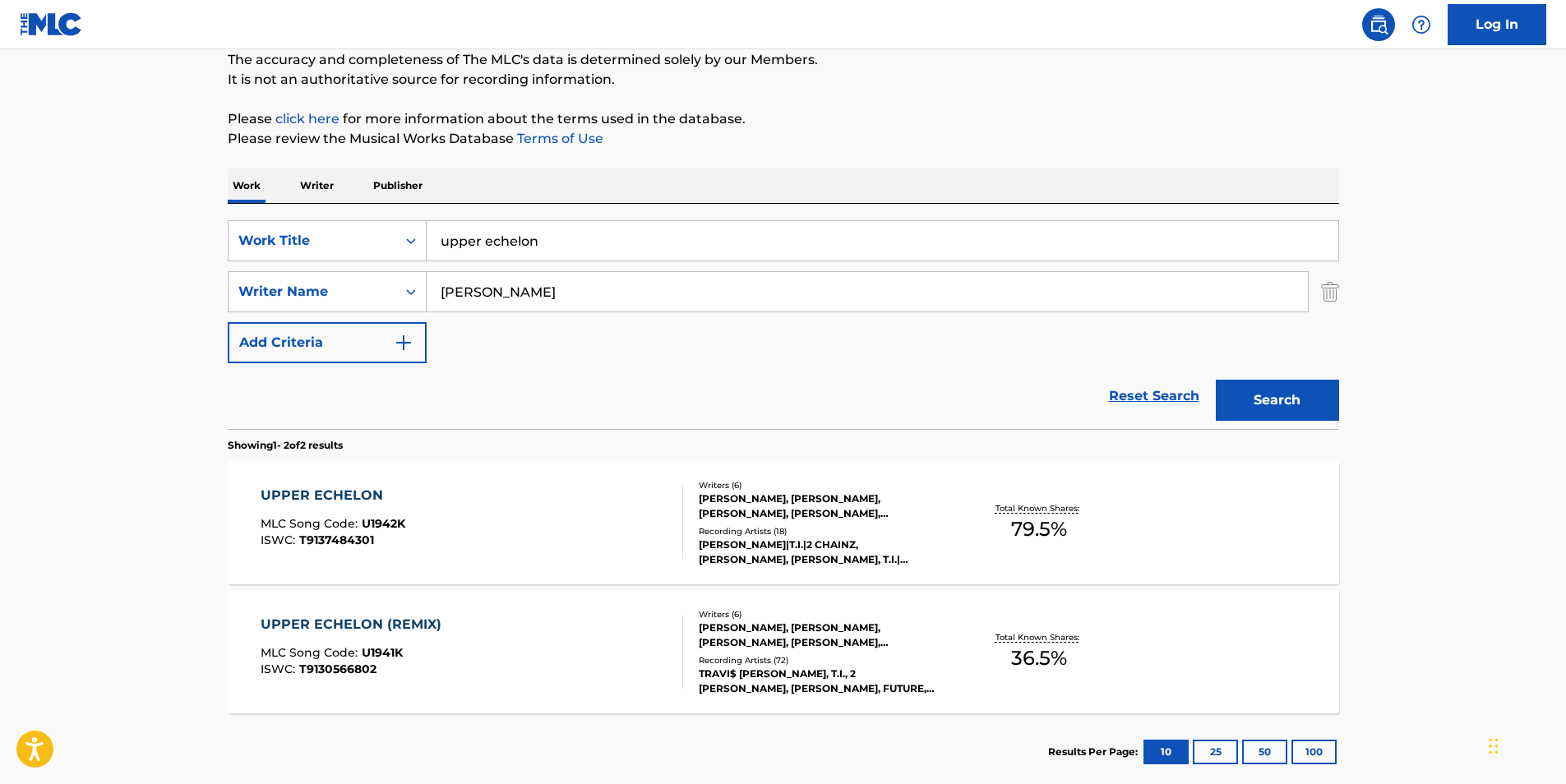
click at [342, 494] on div "UPPER ECHELON" at bounding box center [332, 495] width 145 height 20
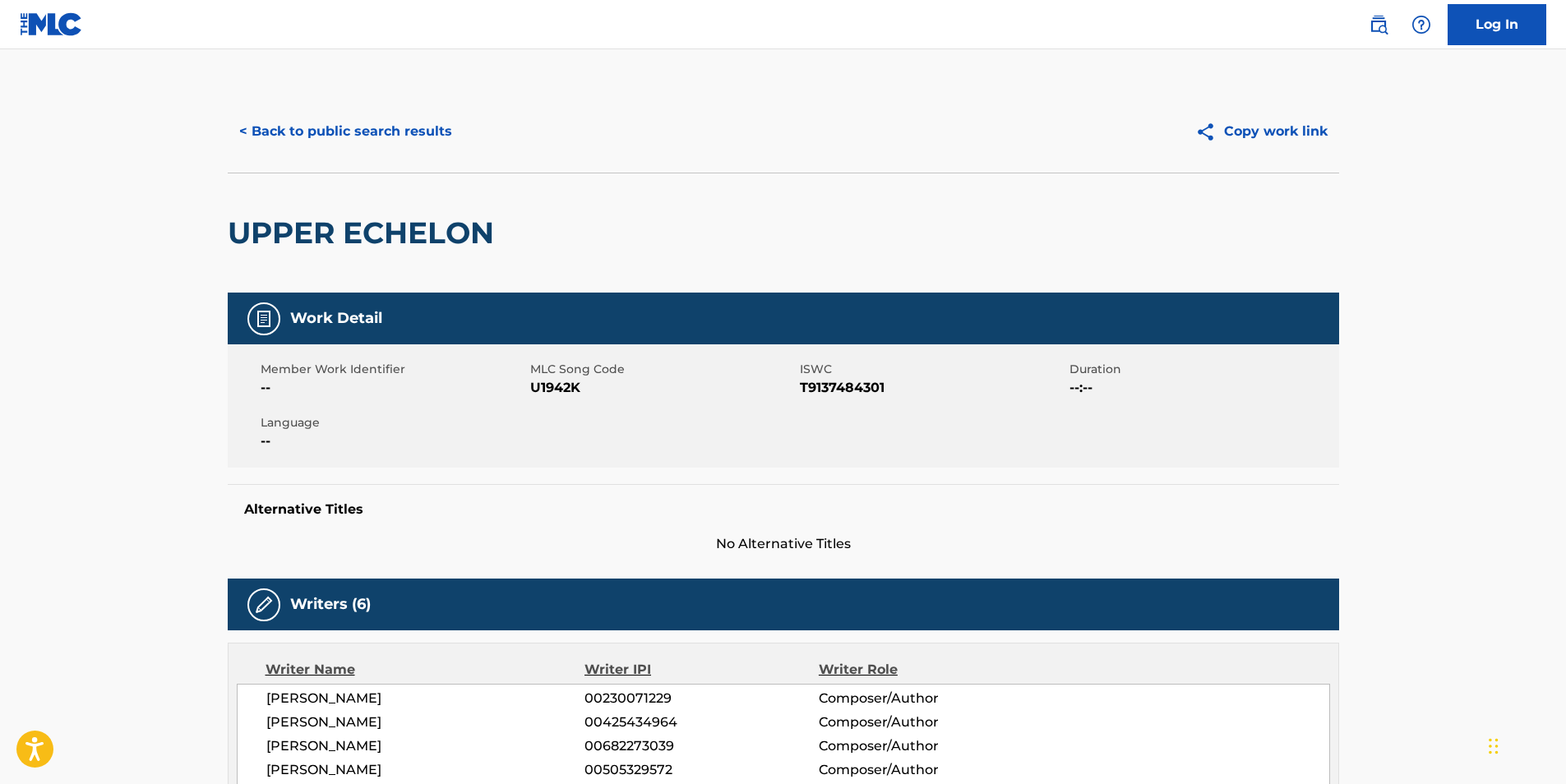
click at [308, 131] on button "< Back to public search results" at bounding box center [345, 131] width 235 height 41
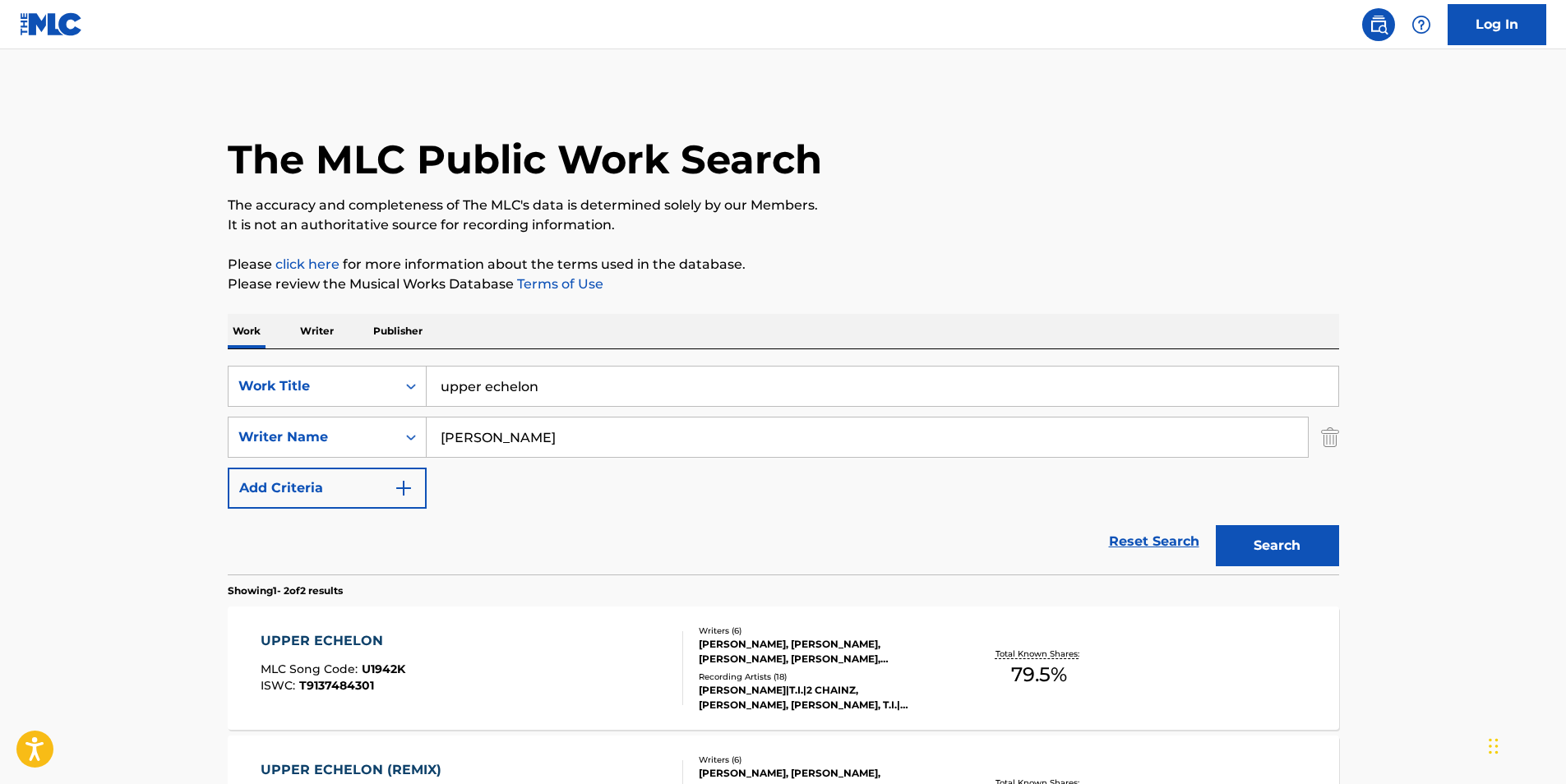
scroll to position [145, 0]
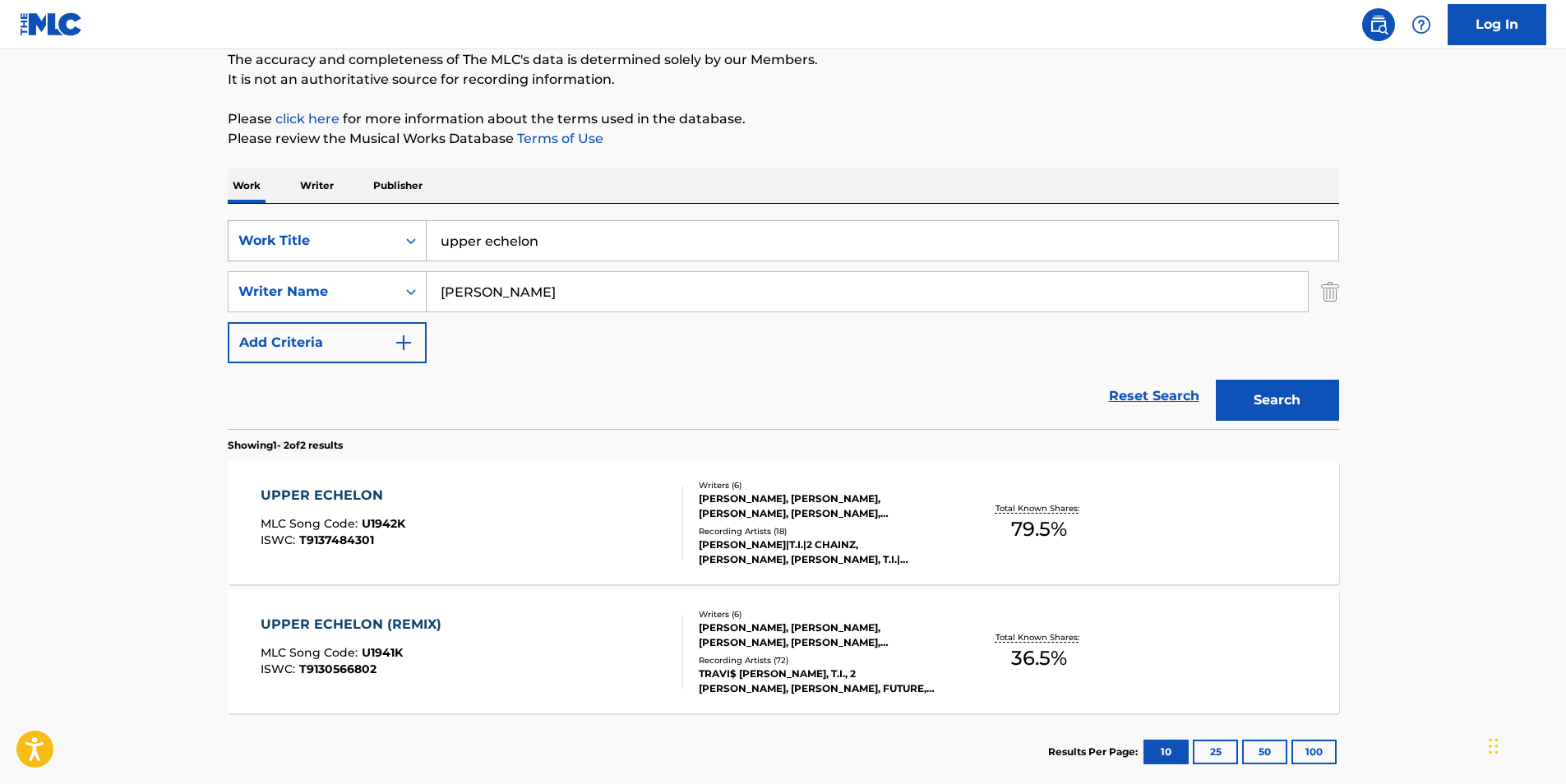
drag, startPoint x: 383, startPoint y: 237, endPoint x: 308, endPoint y: 229, distance: 75.4
click at [308, 229] on div "SearchWithCriteriadb6bc4b4-847a-4f55-81f0-174f46717efc Work Title upper echelon" at bounding box center [783, 240] width 1112 height 41
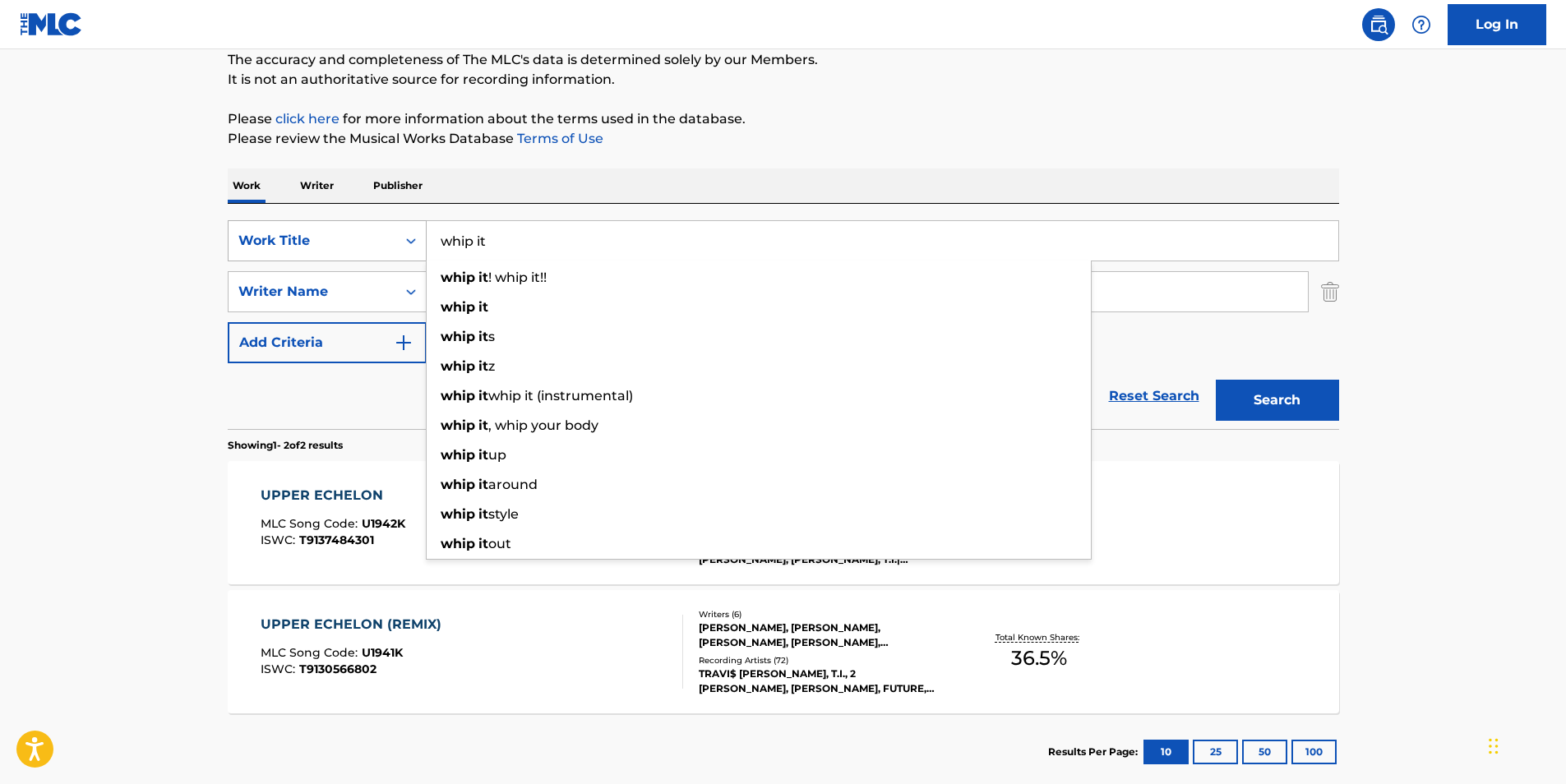
type input "whip it"
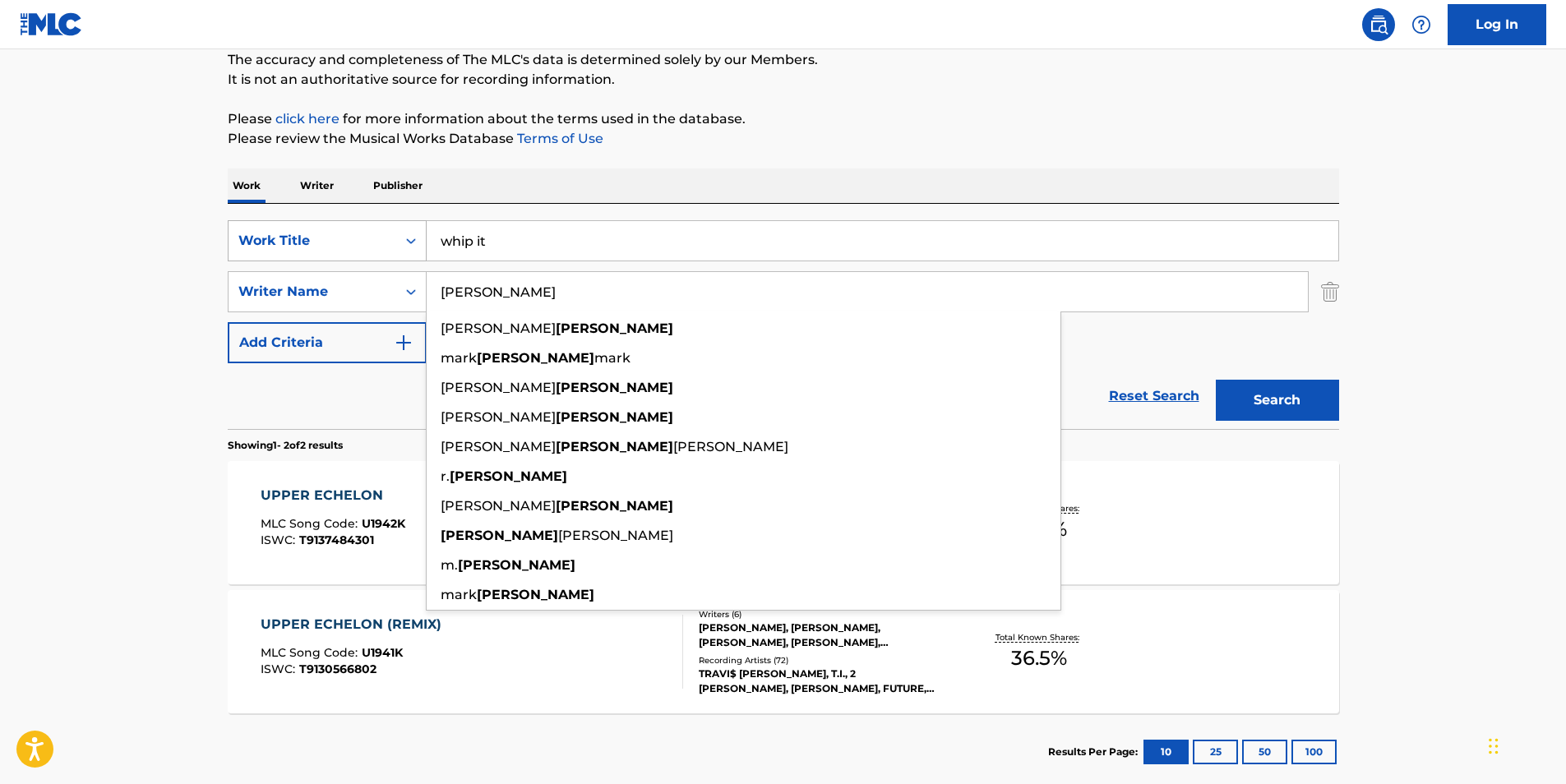
type input "[PERSON_NAME]"
click at [1215, 380] on button "Search" at bounding box center [1277, 400] width 123 height 41
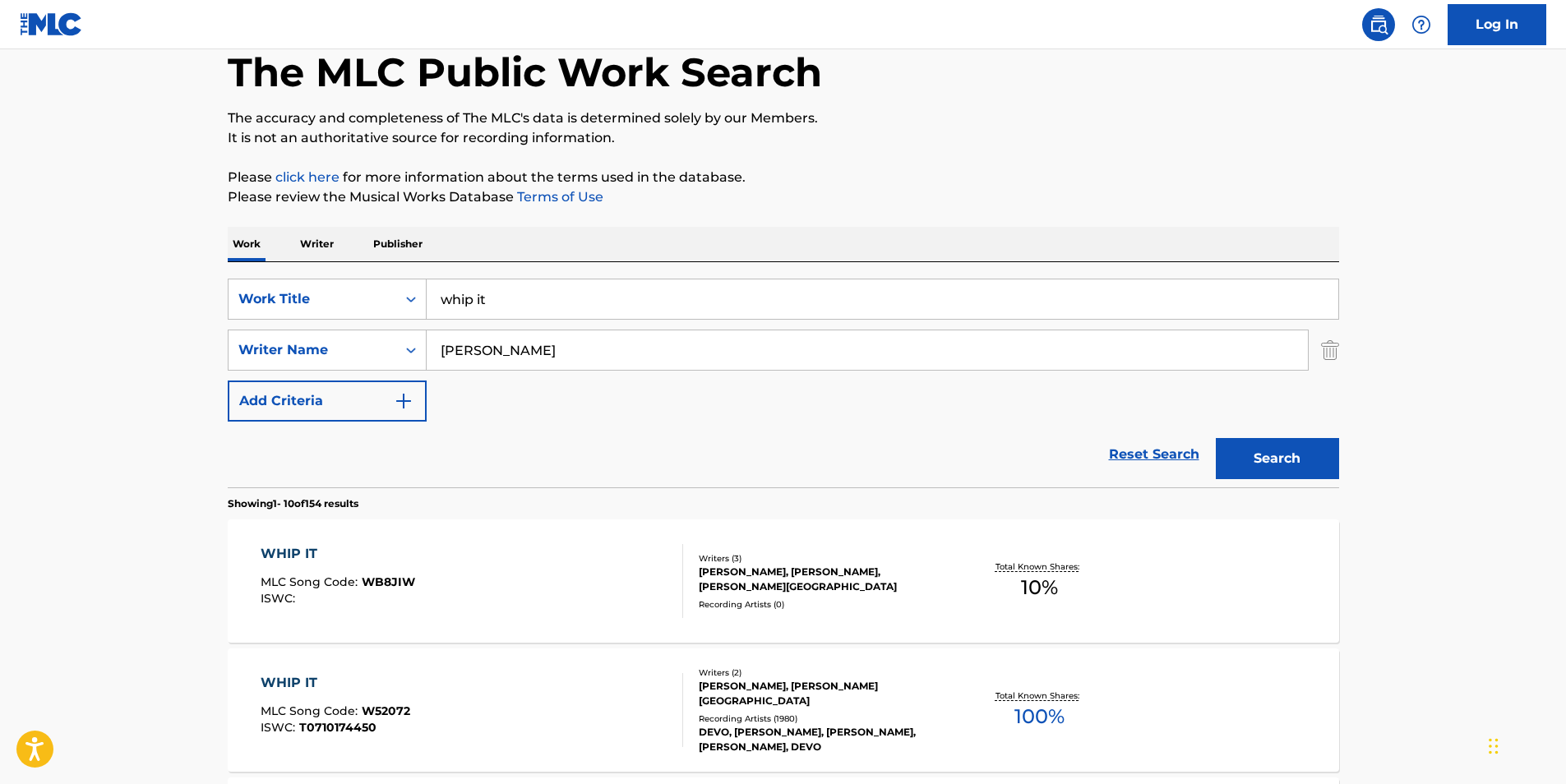
scroll to position [247, 0]
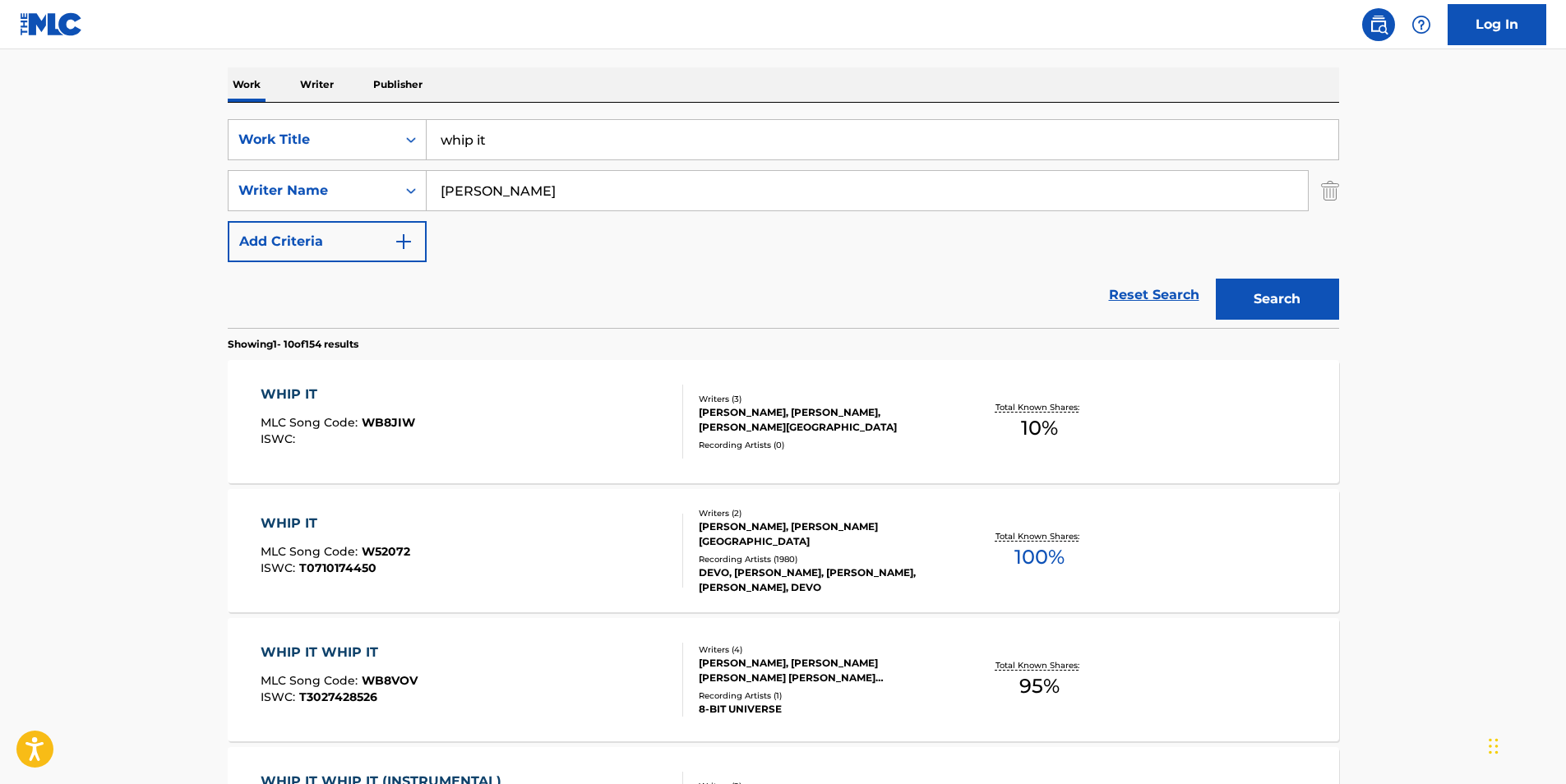
click at [291, 520] on div "WHIP IT" at bounding box center [335, 523] width 150 height 20
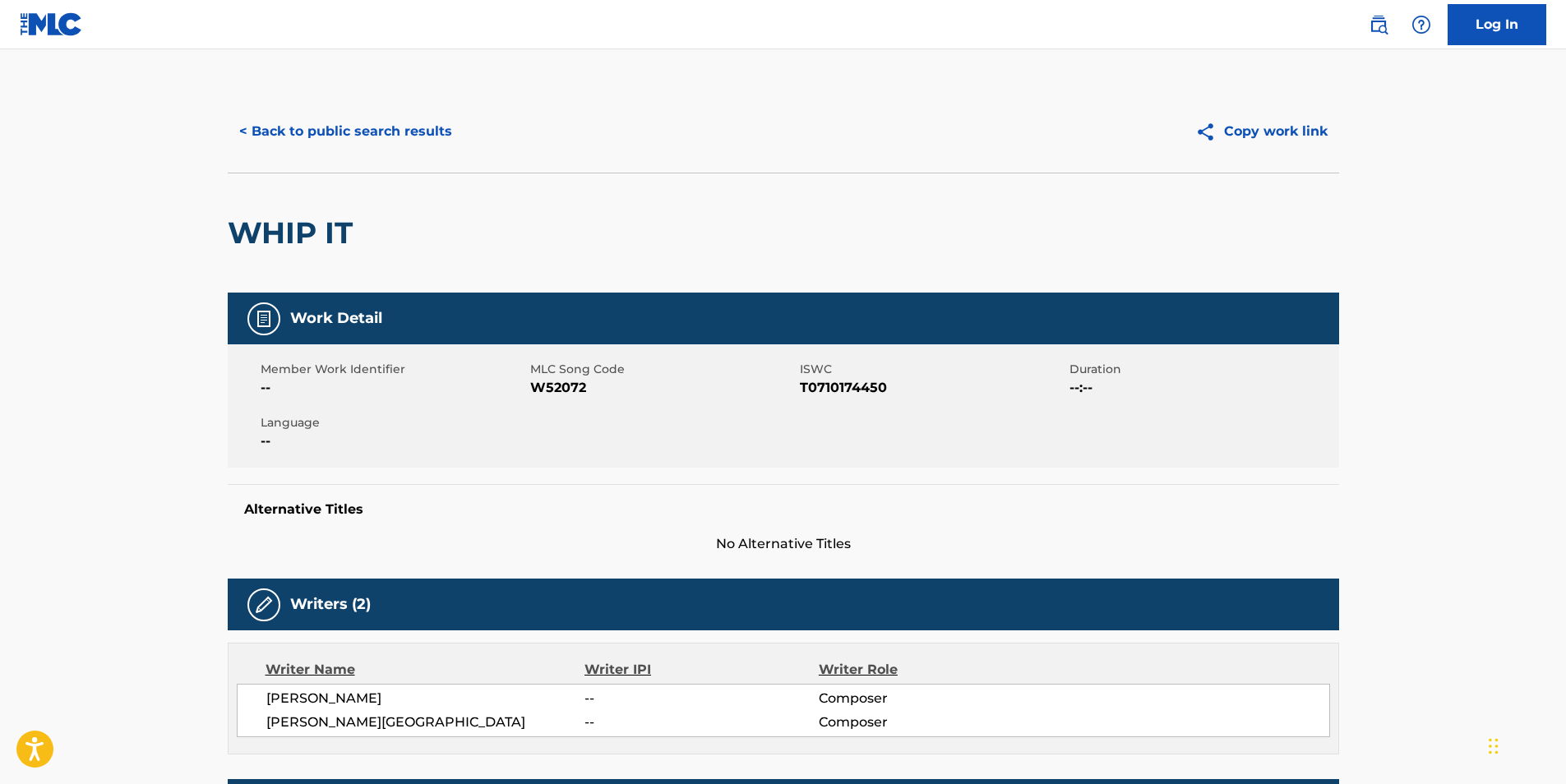
click at [297, 133] on button "< Back to public search results" at bounding box center [345, 131] width 235 height 41
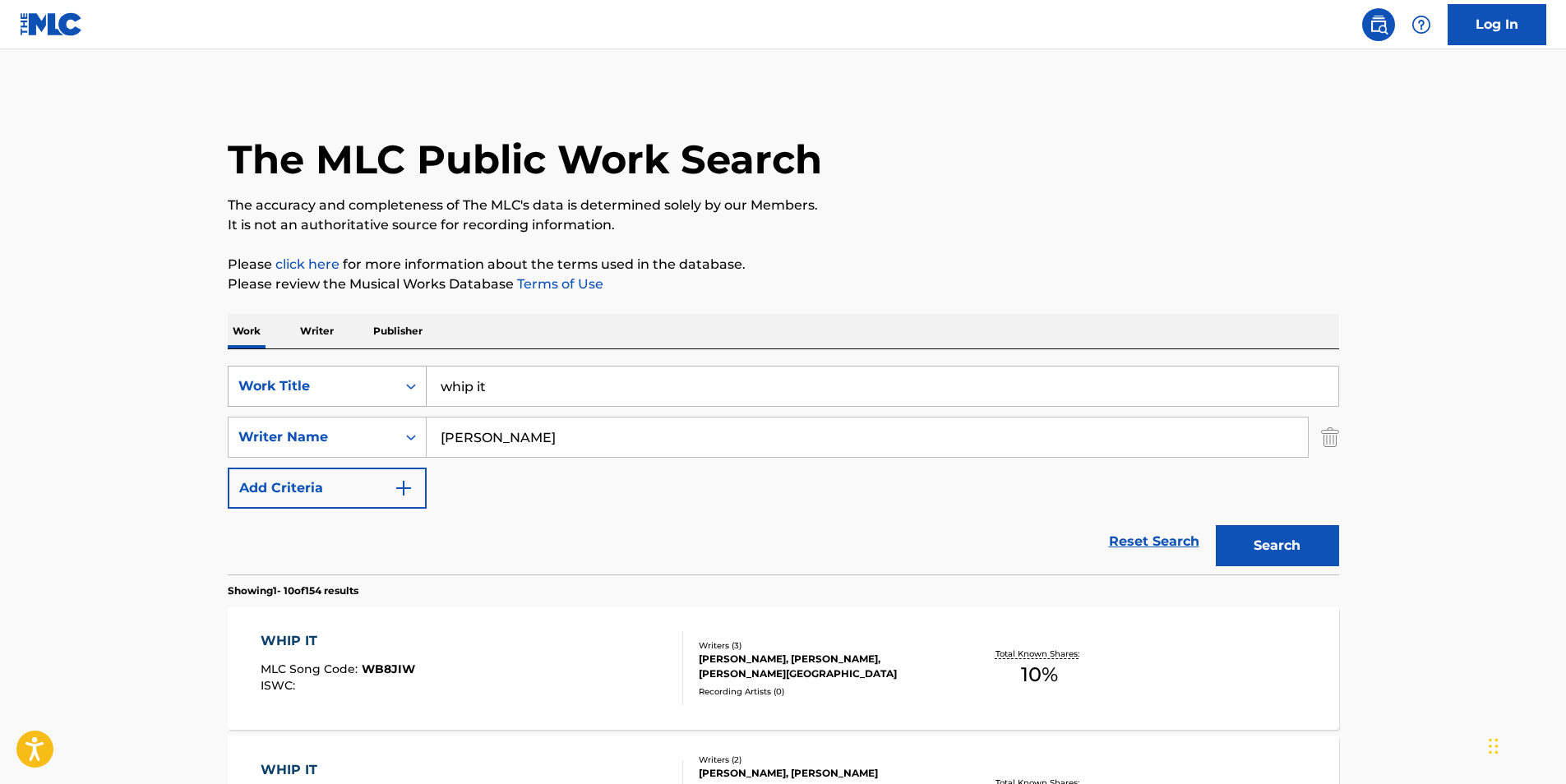
scroll to position [247, 0]
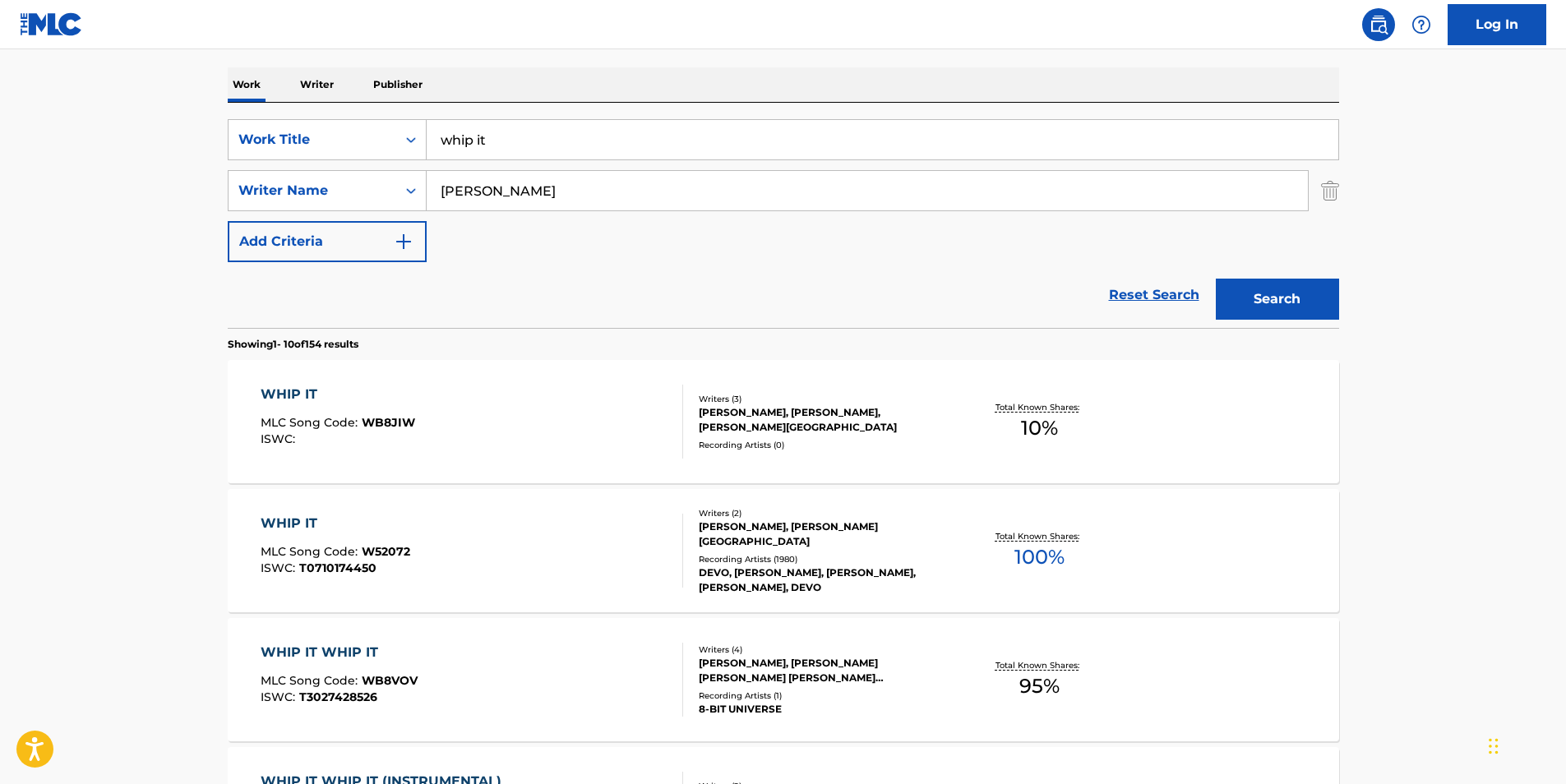
click at [292, 395] on div "WHIP IT" at bounding box center [338, 394] width 154 height 20
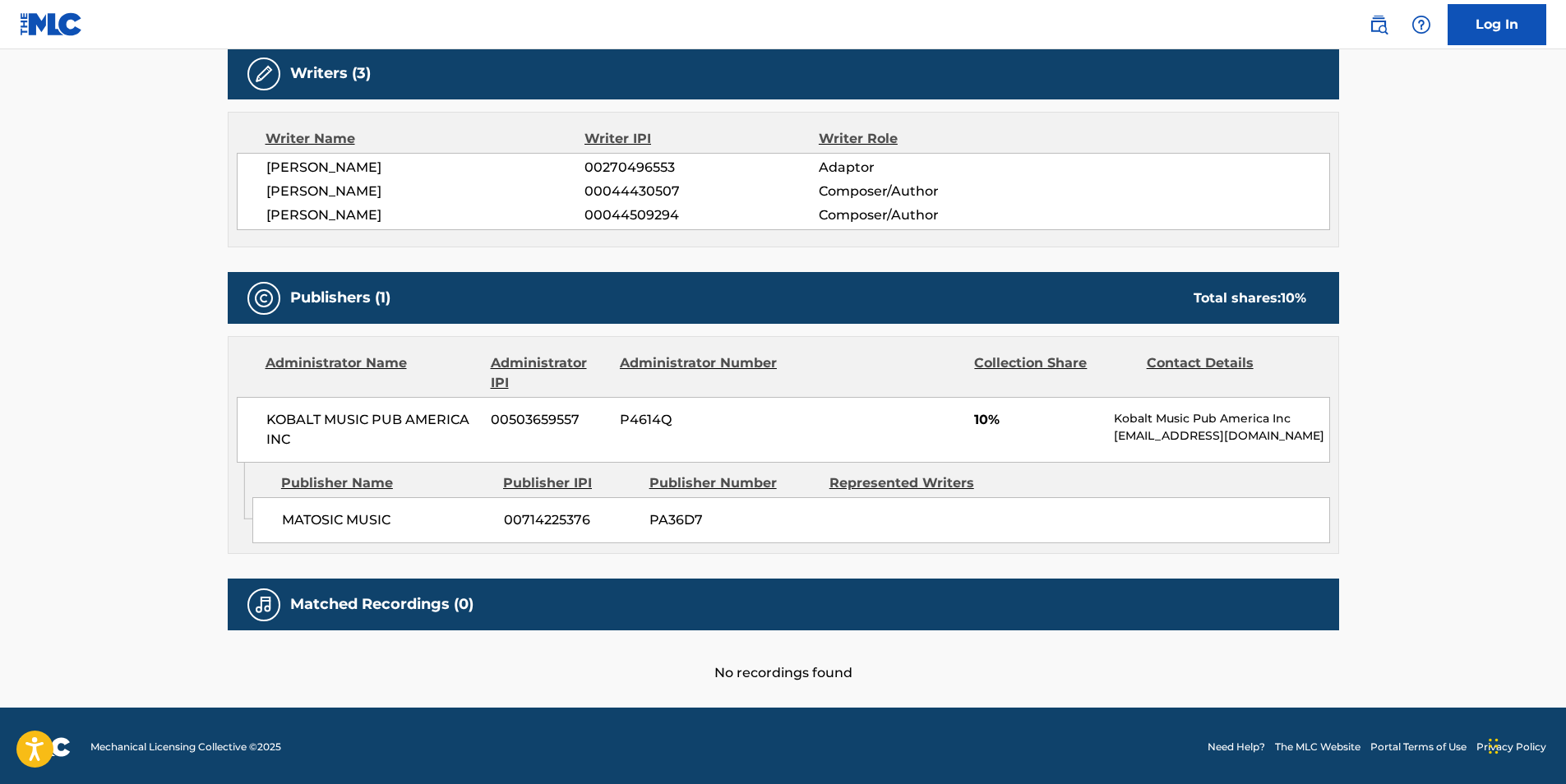
scroll to position [533, 0]
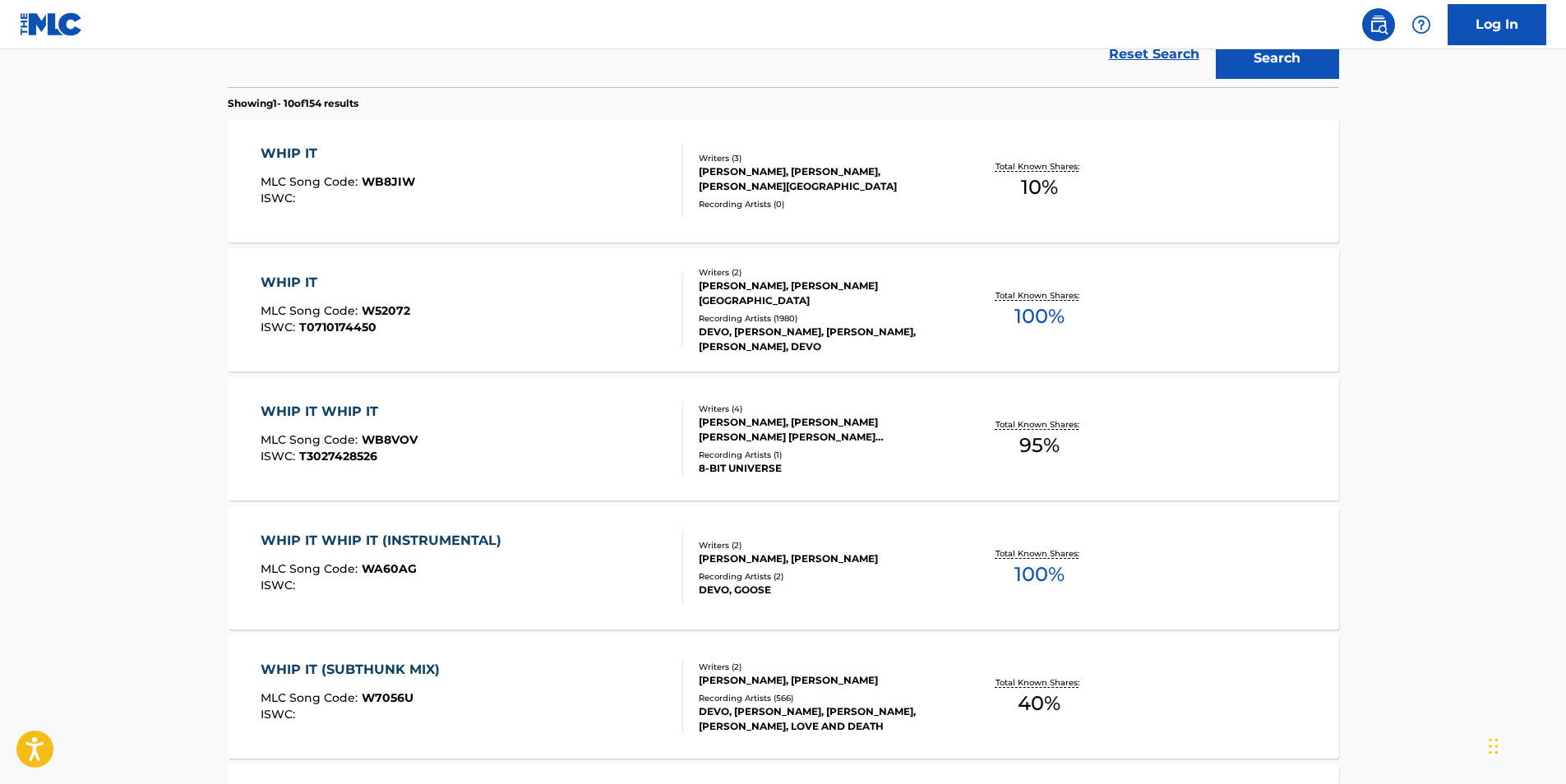
scroll to position [493, 0]
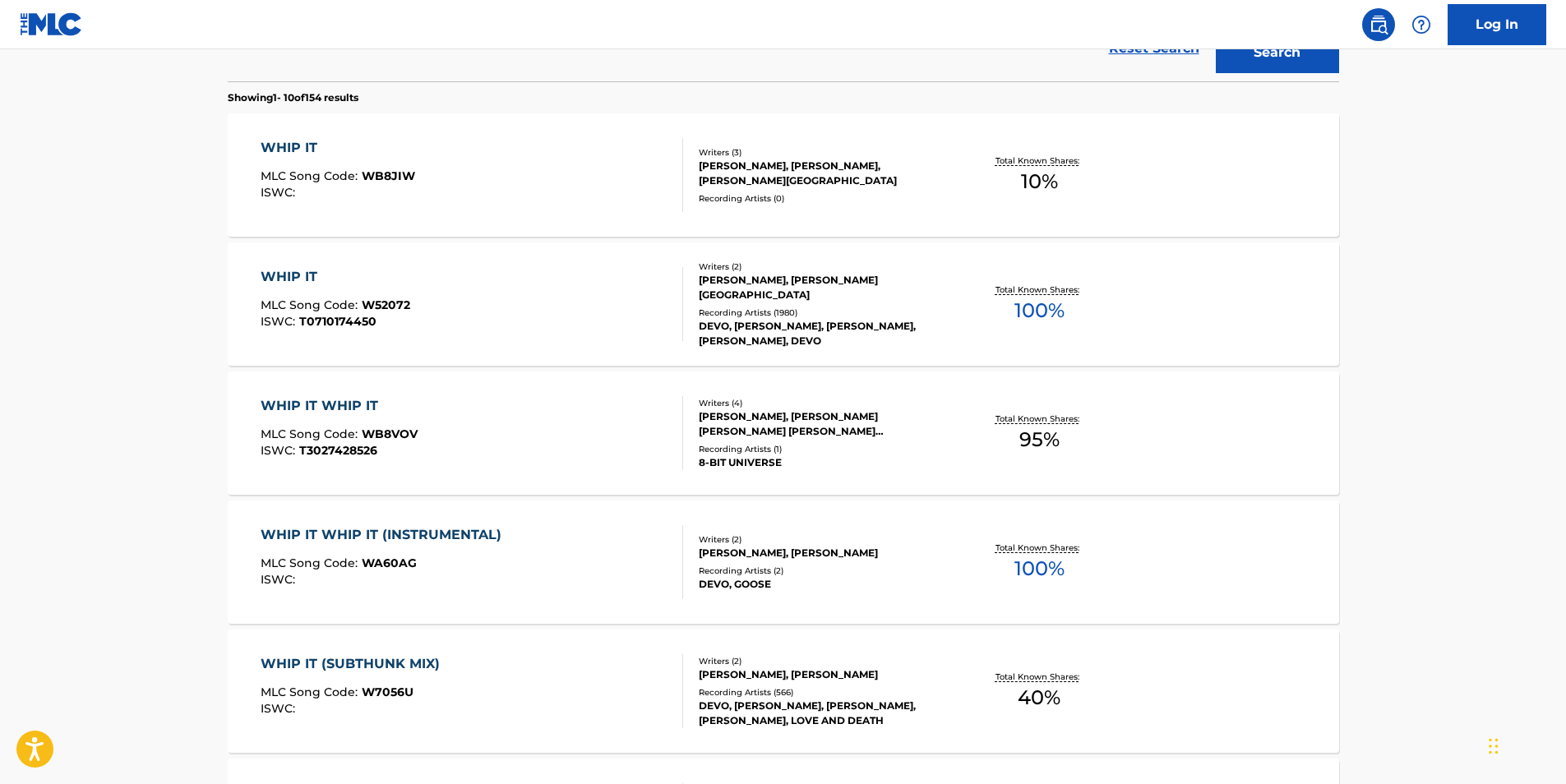
click at [343, 535] on div "WHIP IT WHIP IT (INSTRUMENTAL)" at bounding box center [385, 535] width 249 height 20
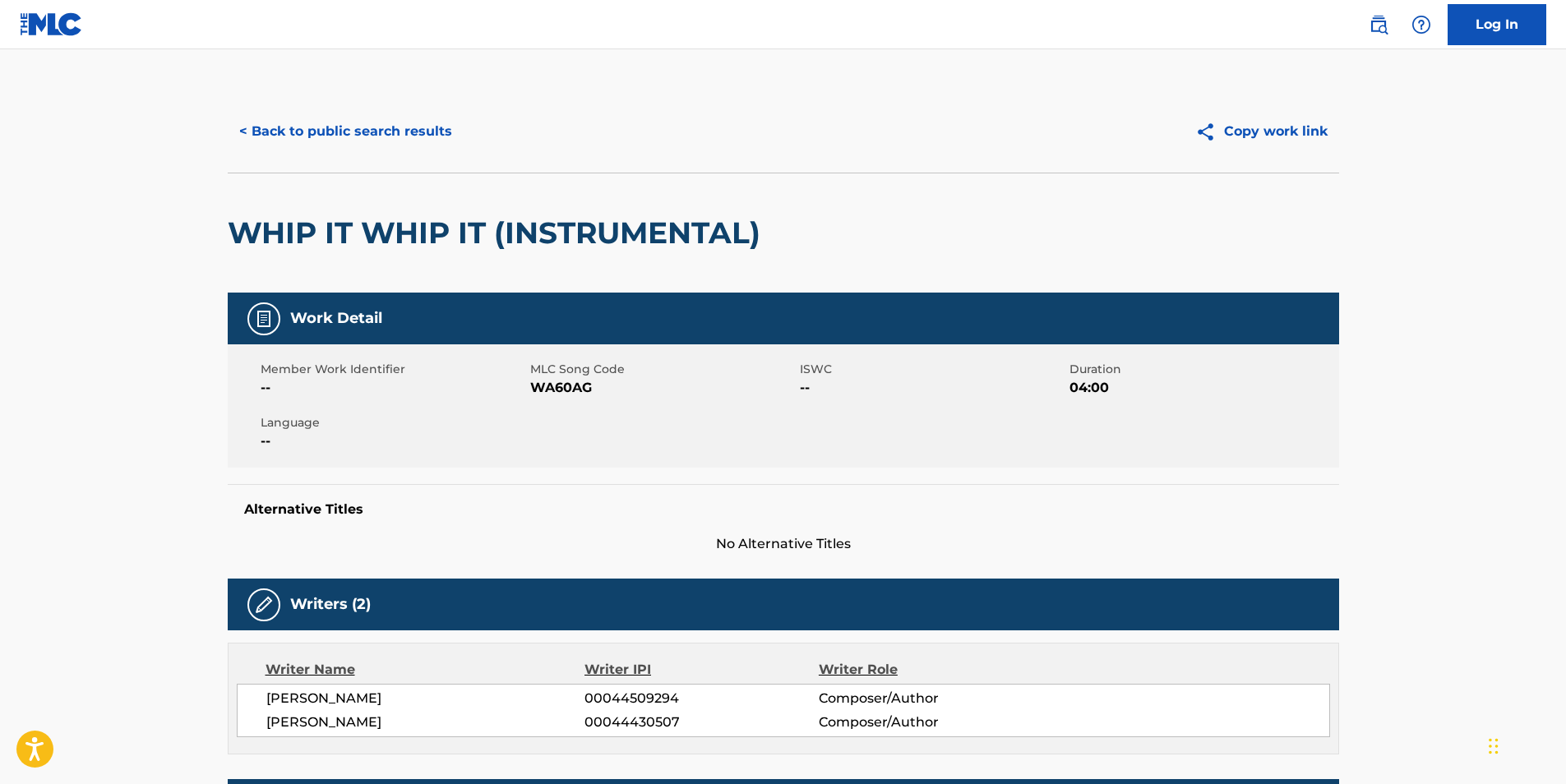
scroll to position [587, 0]
